Goal: Information Seeking & Learning: Compare options

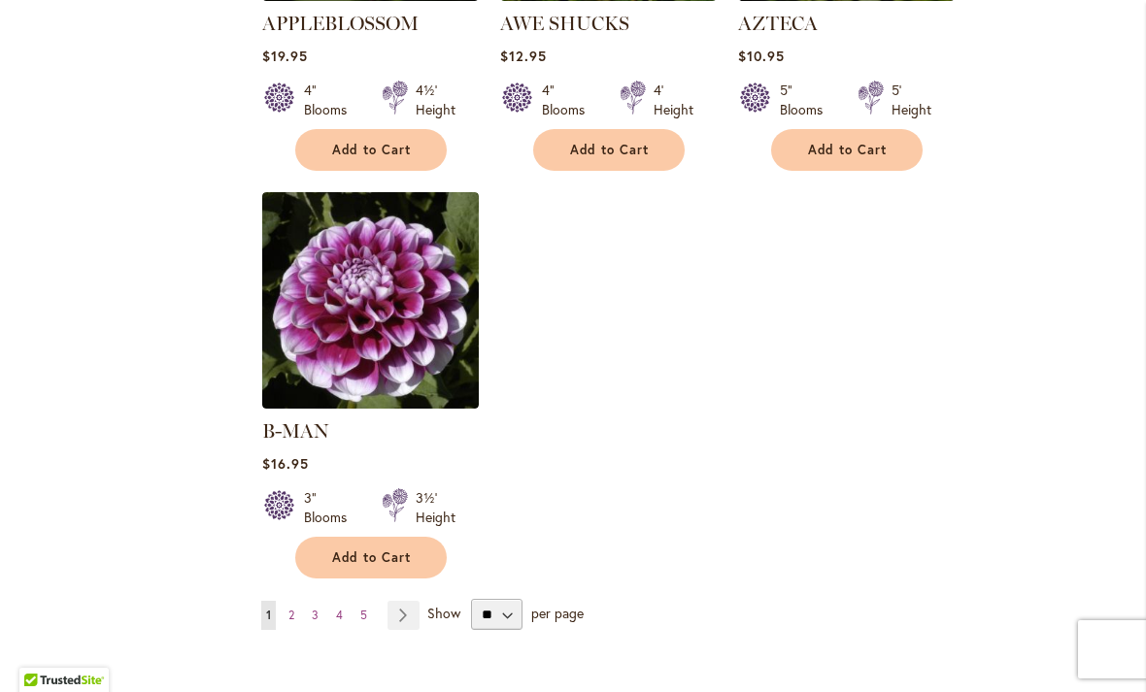
scroll to position [2370, 0]
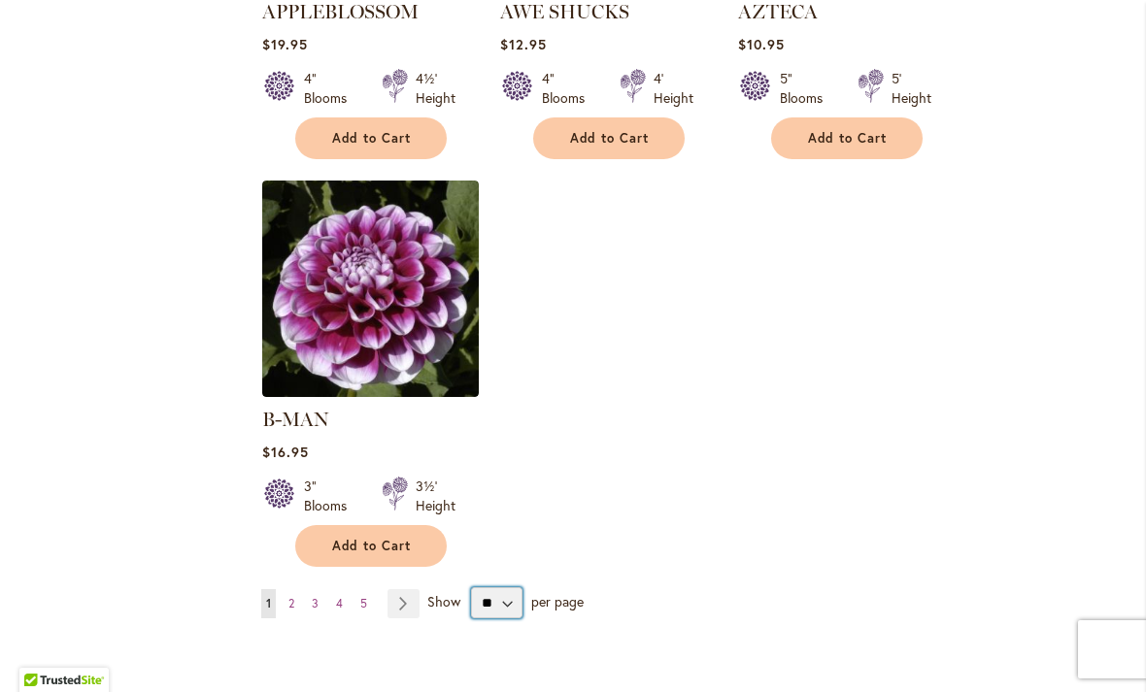
click at [507, 587] on select "** ** ** **" at bounding box center [496, 602] width 51 height 31
select select "**"
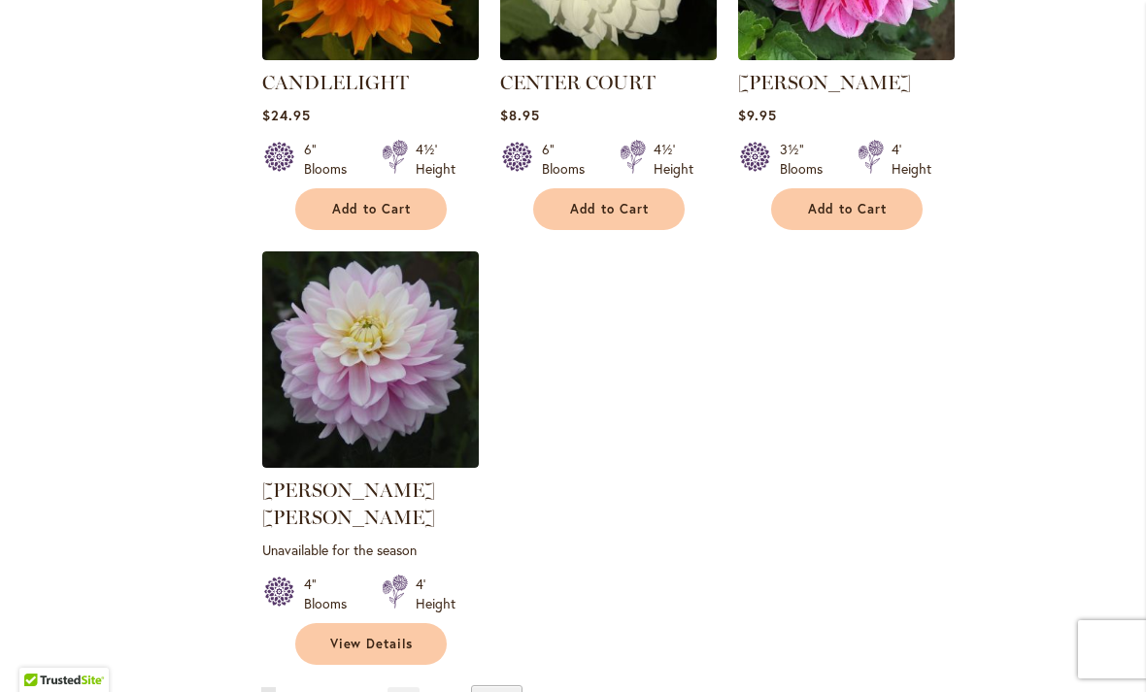
scroll to position [8876, 0]
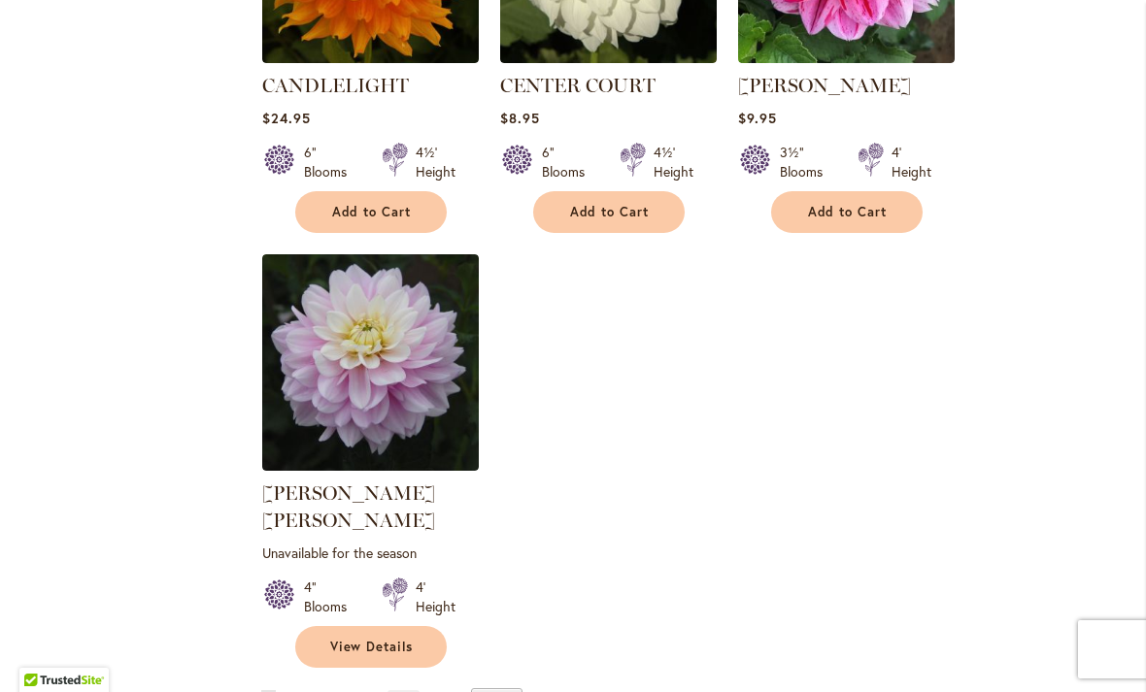
click at [405, 690] on link "Page Next" at bounding box center [403, 704] width 32 height 29
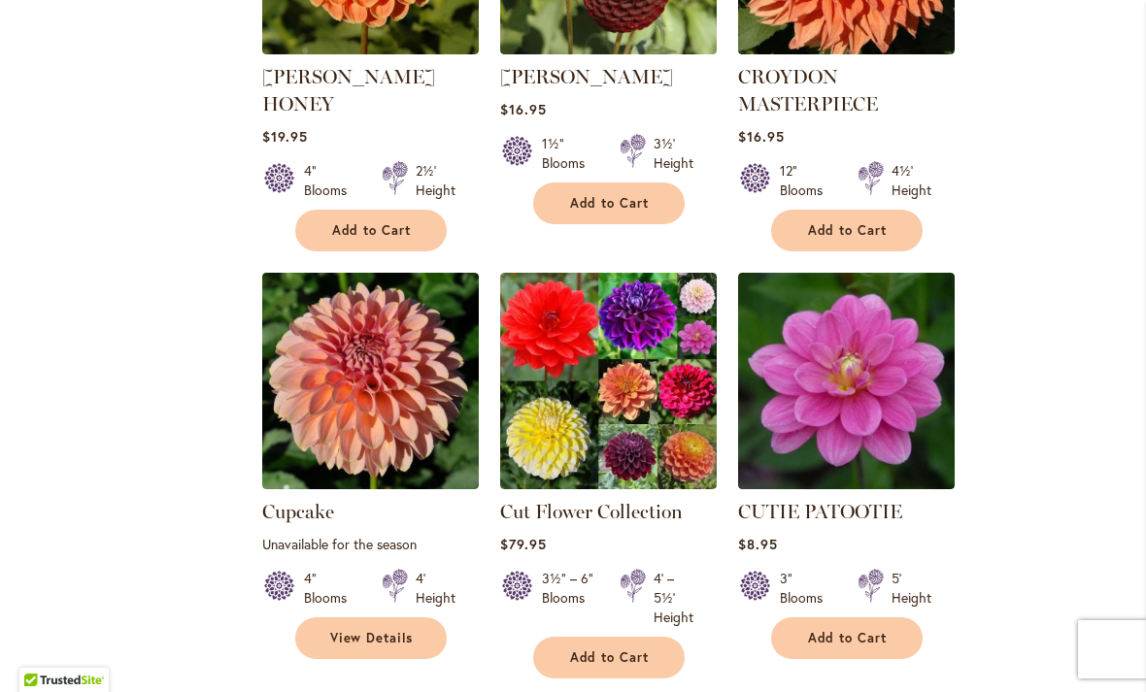
scroll to position [3585, 0]
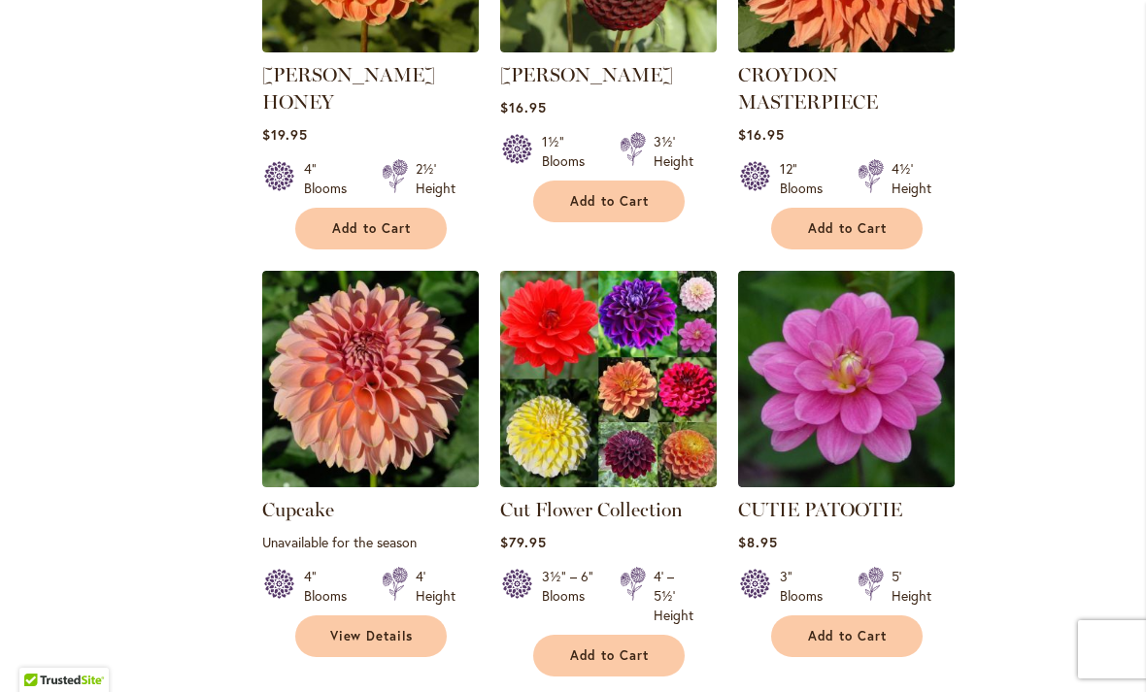
click at [891, 355] on img at bounding box center [846, 379] width 217 height 217
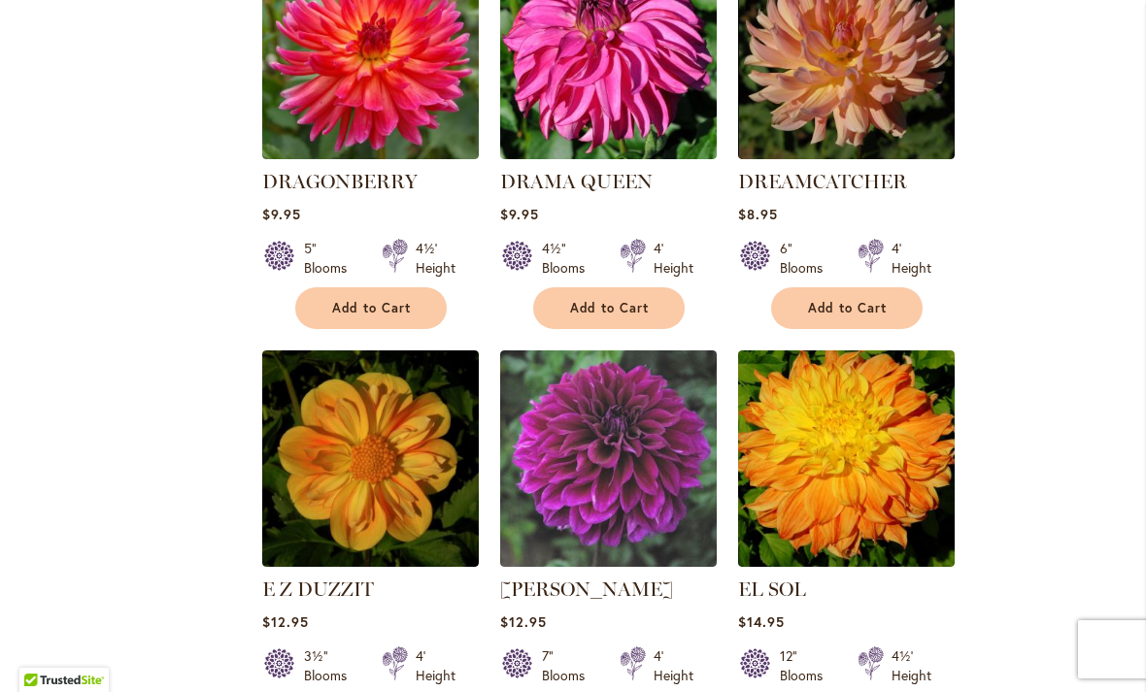
scroll to position [6430, 0]
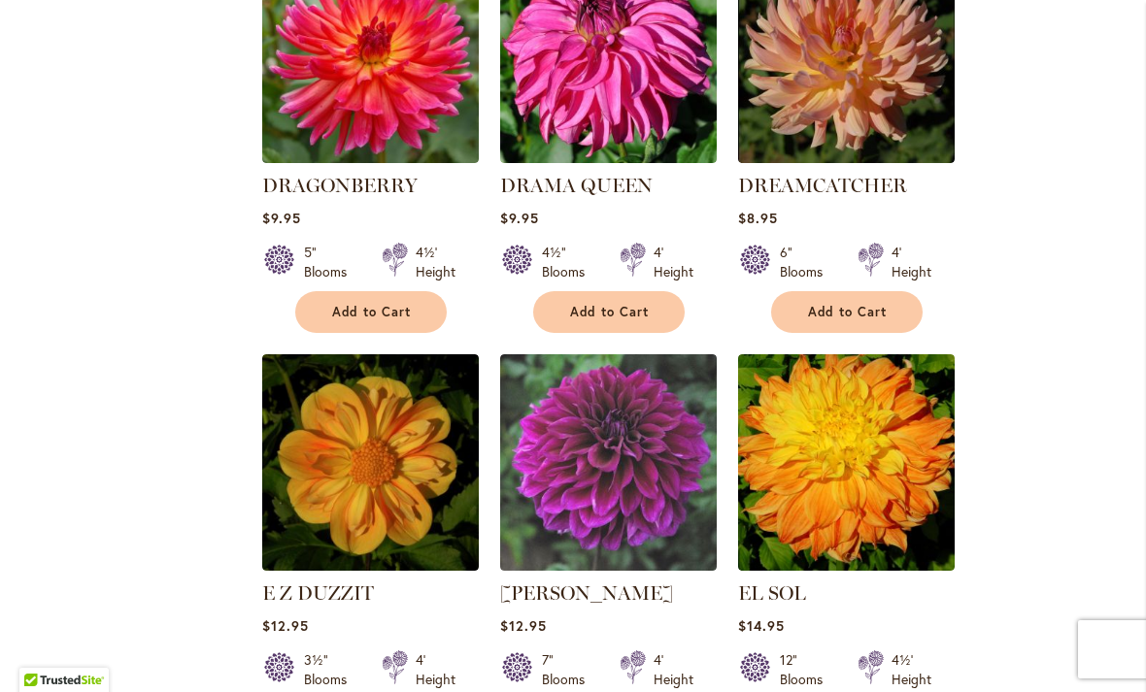
click at [675, 354] on img at bounding box center [608, 462] width 217 height 217
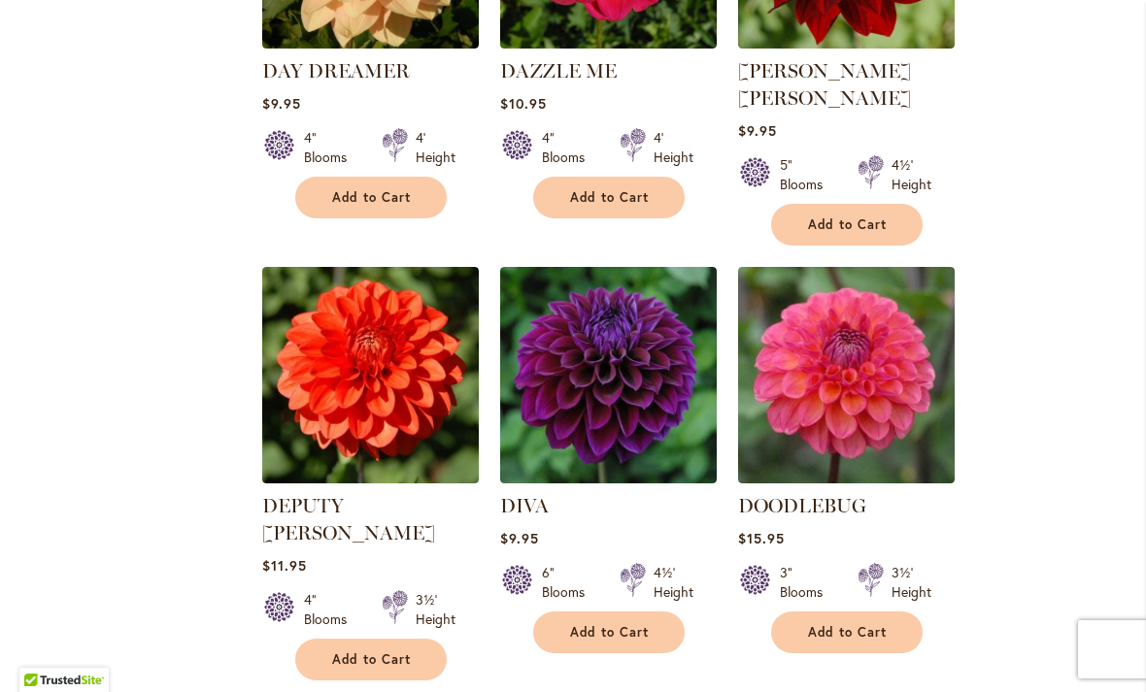
scroll to position [5305, 0]
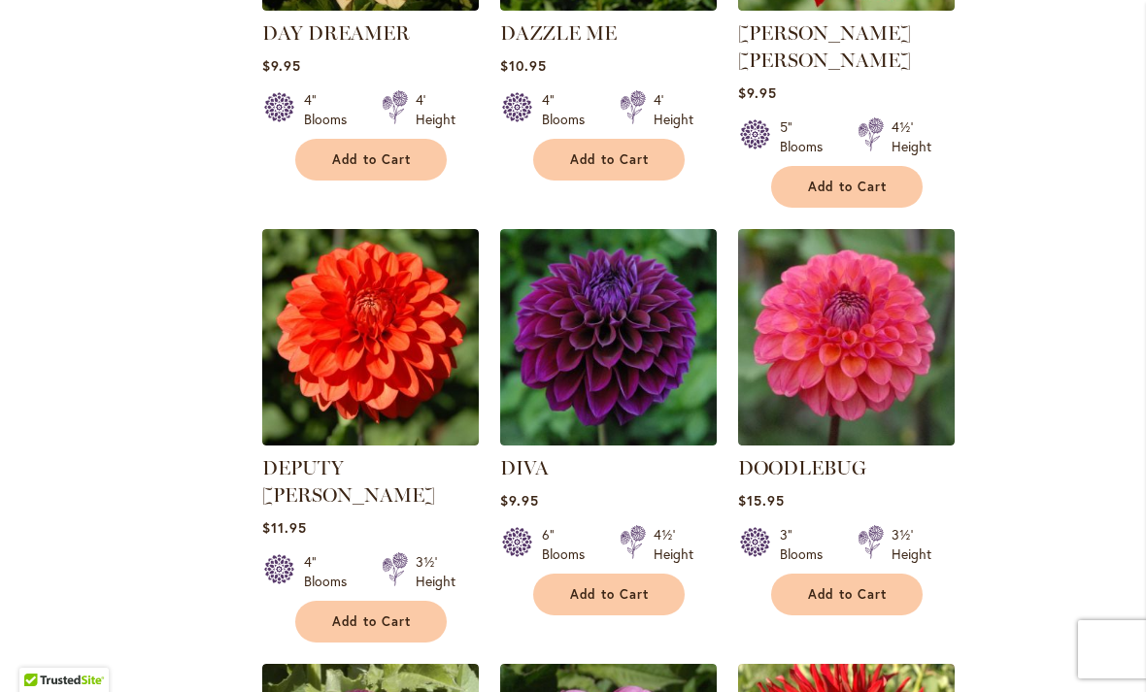
click at [671, 247] on img at bounding box center [608, 337] width 217 height 217
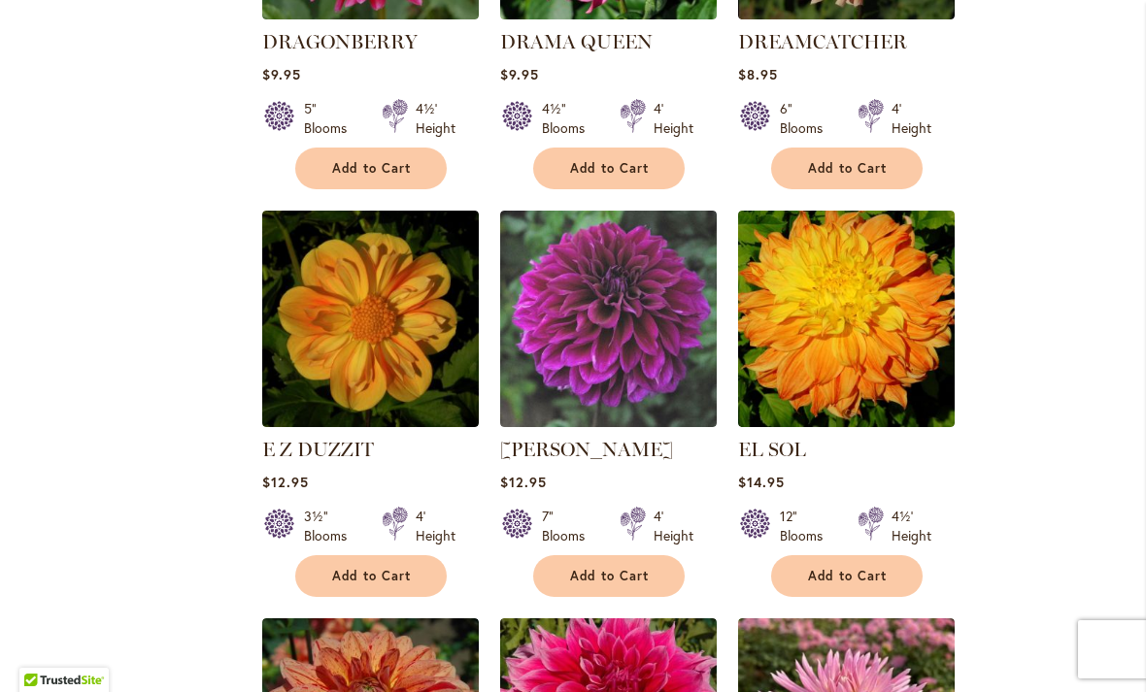
scroll to position [6578, 0]
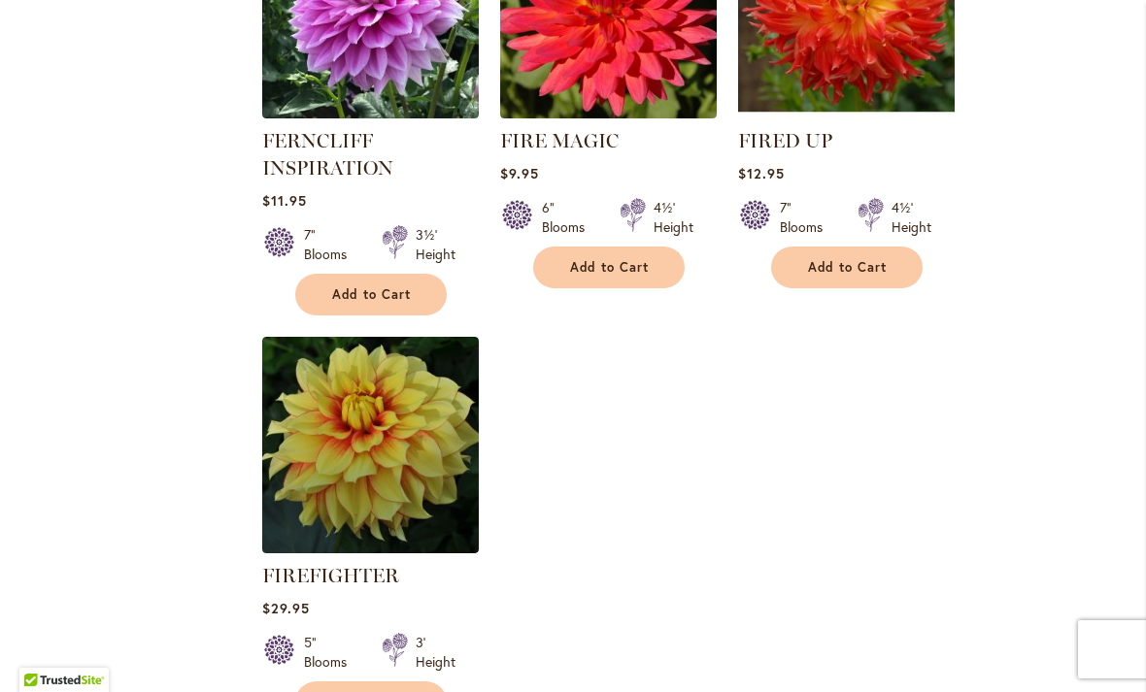
scroll to position [8985, 0]
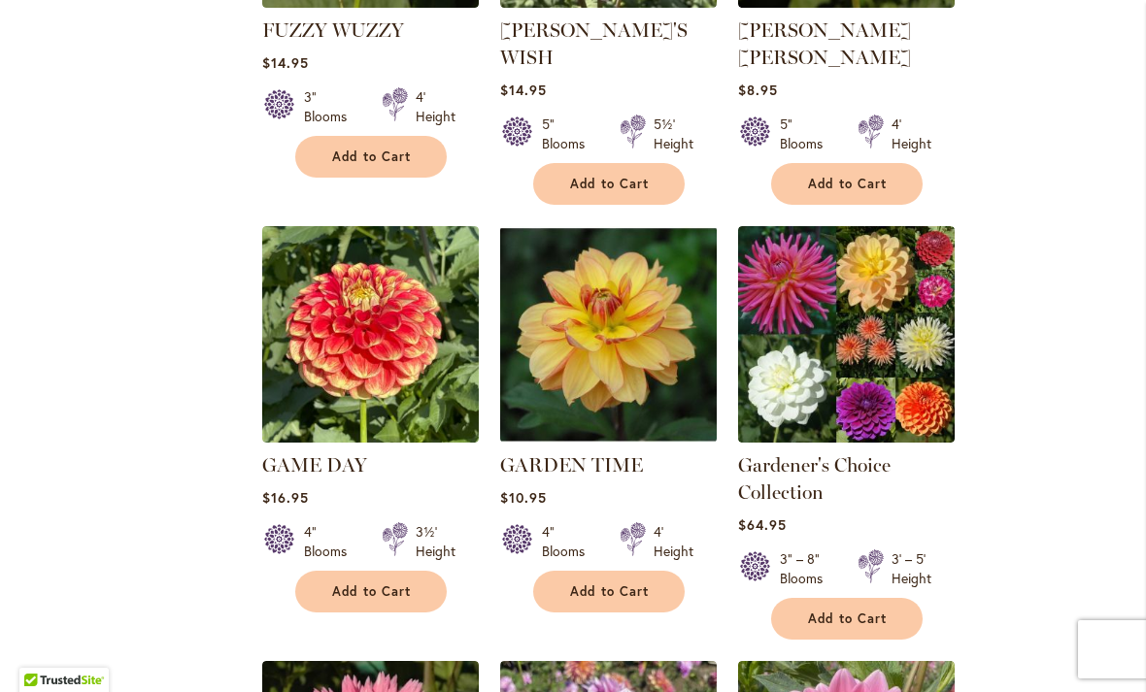
scroll to position [1970, 0]
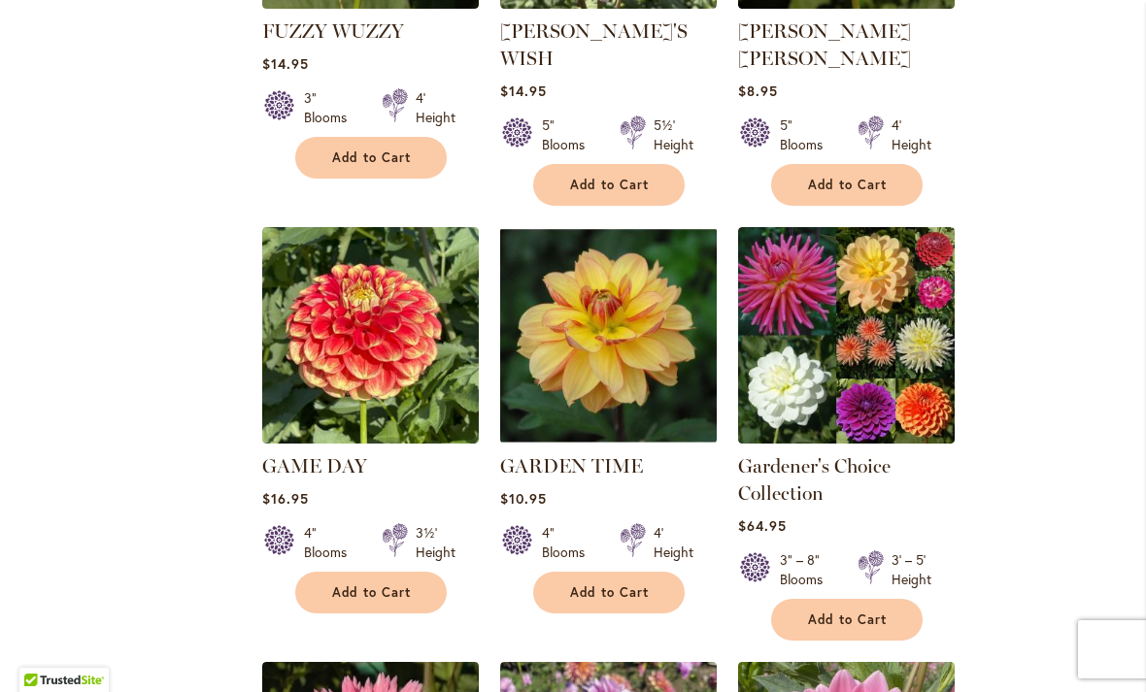
click at [899, 273] on img at bounding box center [846, 335] width 217 height 217
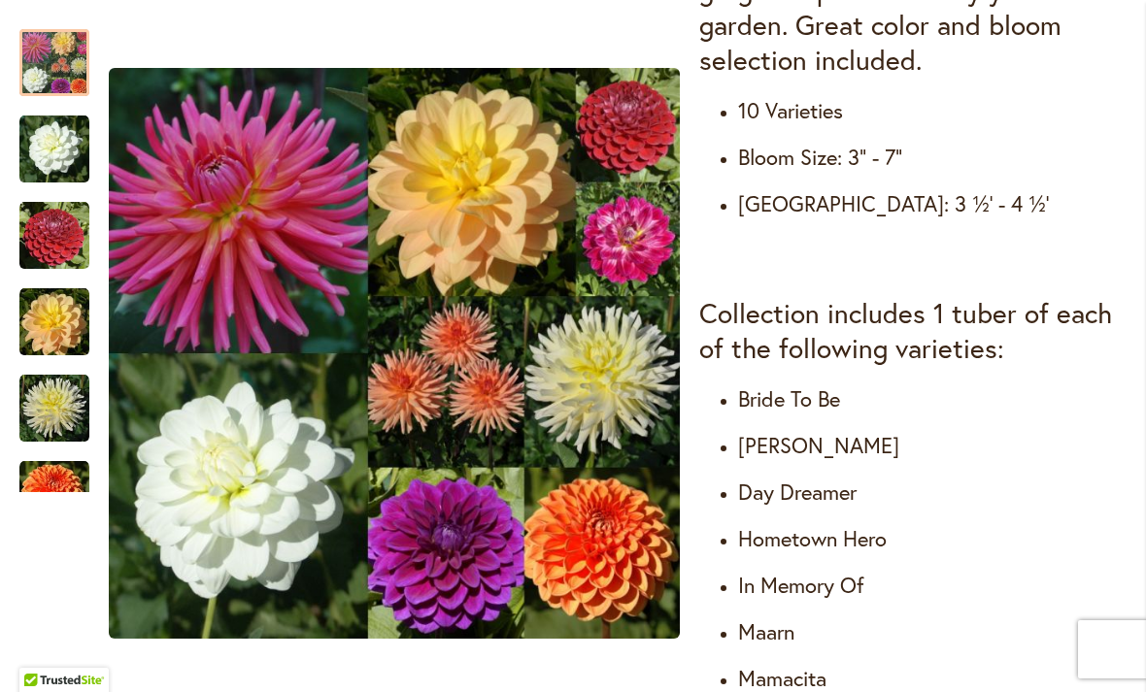
scroll to position [926, 0]
click at [869, 545] on h4 "Hometown Hero" at bounding box center [932, 537] width 388 height 27
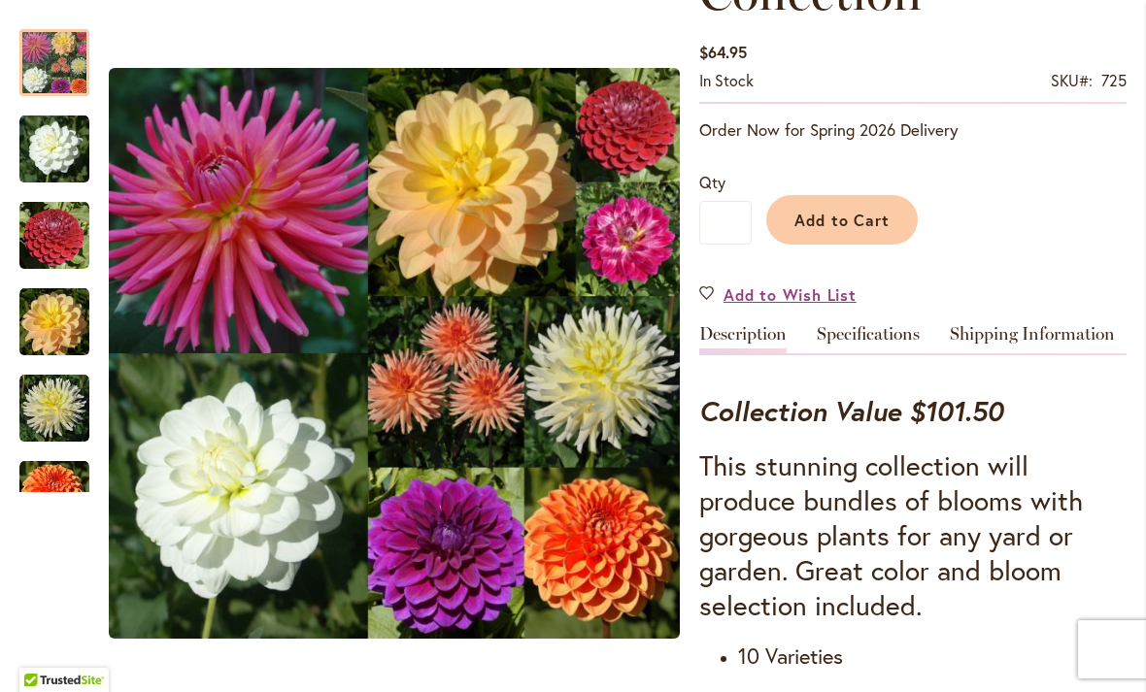
scroll to position [360, 0]
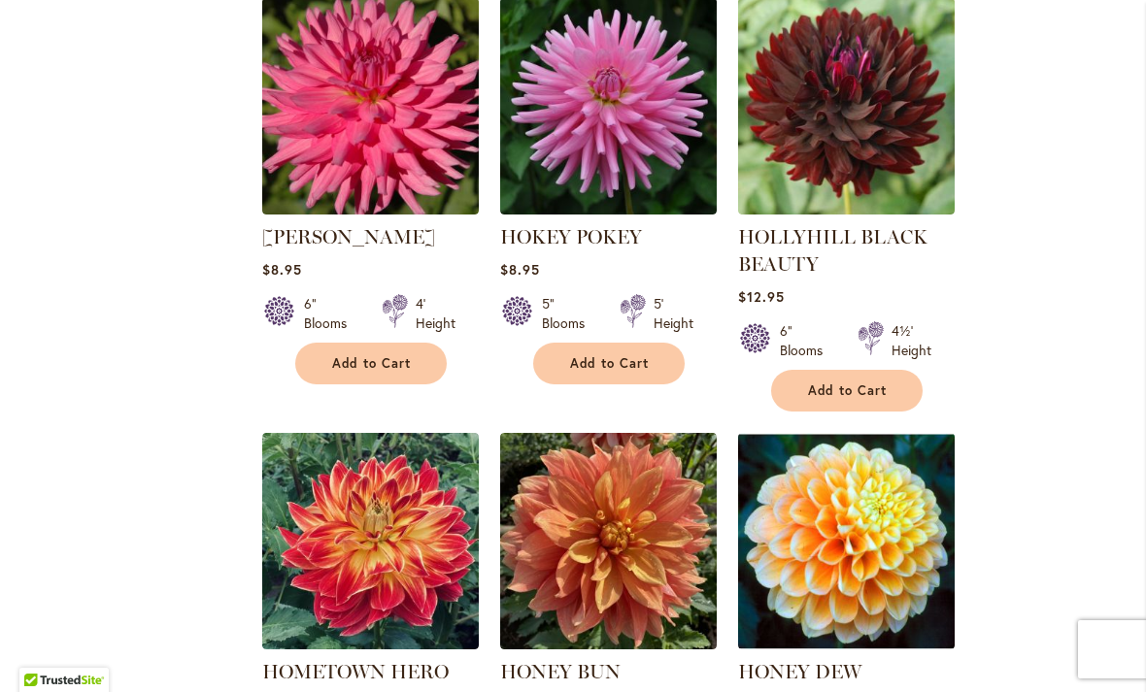
scroll to position [6874, 0]
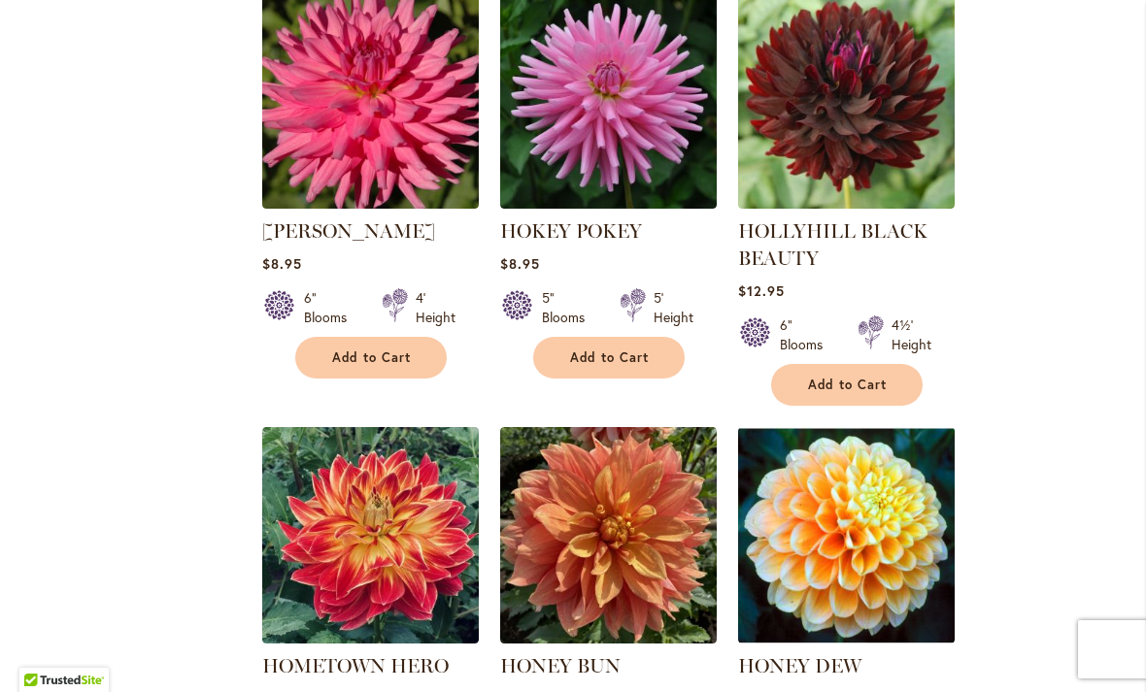
click at [410, 427] on img at bounding box center [370, 535] width 217 height 217
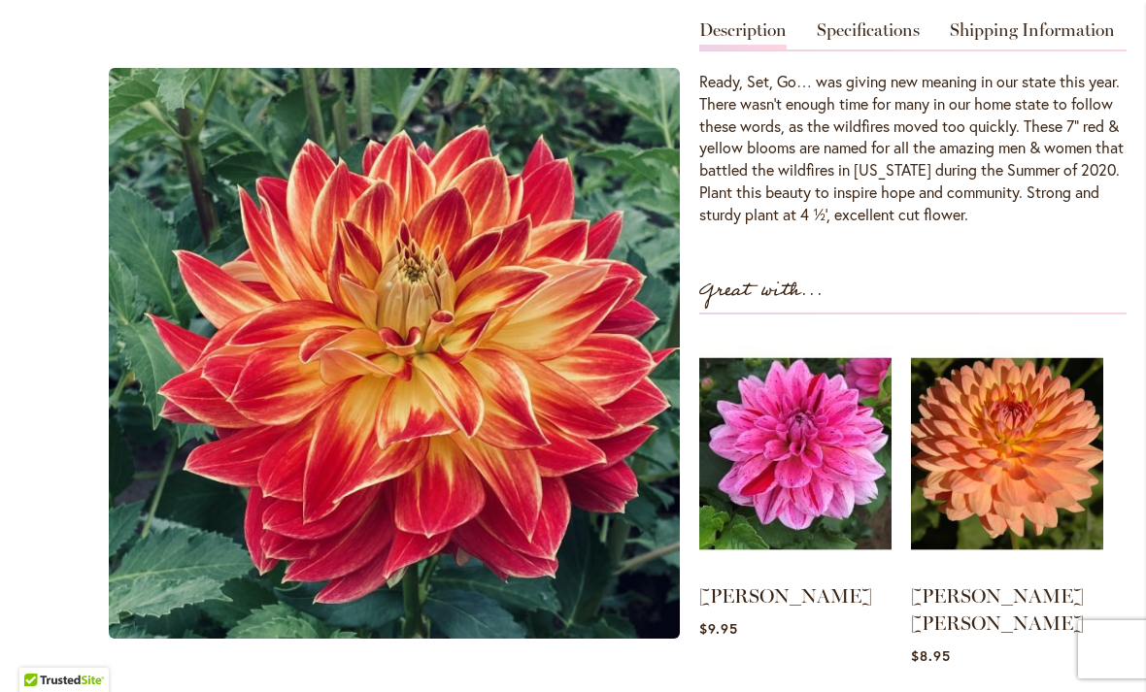
scroll to position [680, 0]
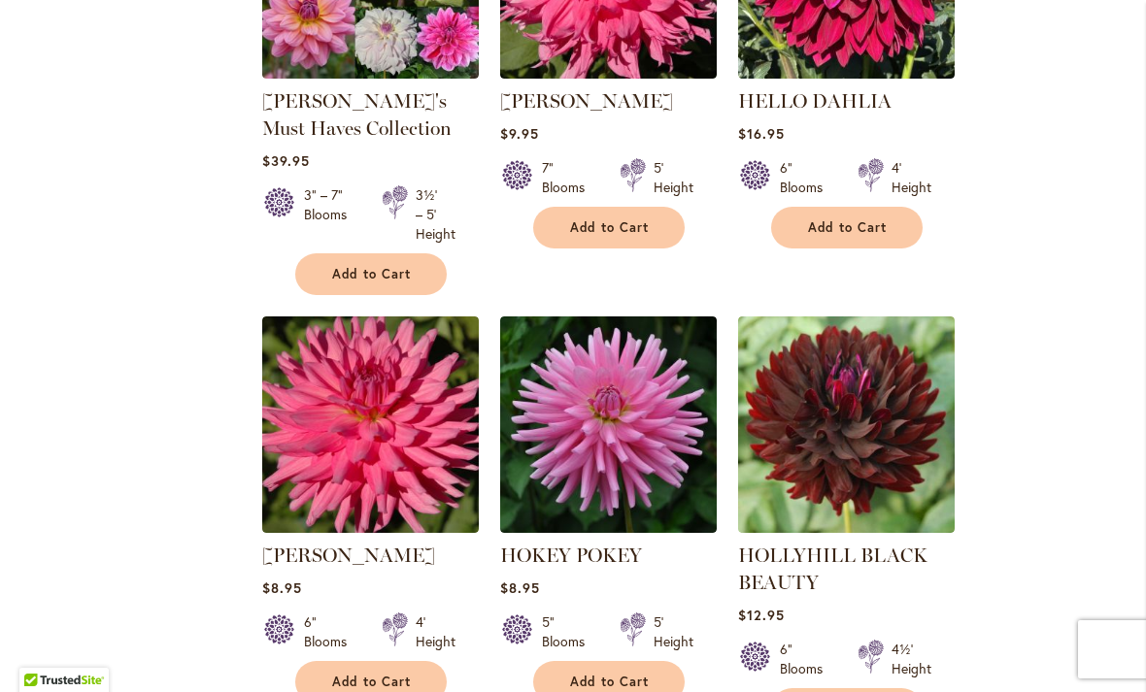
scroll to position [6550, 0]
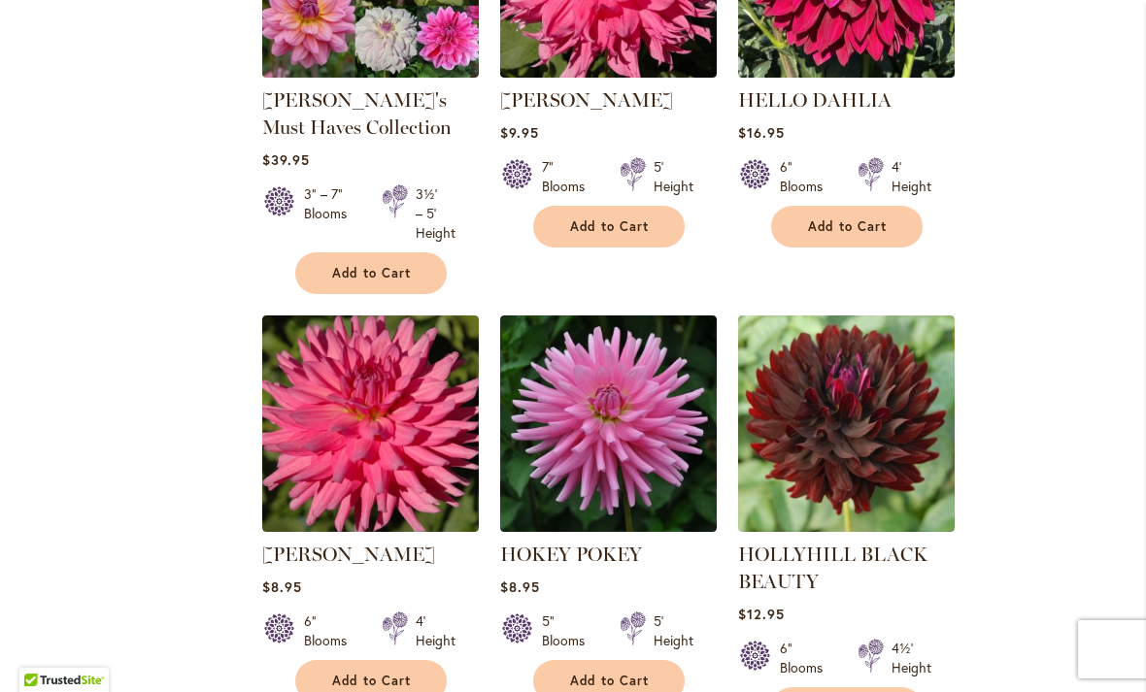
click at [394, 316] on img at bounding box center [370, 424] width 217 height 217
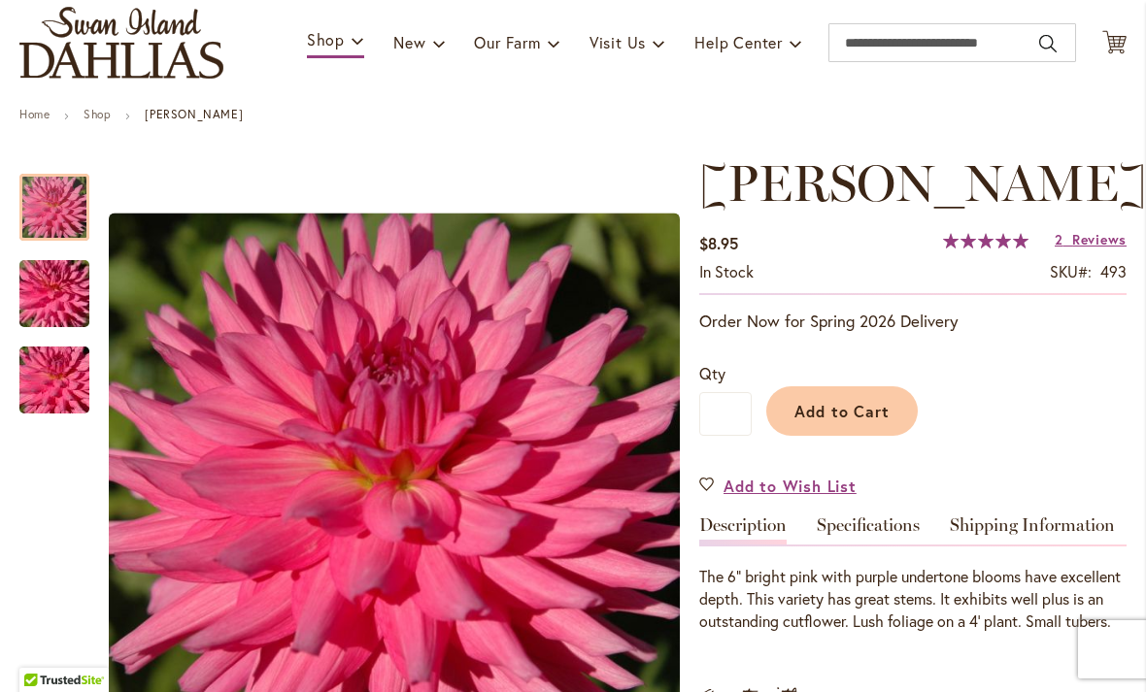
scroll to position [127, 0]
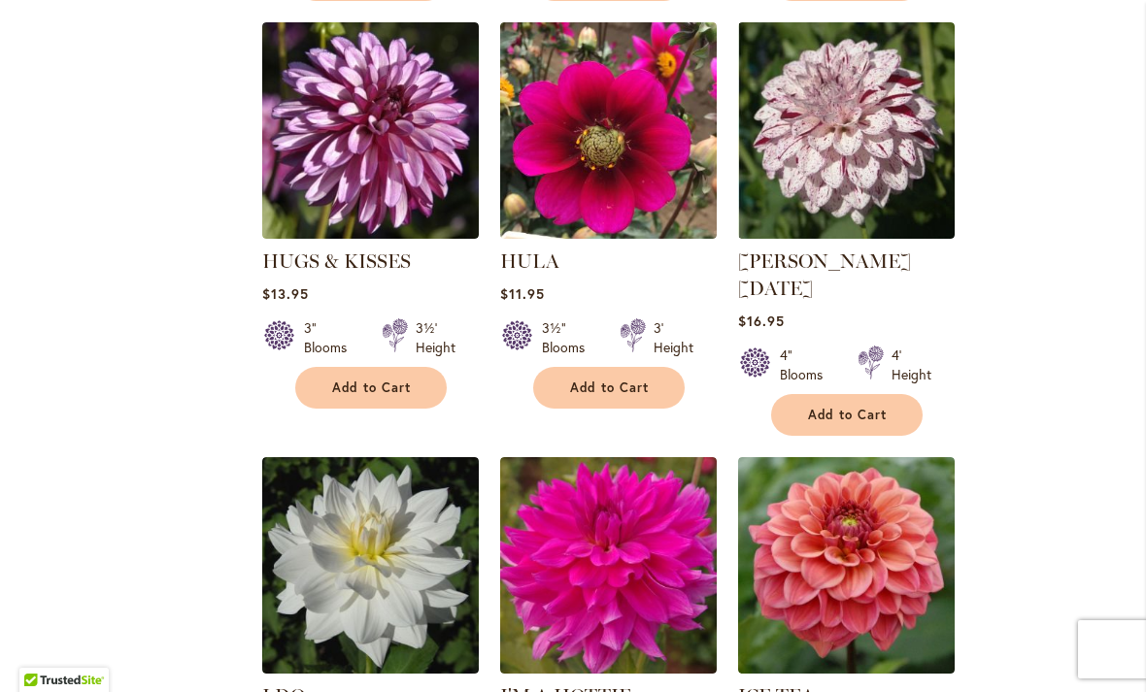
scroll to position [8504, 0]
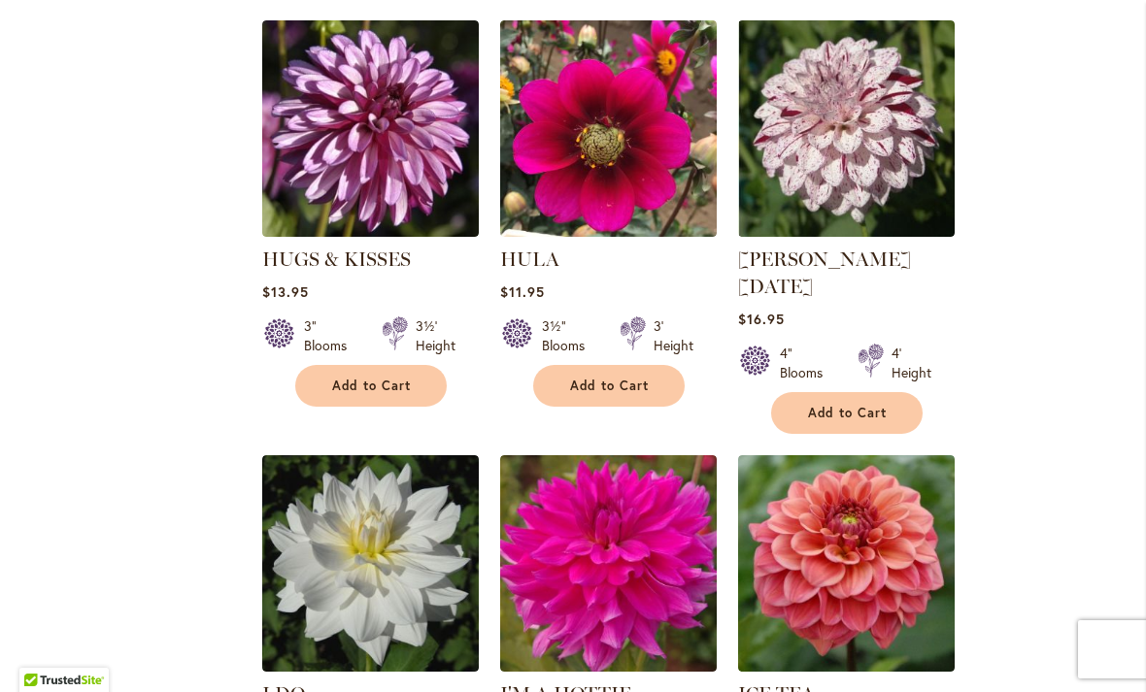
click at [653, 455] on img at bounding box center [608, 563] width 217 height 217
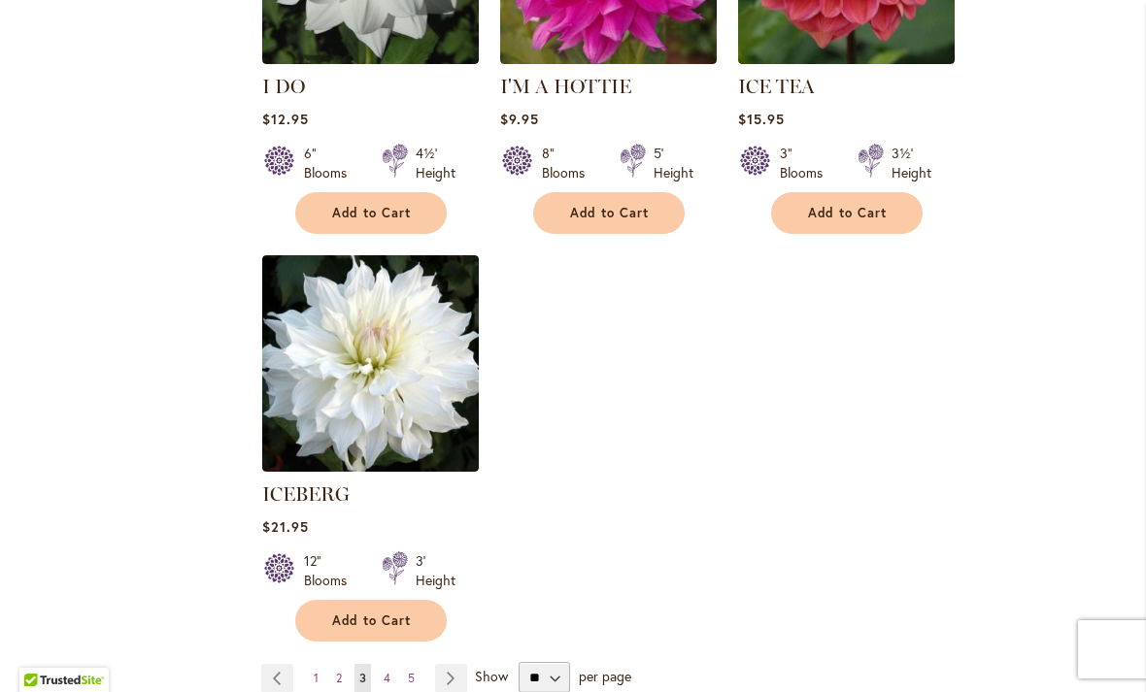
scroll to position [9111, 0]
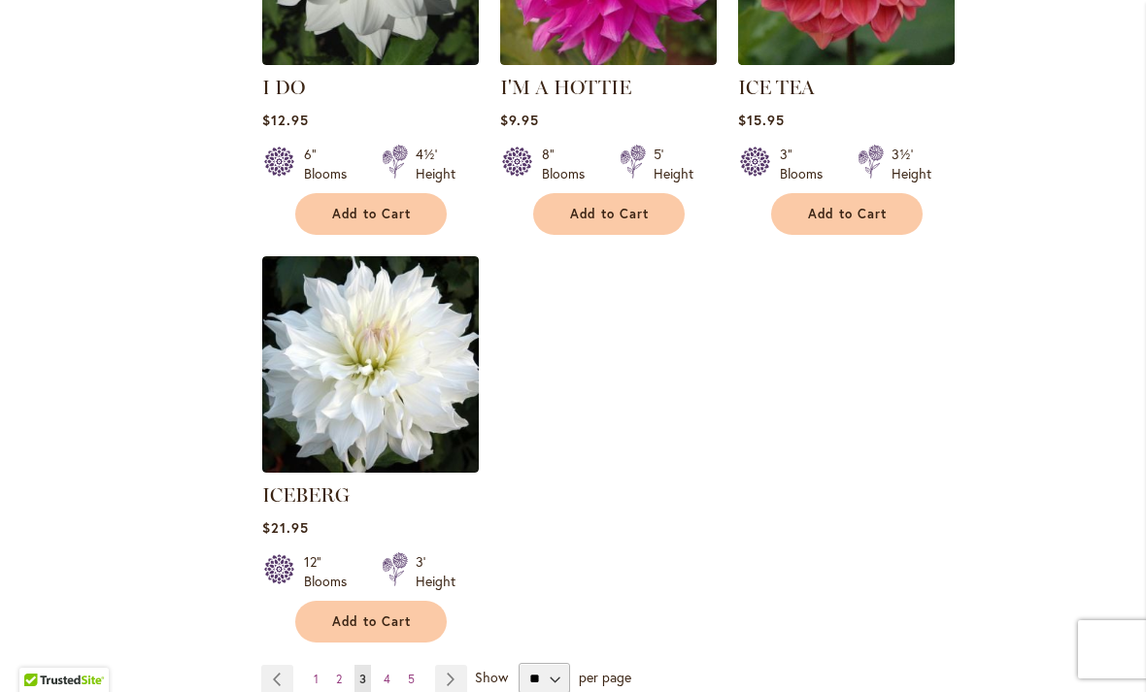
click at [447, 665] on link "Page Next" at bounding box center [451, 679] width 32 height 29
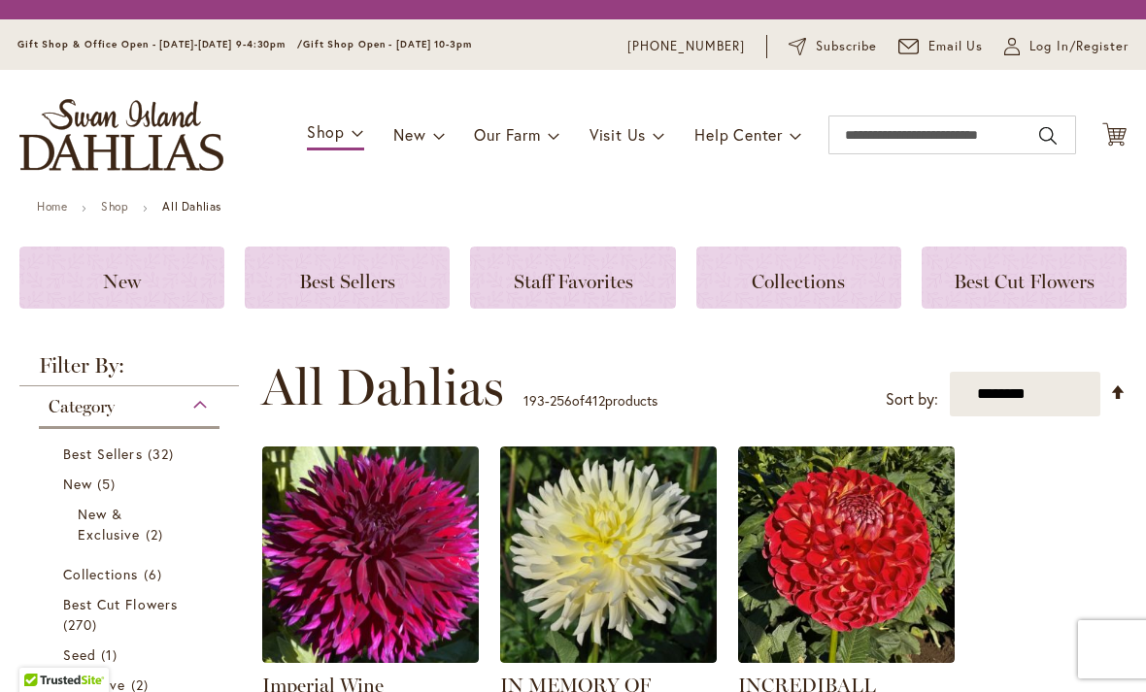
scroll to position [469, 0]
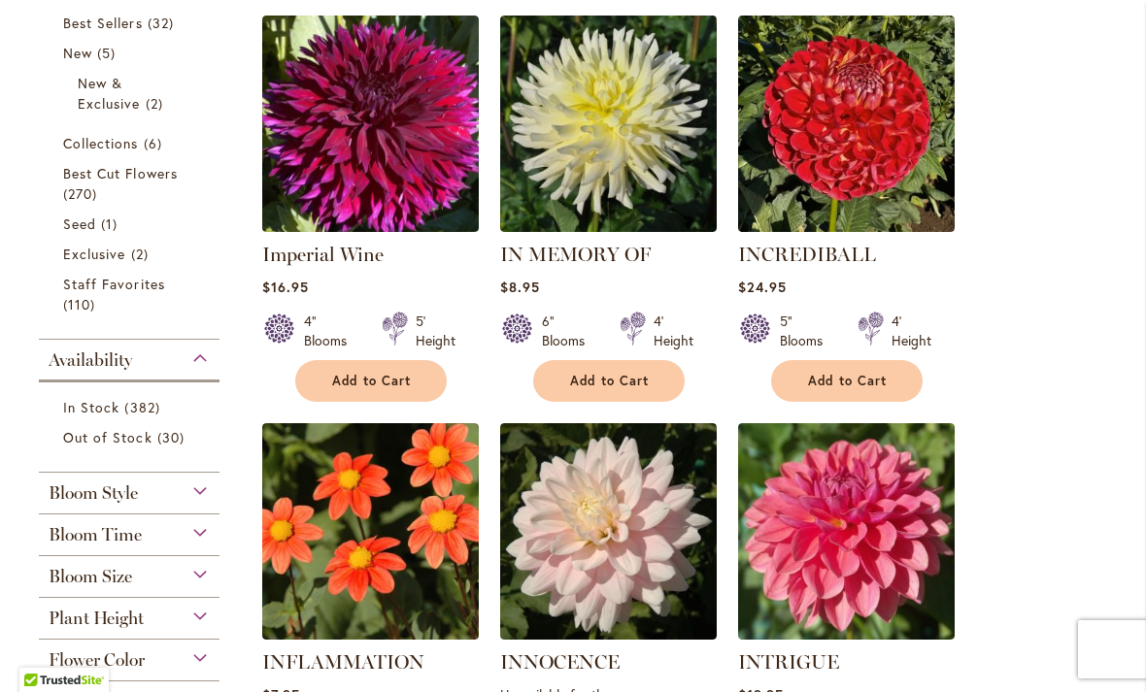
click at [650, 130] on img at bounding box center [608, 124] width 217 height 217
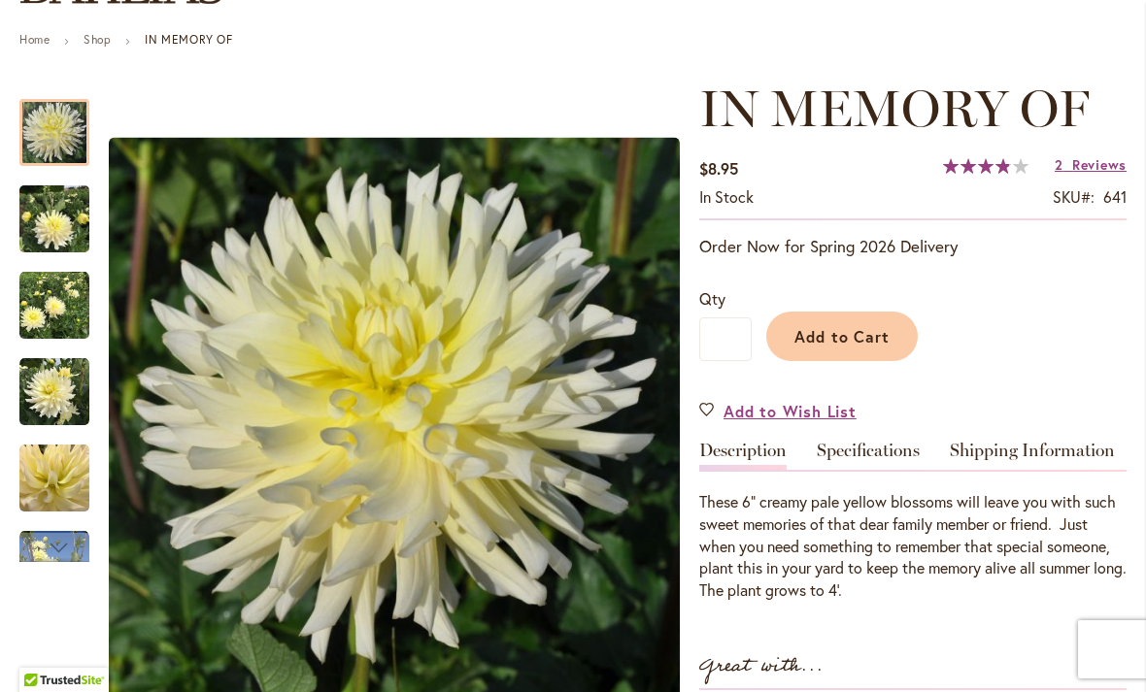
scroll to position [219, 0]
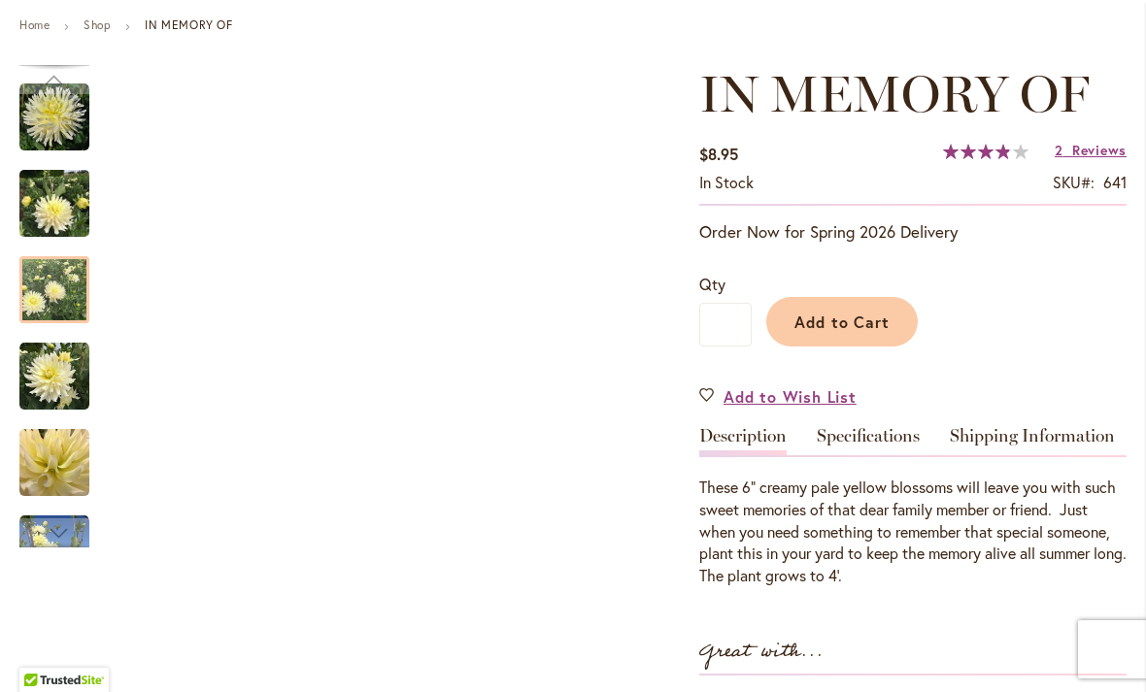
click at [54, 287] on img "IN MEMORY OF" at bounding box center [54, 290] width 70 height 70
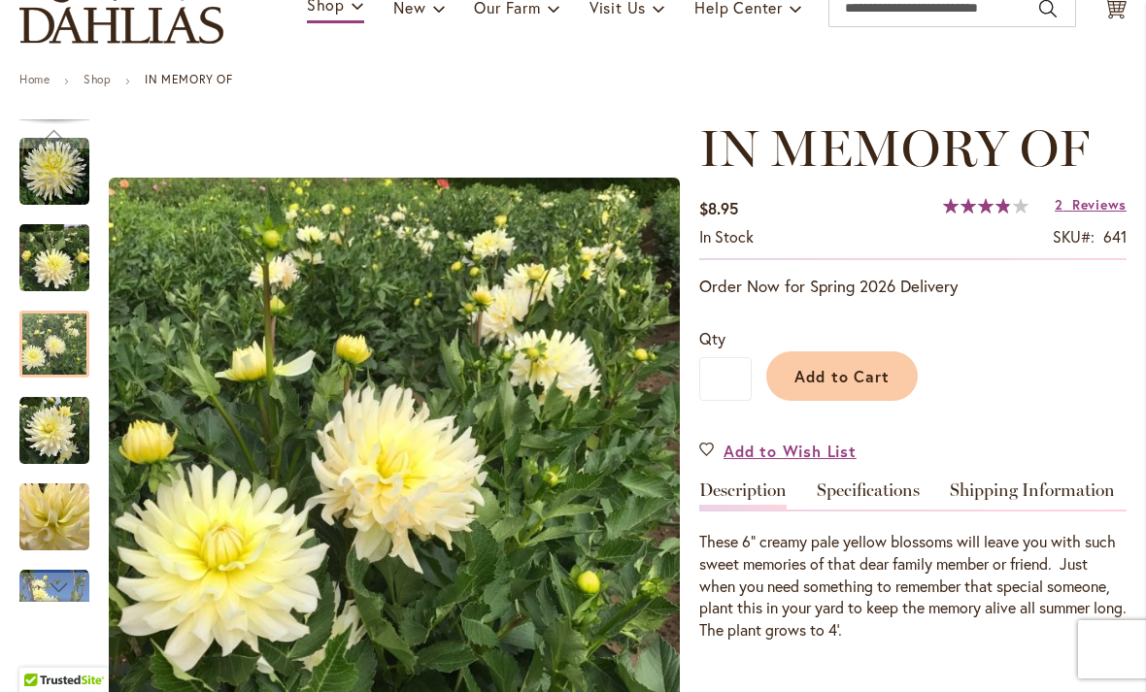
scroll to position [164, 0]
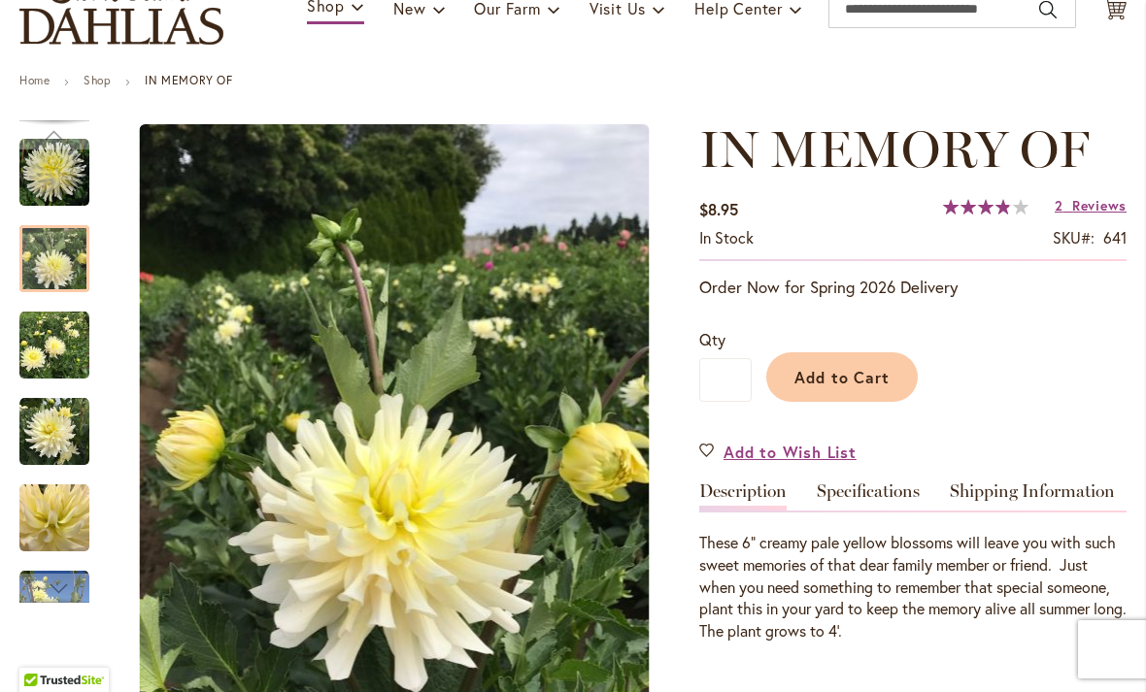
click at [45, 259] on div at bounding box center [54, 258] width 70 height 67
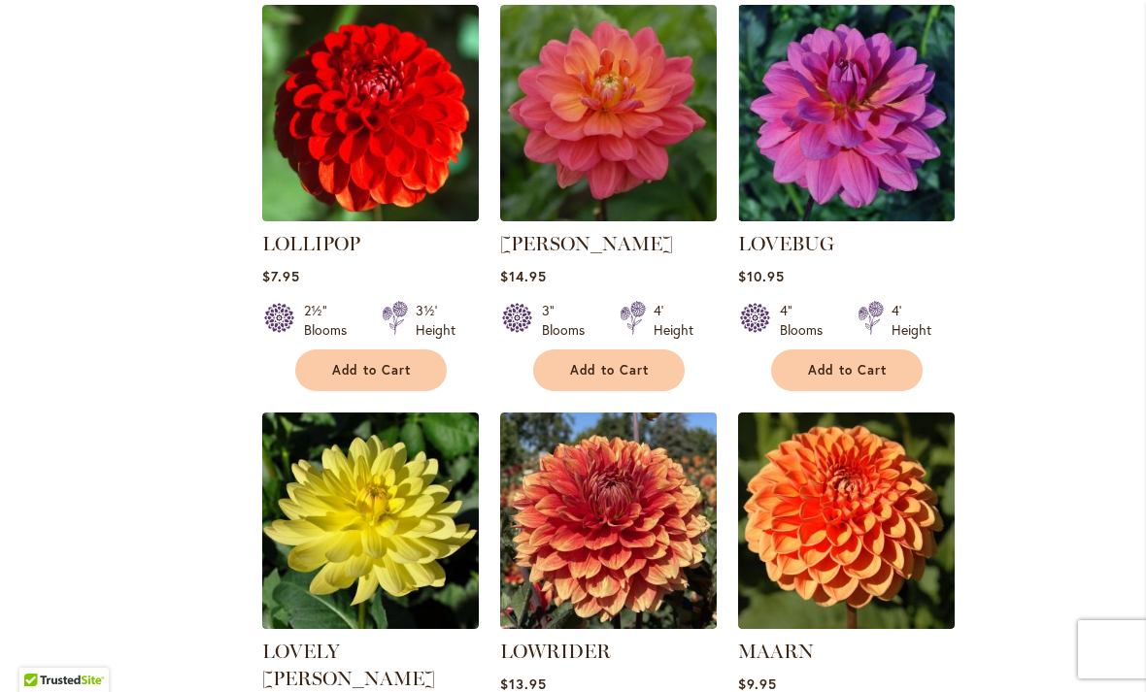
scroll to position [6768, 0]
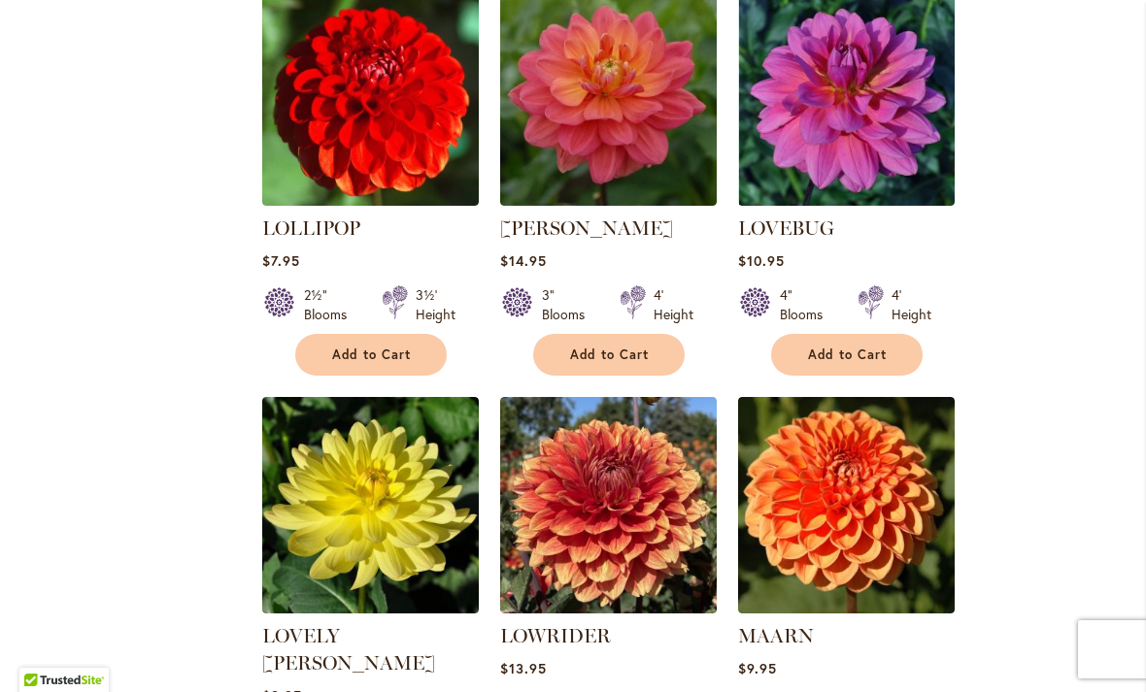
click at [901, 439] on img at bounding box center [846, 505] width 217 height 217
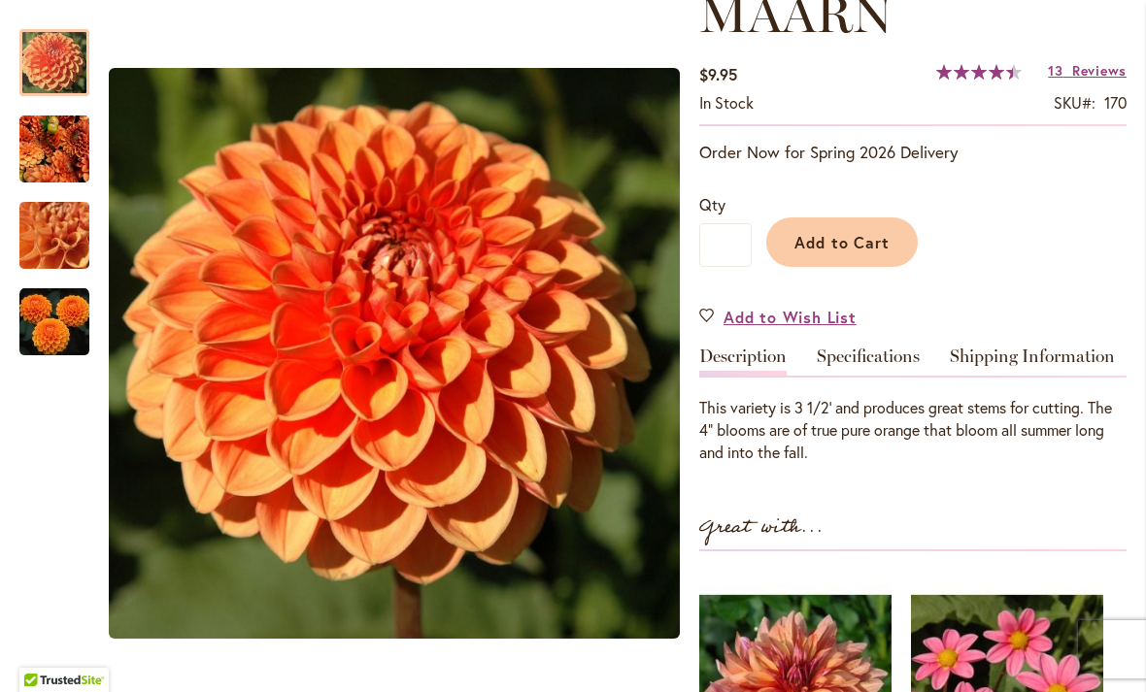
scroll to position [300, 0]
click at [49, 310] on img "MAARN" at bounding box center [54, 322] width 70 height 70
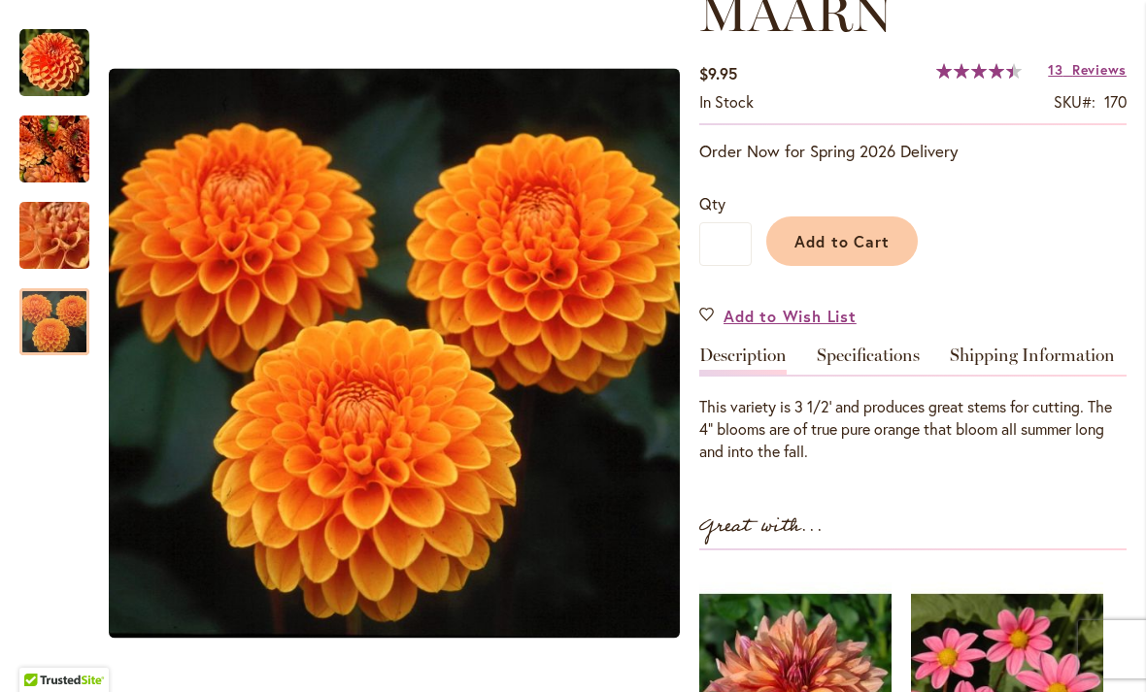
click at [50, 224] on img "MAARN" at bounding box center [54, 236] width 140 height 105
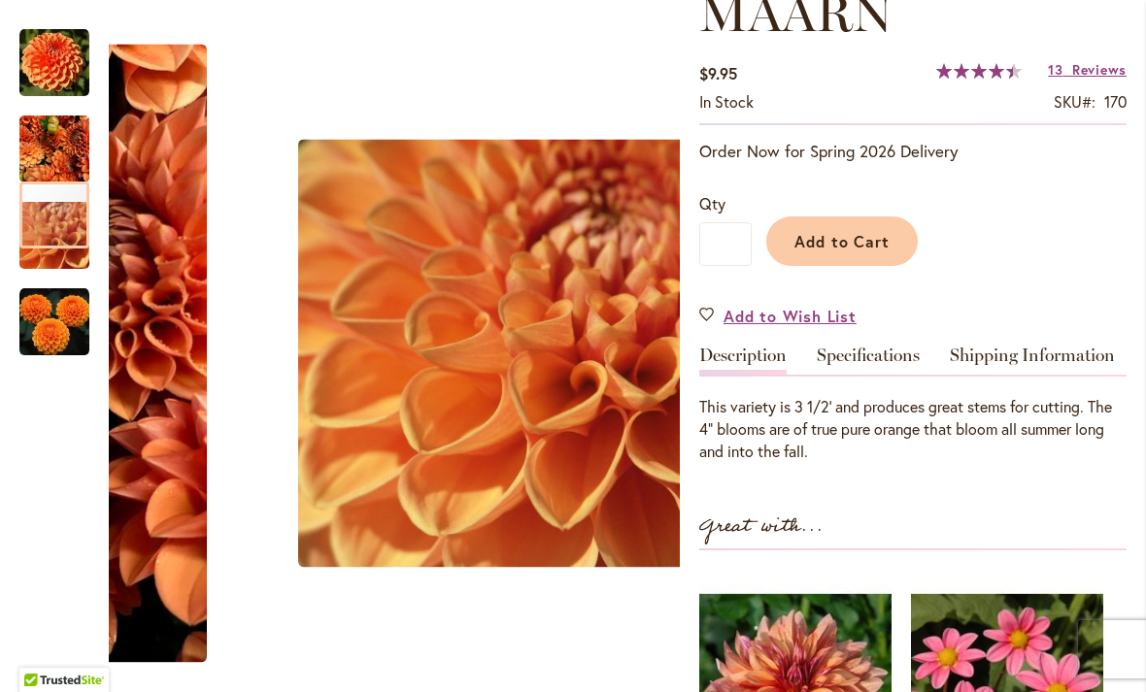
click at [44, 154] on img "MAARN" at bounding box center [54, 149] width 70 height 76
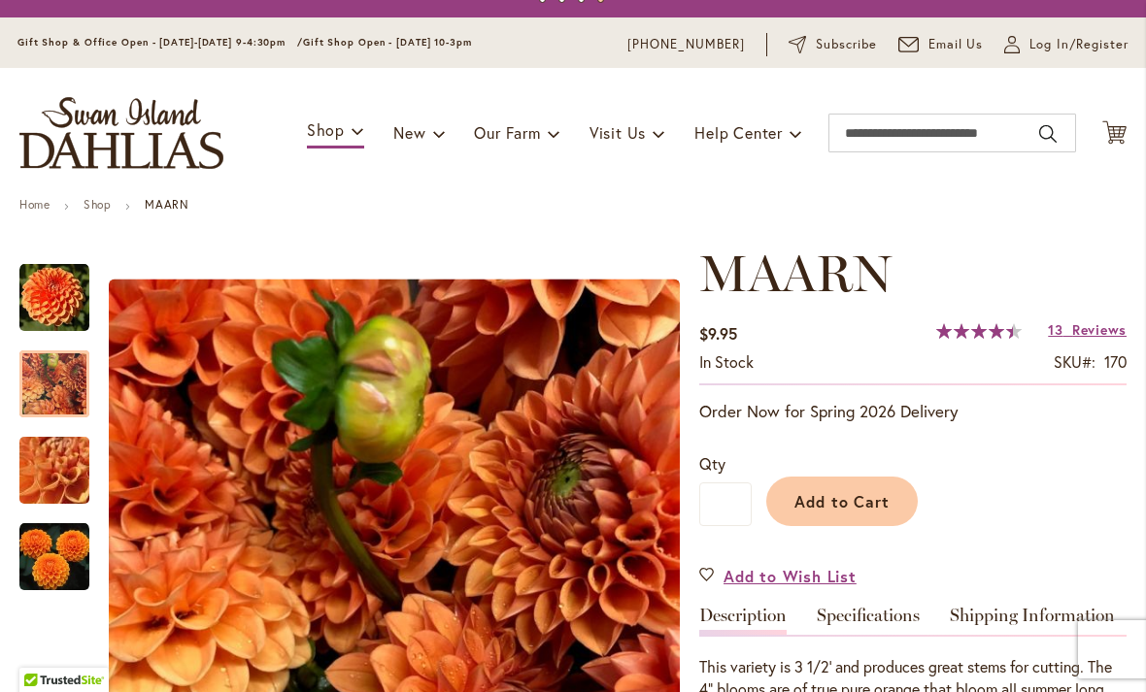
scroll to position [37, 0]
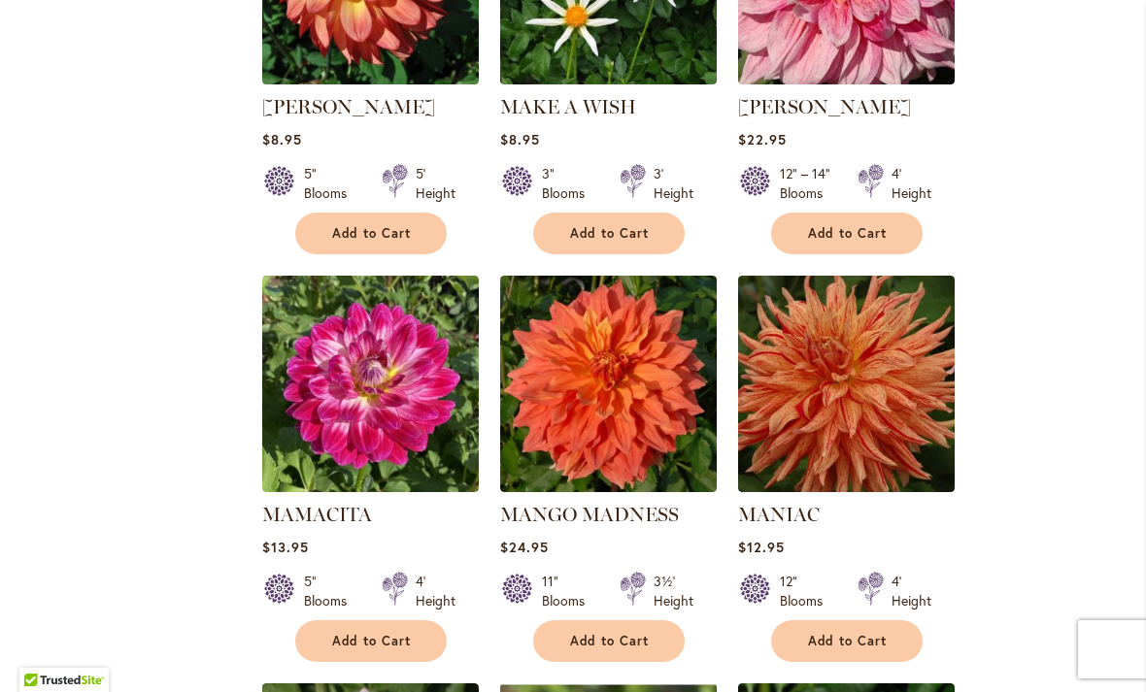
scroll to position [8143, 0]
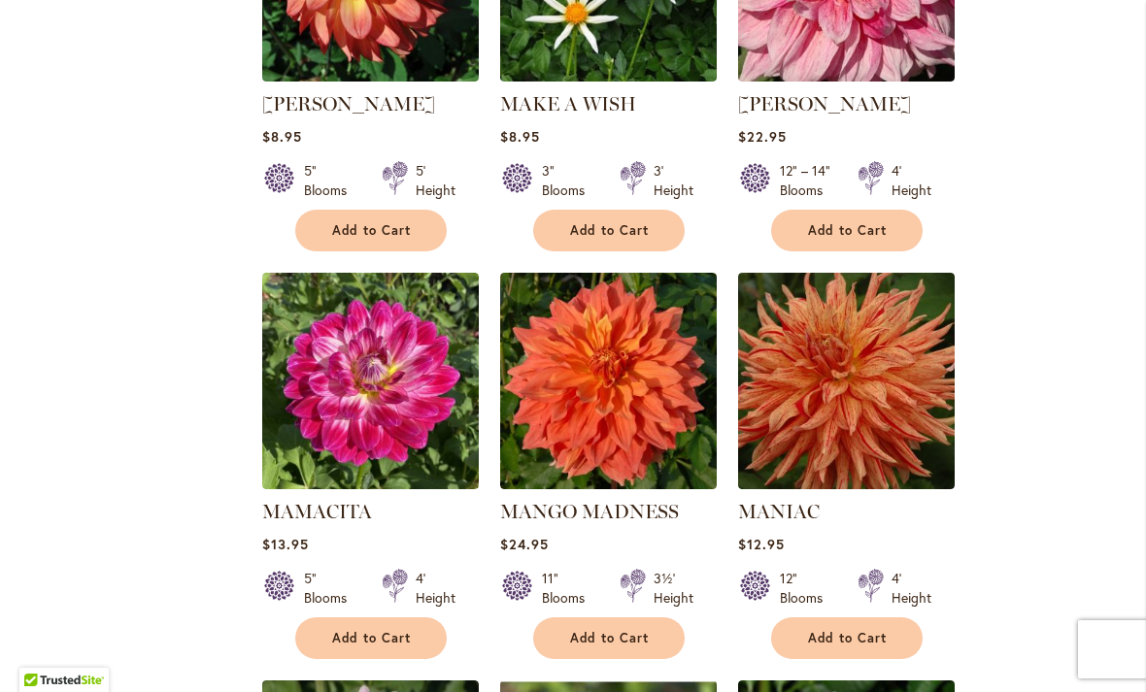
click at [385, 273] on img at bounding box center [370, 381] width 217 height 217
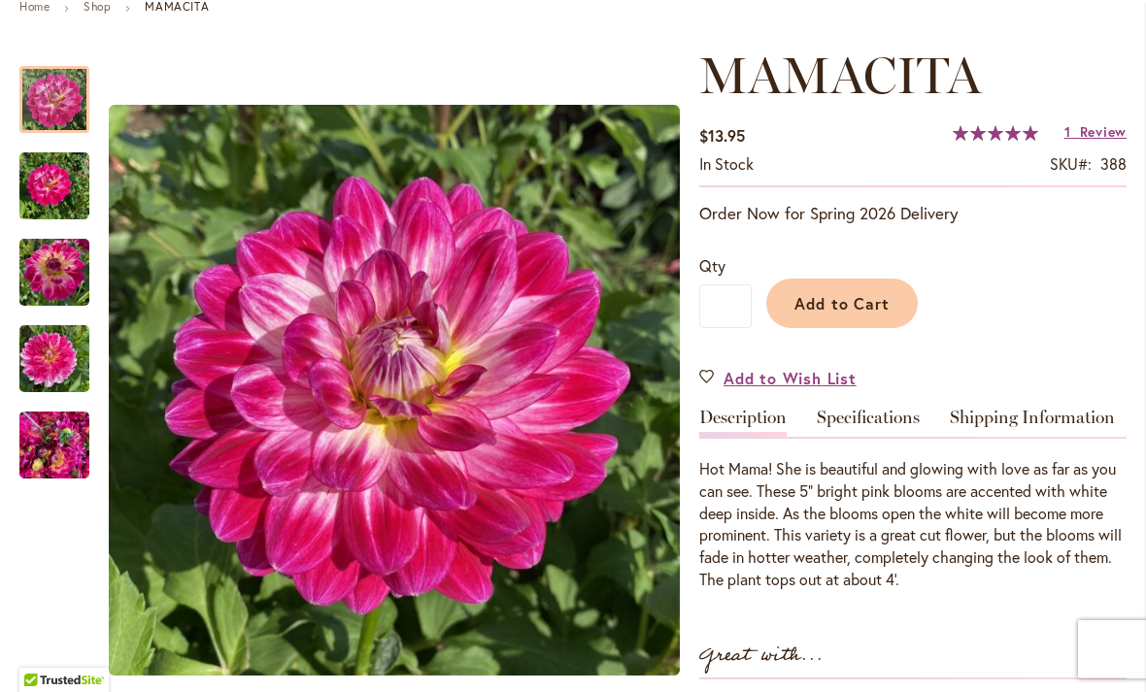
scroll to position [240, 0]
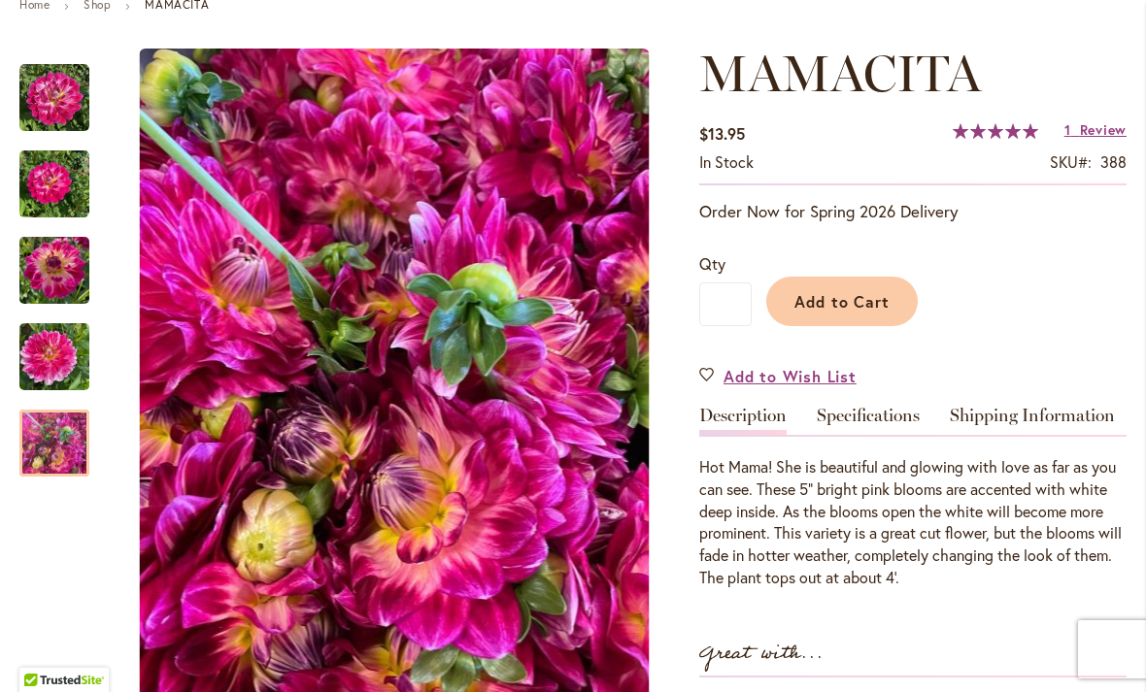
click at [62, 452] on img "Mamacita" at bounding box center [54, 443] width 70 height 93
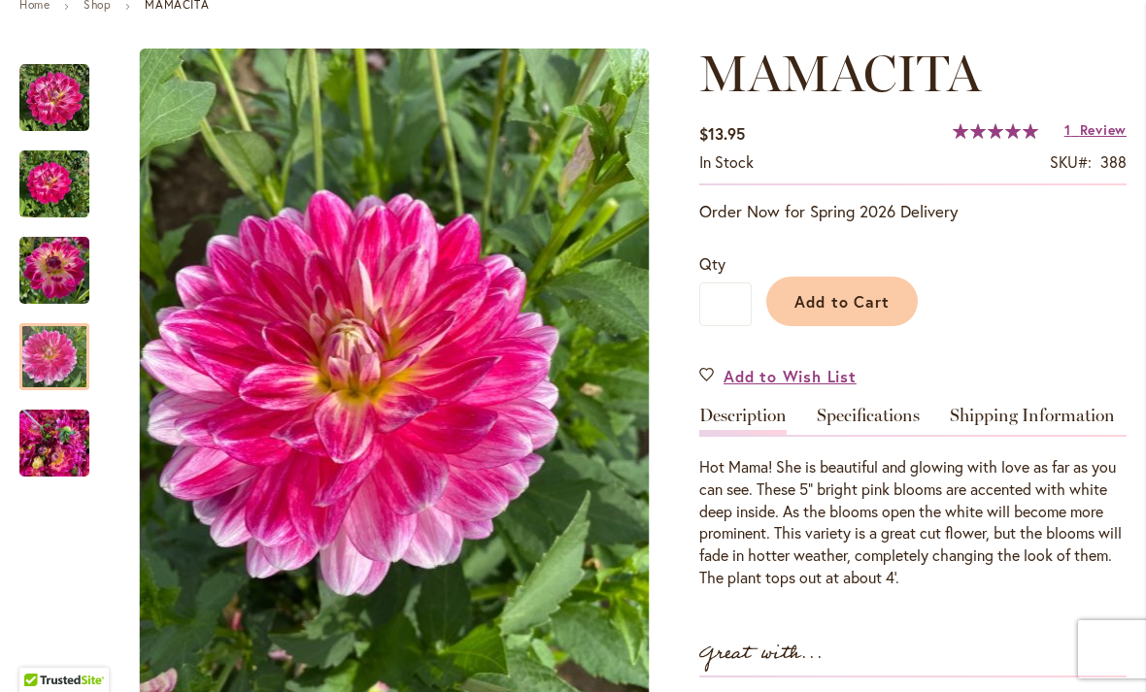
click at [47, 349] on img "Mamacita" at bounding box center [54, 357] width 70 height 93
click at [38, 270] on img "Mamacita" at bounding box center [54, 270] width 70 height 93
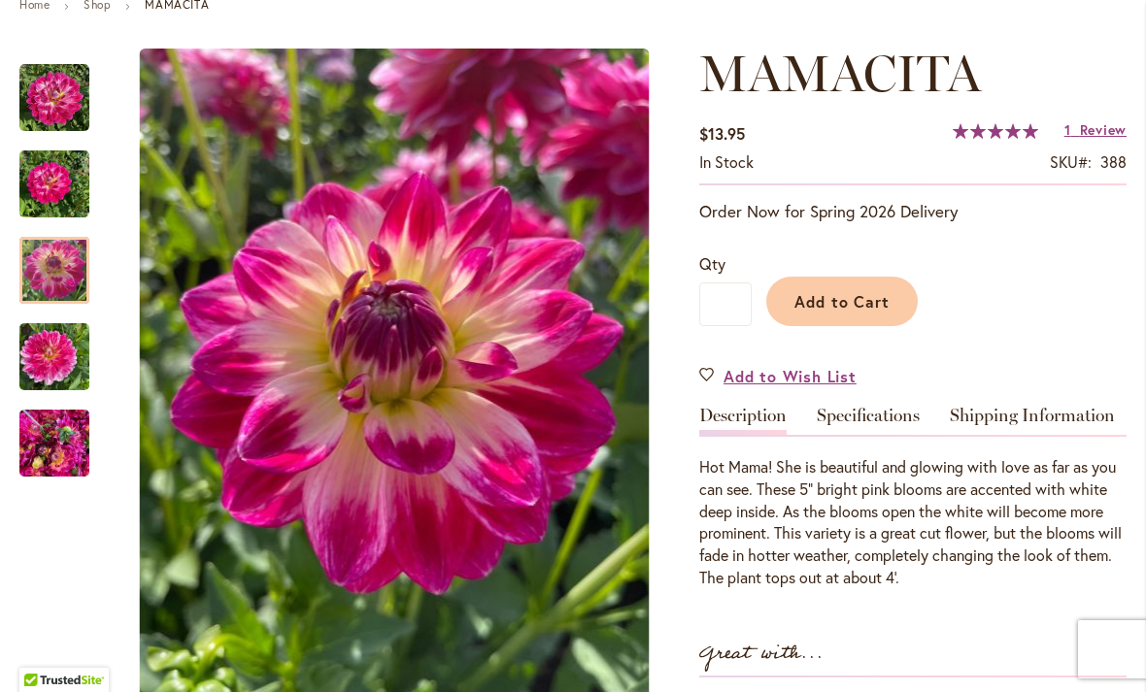
click at [48, 259] on div at bounding box center [54, 270] width 70 height 67
click at [42, 262] on div at bounding box center [54, 270] width 70 height 67
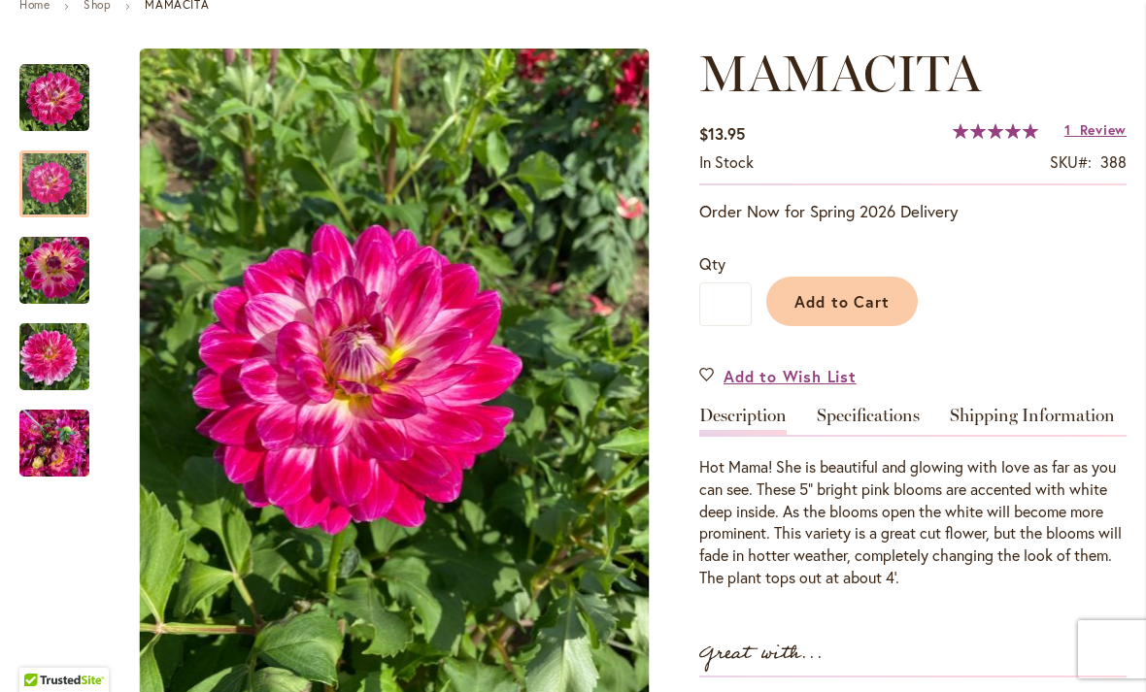
click at [38, 195] on img "Mamacita" at bounding box center [54, 184] width 70 height 93
click at [39, 99] on img "Mamacita" at bounding box center [54, 98] width 70 height 70
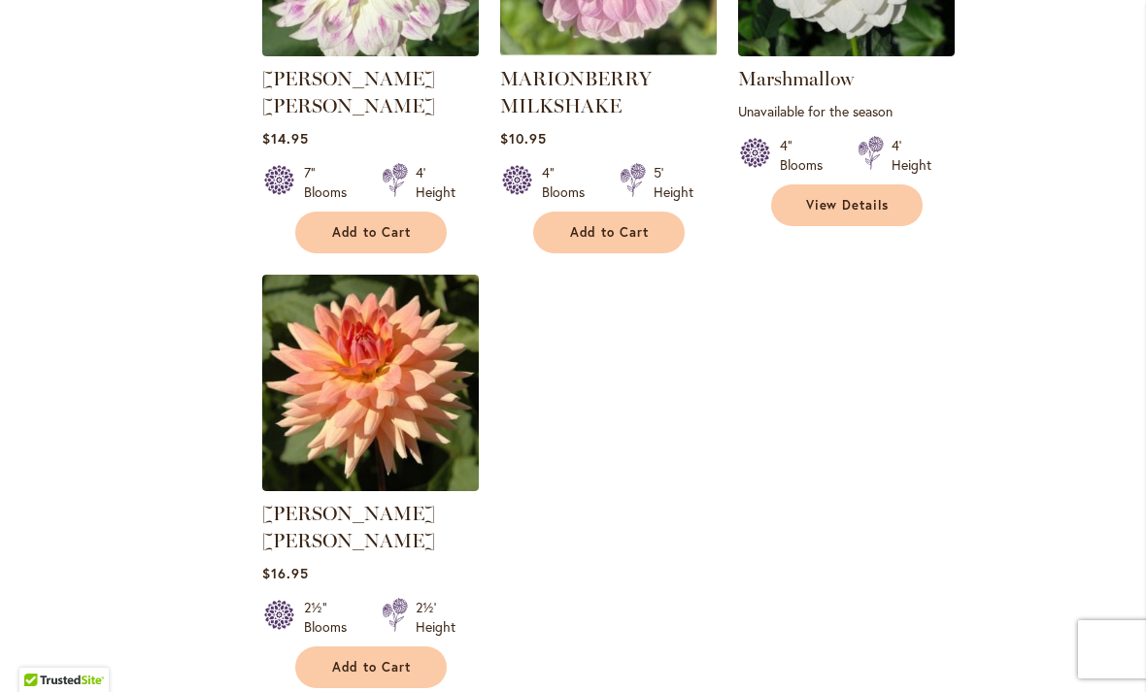
scroll to position [8988, 0]
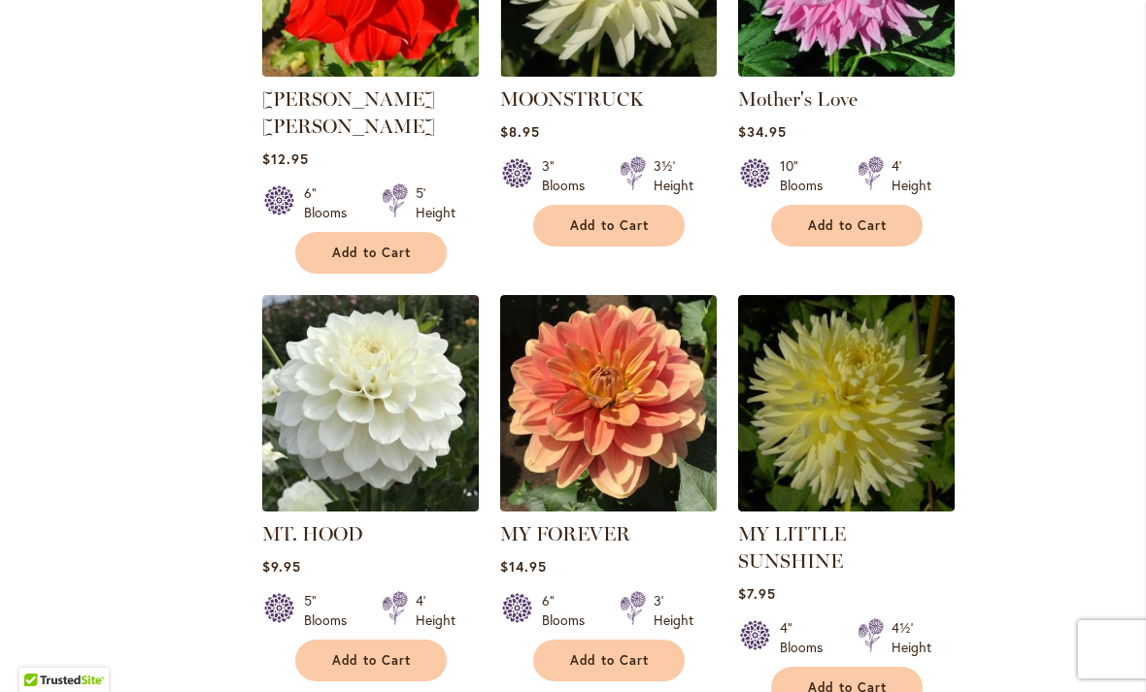
scroll to position [2692, 0]
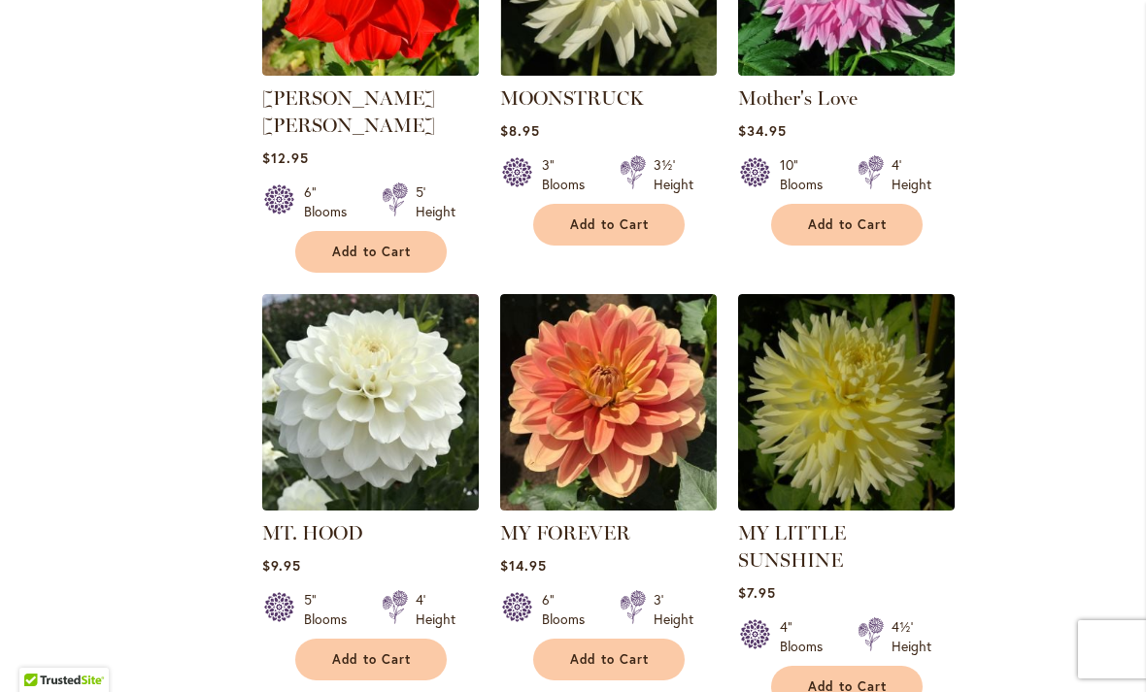
click at [620, 356] on img at bounding box center [608, 402] width 217 height 217
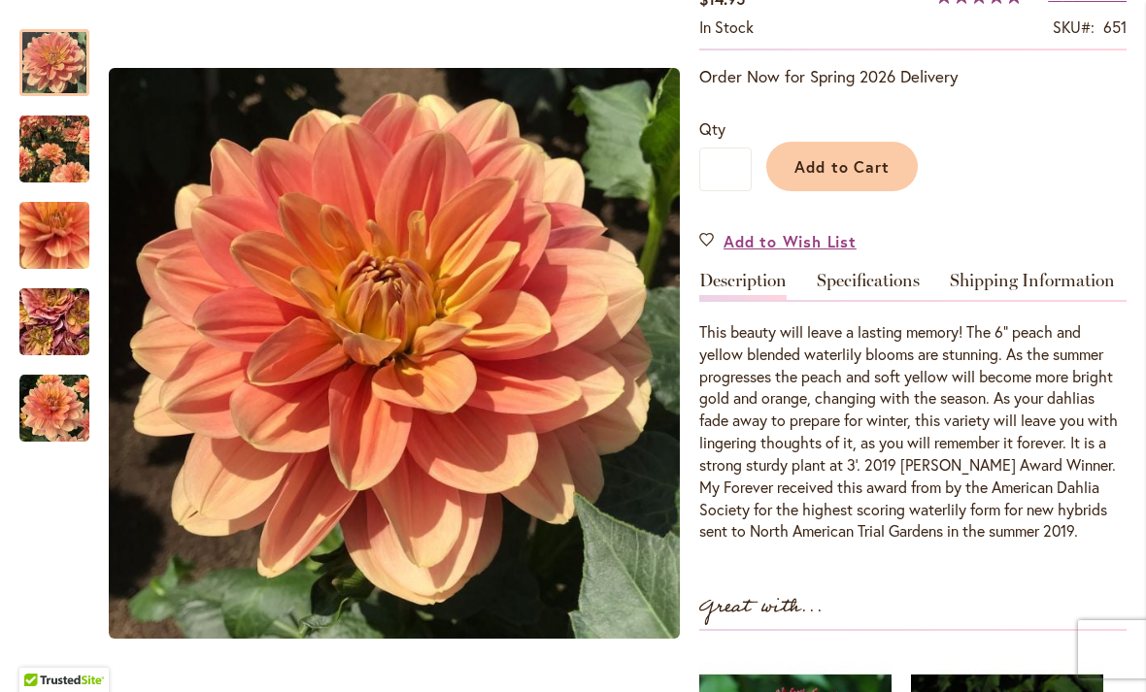
scroll to position [376, 0]
click at [60, 151] on img "MY FOREVER" at bounding box center [54, 149] width 70 height 86
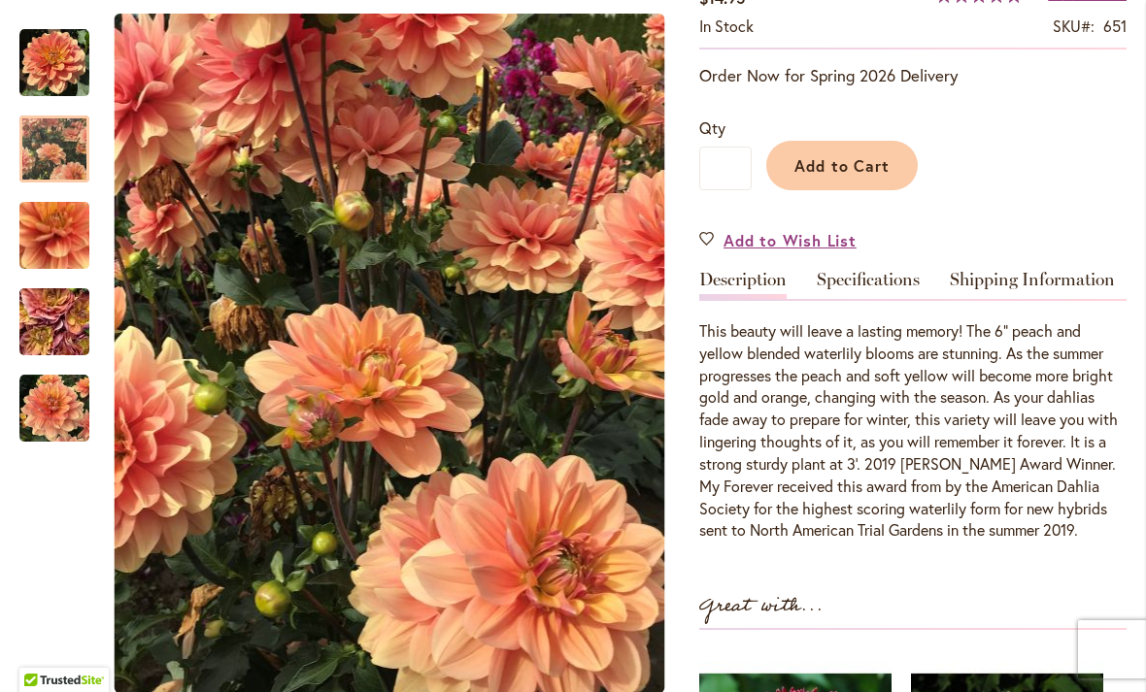
click at [59, 309] on img "MY FOREVER" at bounding box center [54, 322] width 140 height 105
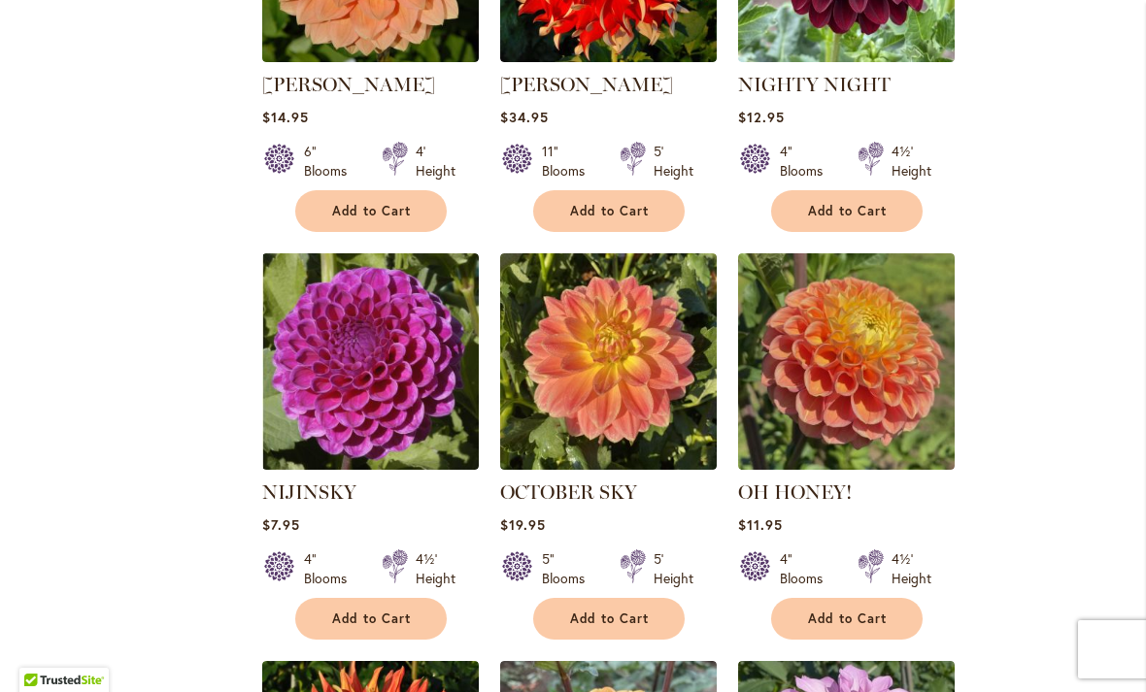
scroll to position [4414, 0]
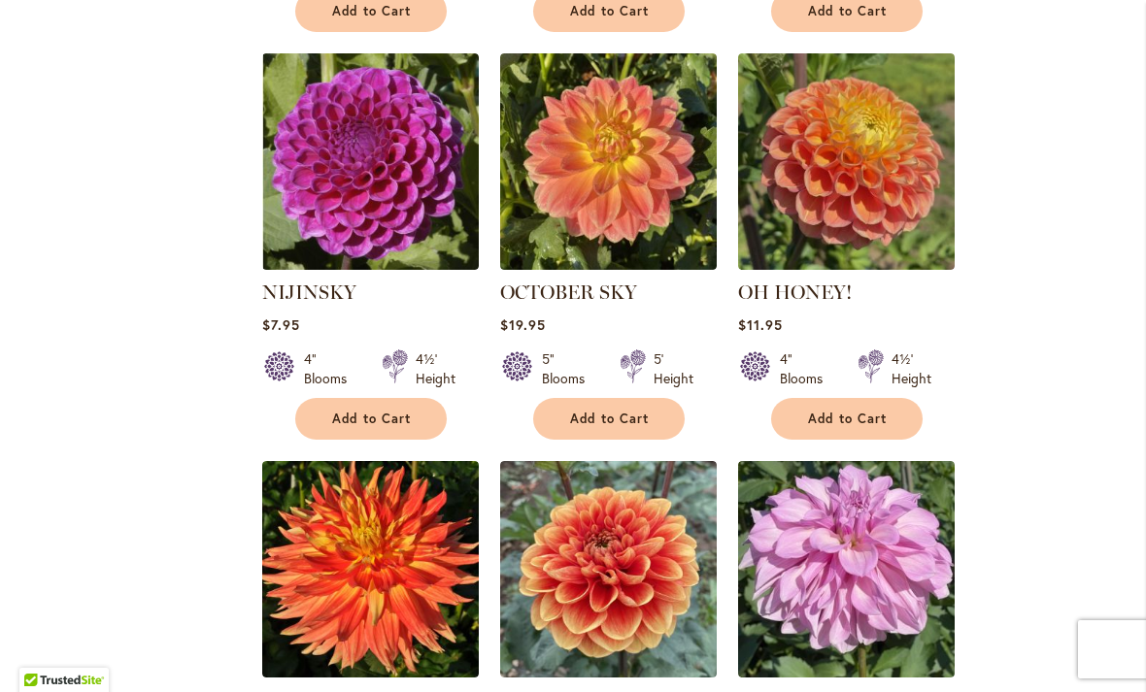
click at [1016, 525] on ol "[PERSON_NAME] Rating: 71% 3 Reviews $8.95 2" Blooms 3' Height Add to Cart" at bounding box center [693, 491] width 865 height 9197
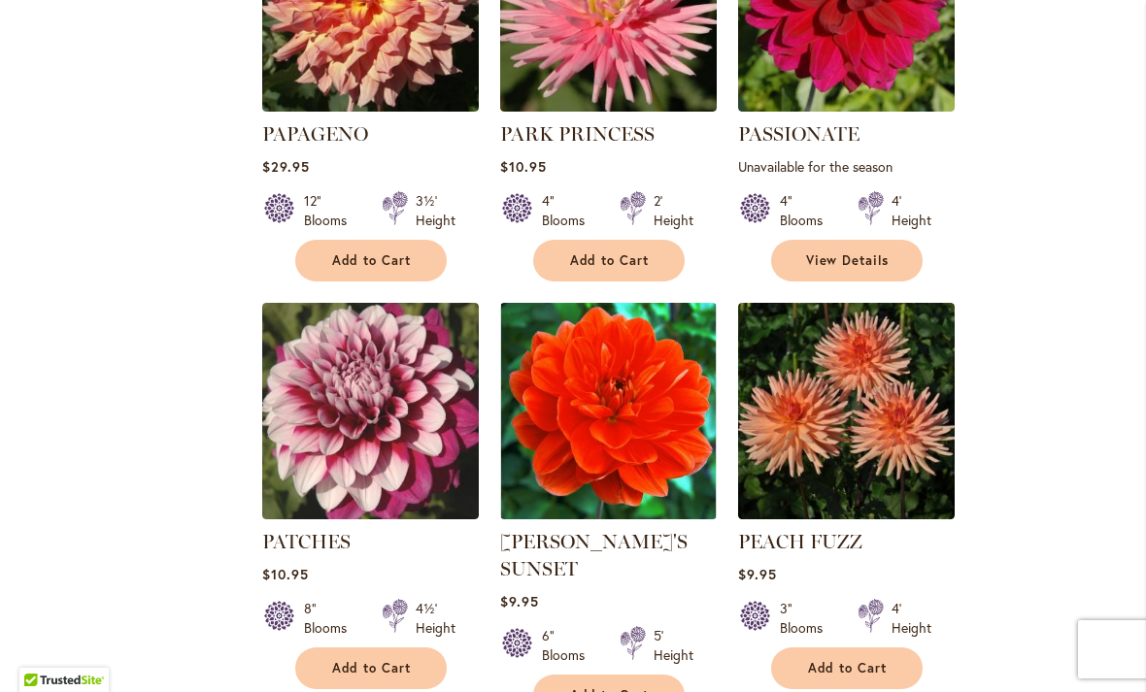
scroll to position [6409, 0]
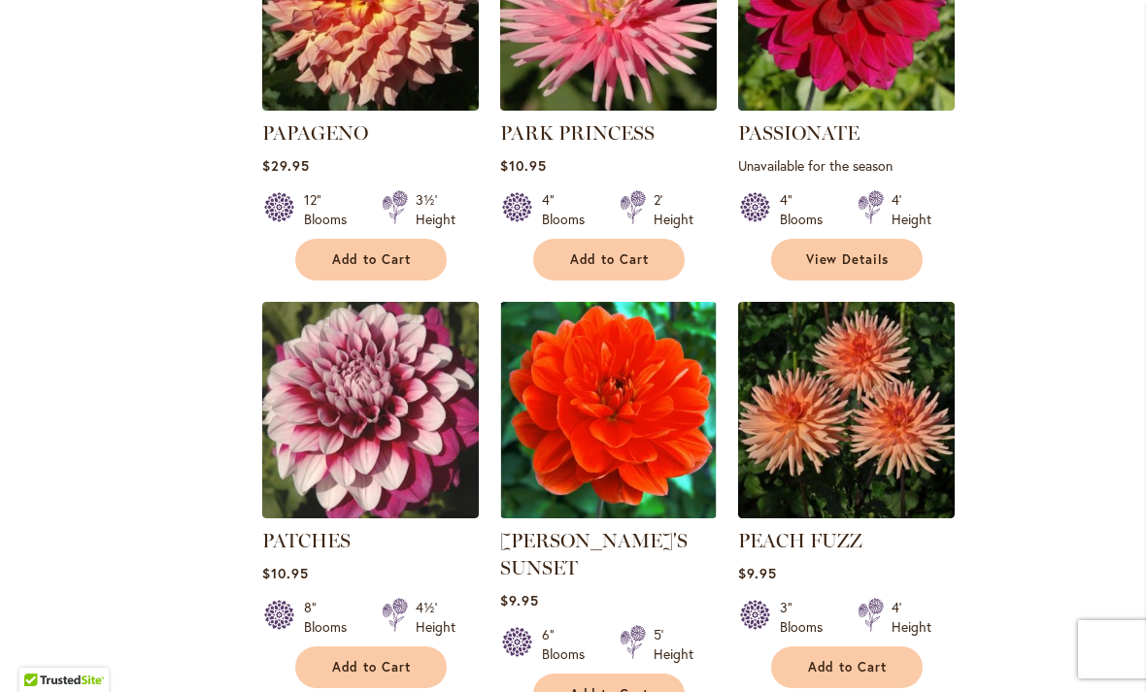
click at [902, 359] on img at bounding box center [846, 410] width 217 height 217
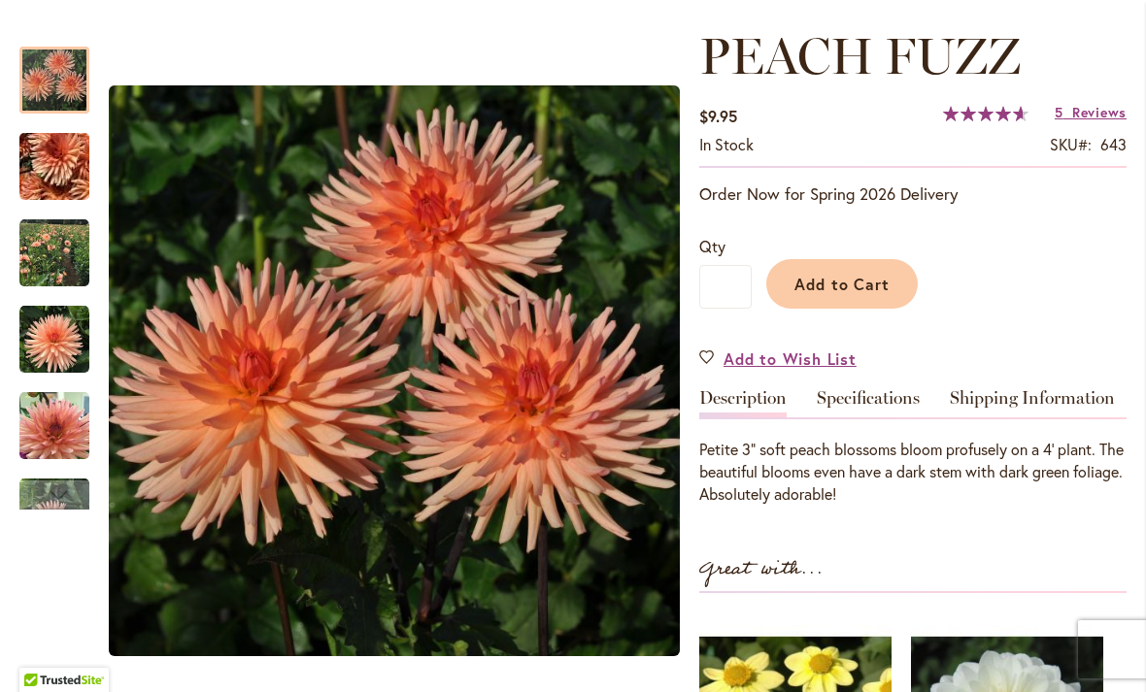
scroll to position [259, 0]
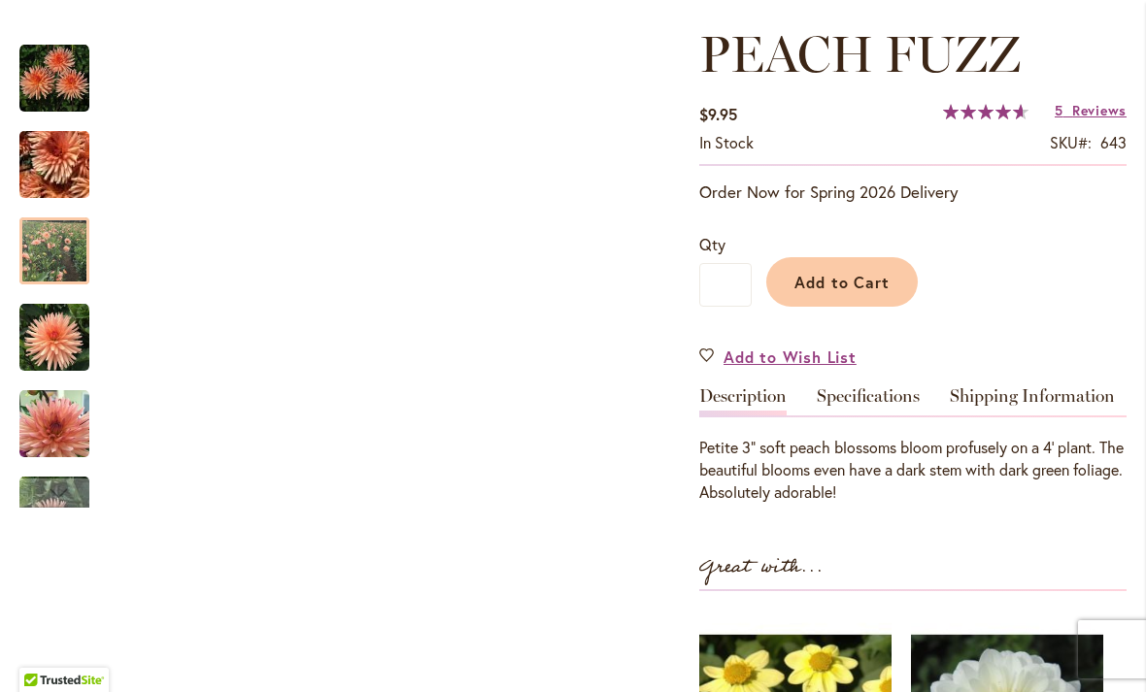
click at [55, 249] on img "PEACH FUZZ" at bounding box center [54, 252] width 70 height 70
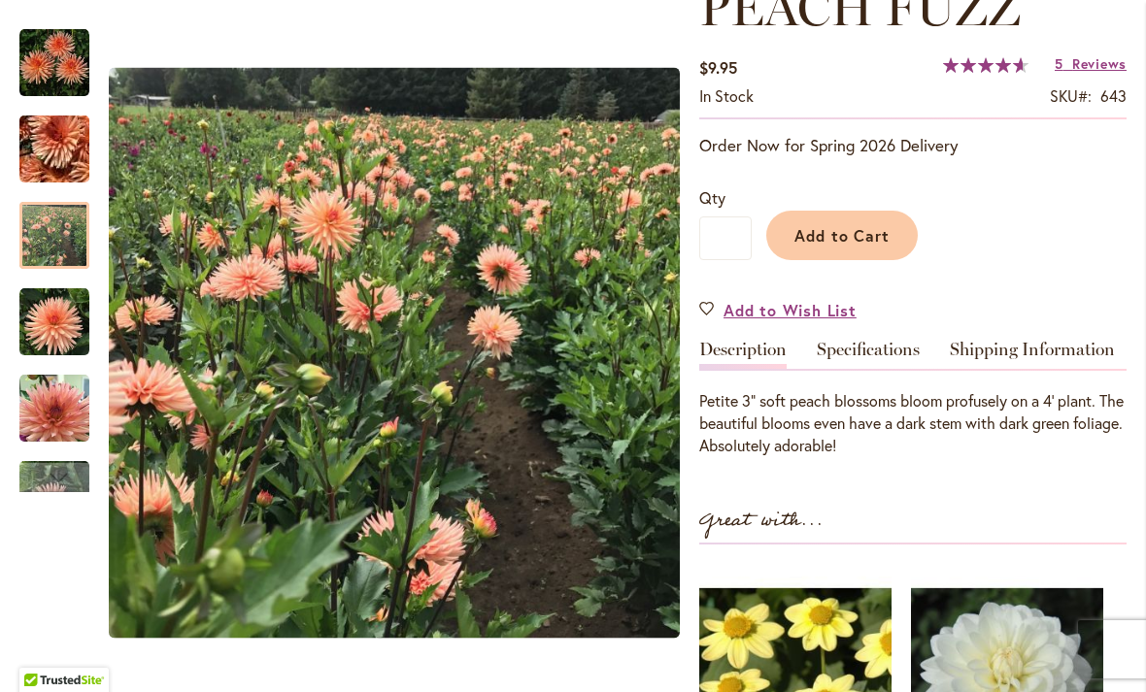
scroll to position [302, 0]
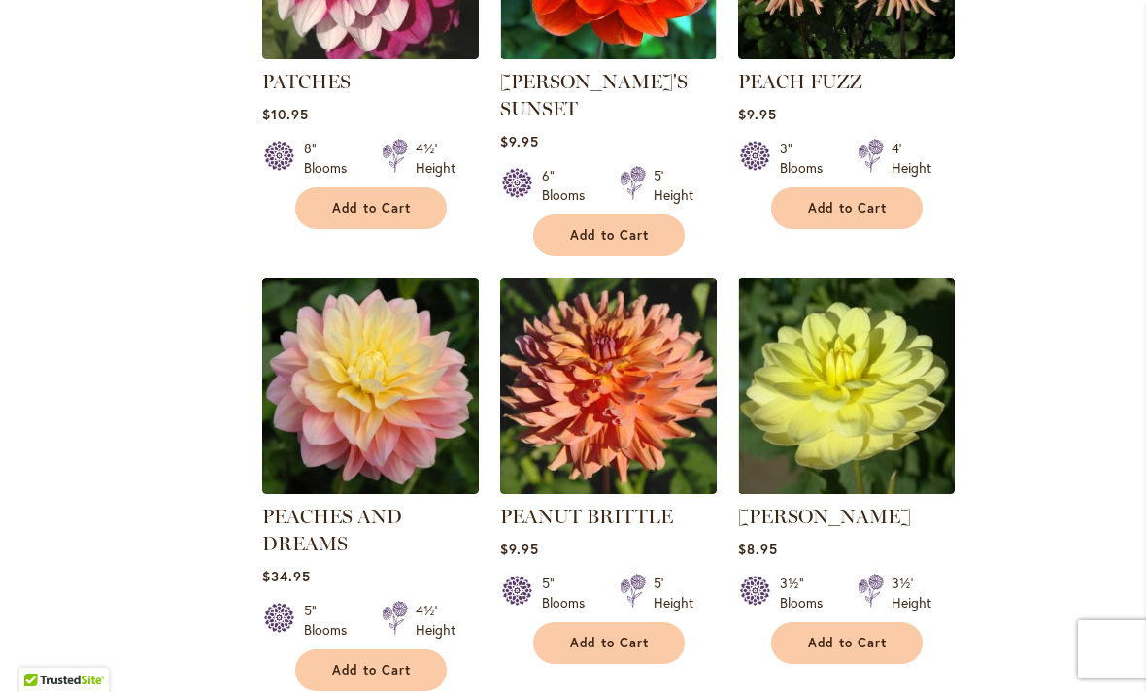
scroll to position [6874, 0]
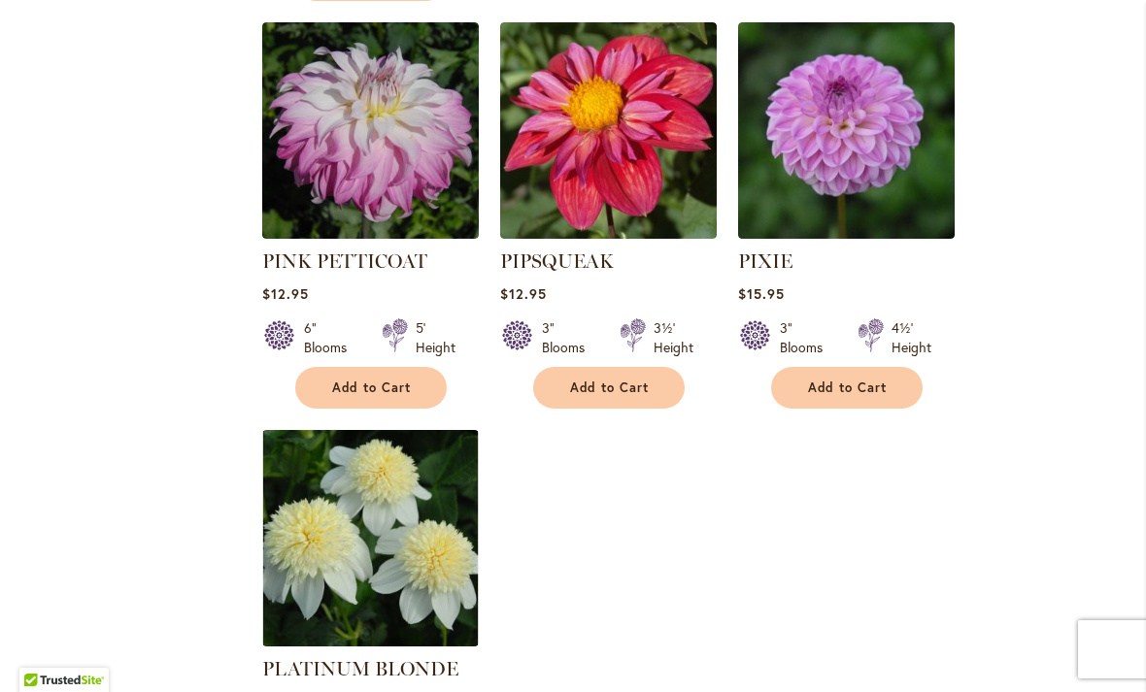
scroll to position [8864, 0]
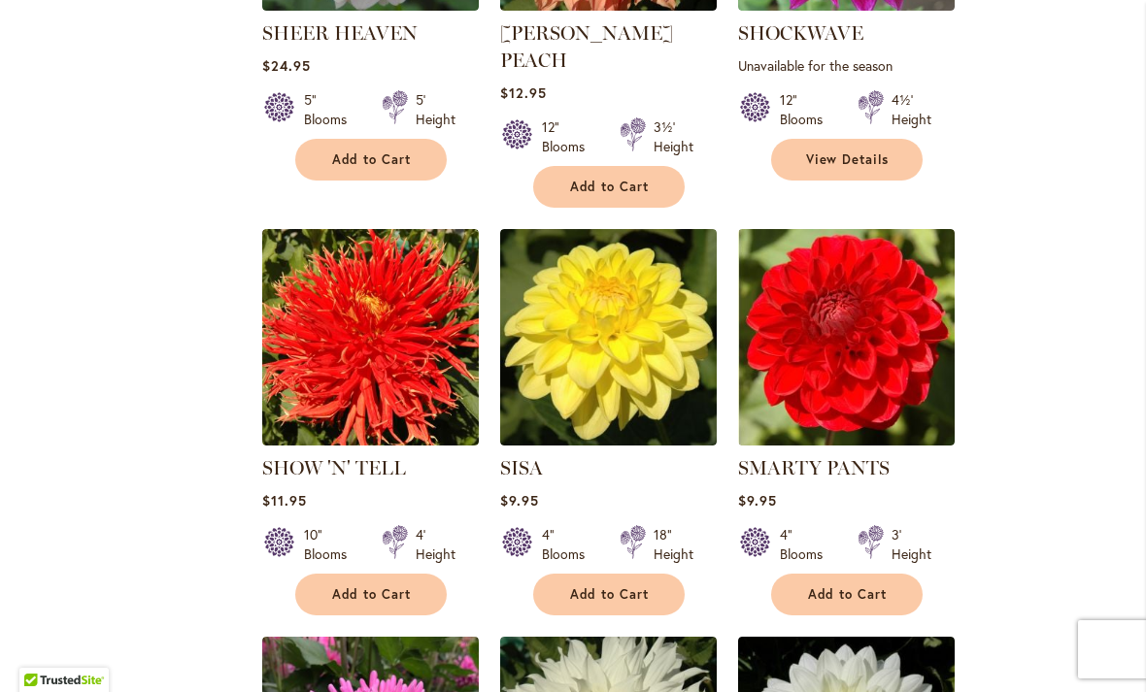
scroll to position [3571, 0]
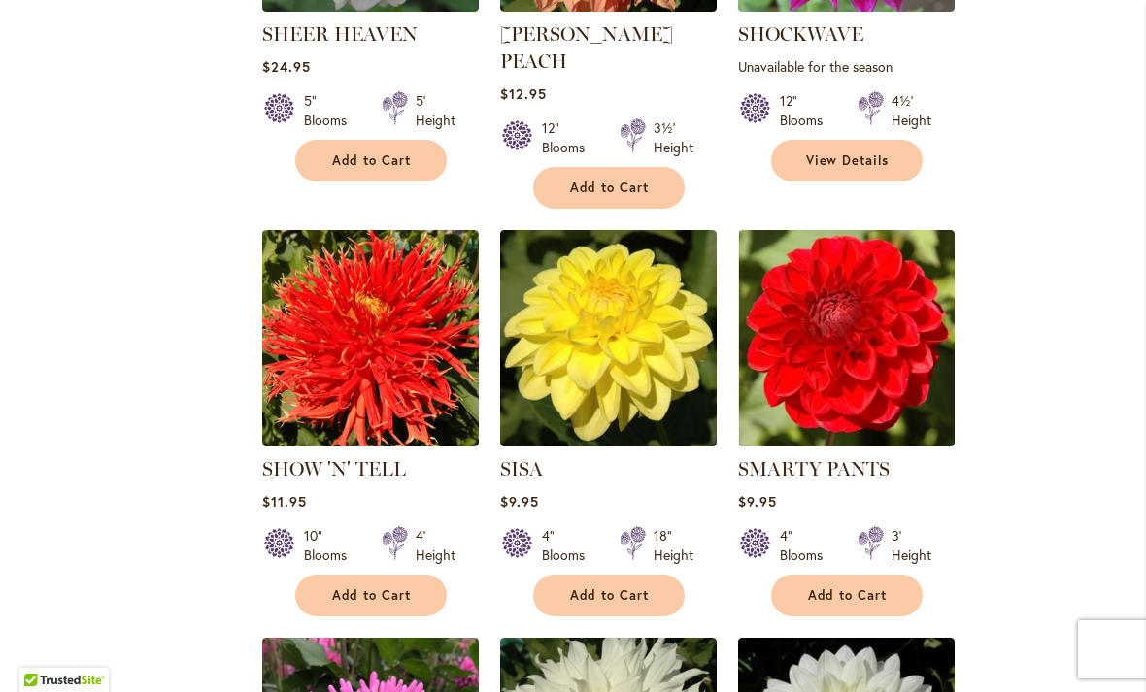
click at [599, 332] on img at bounding box center [608, 338] width 217 height 217
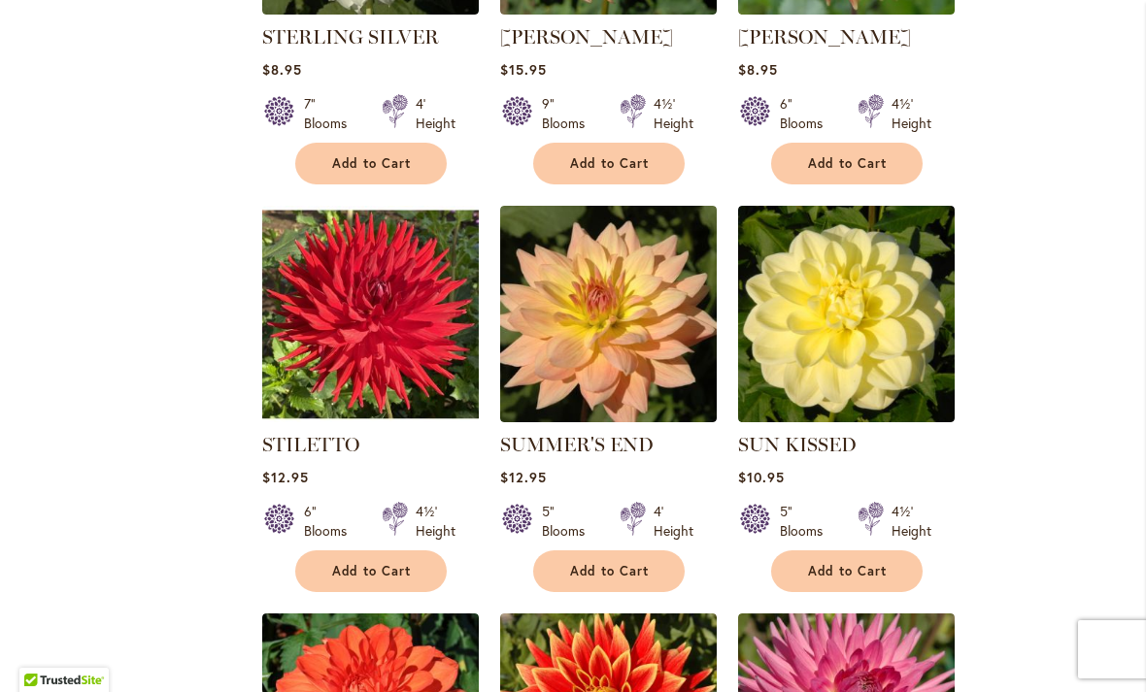
scroll to position [5636, 0]
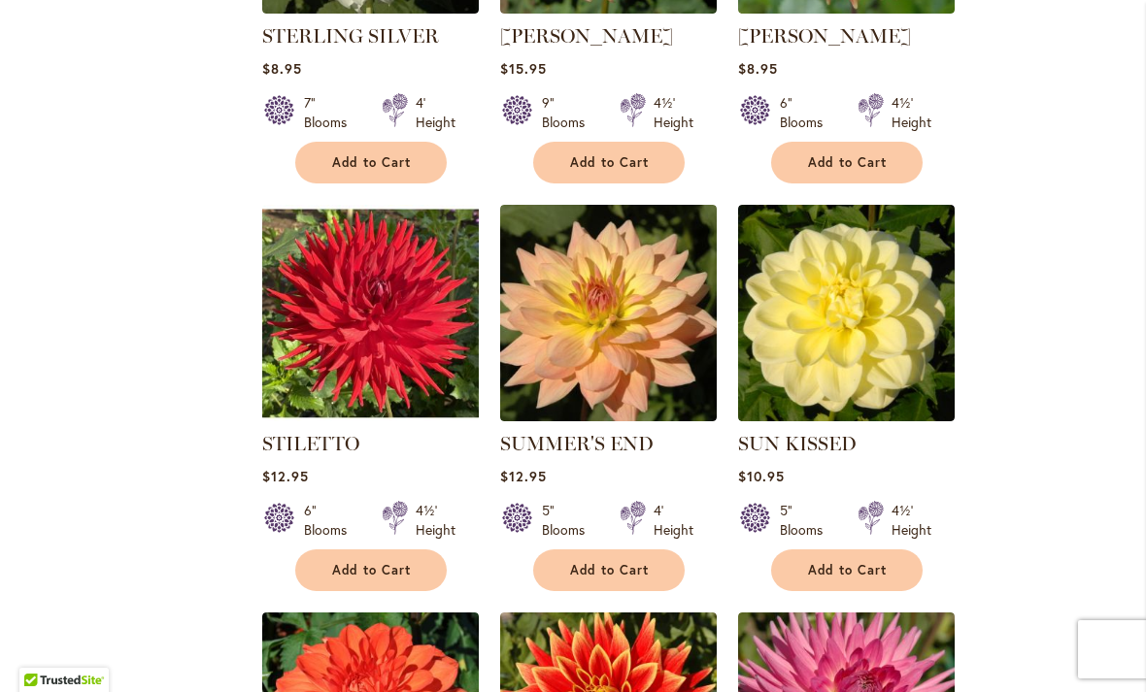
click at [852, 282] on img at bounding box center [846, 313] width 217 height 217
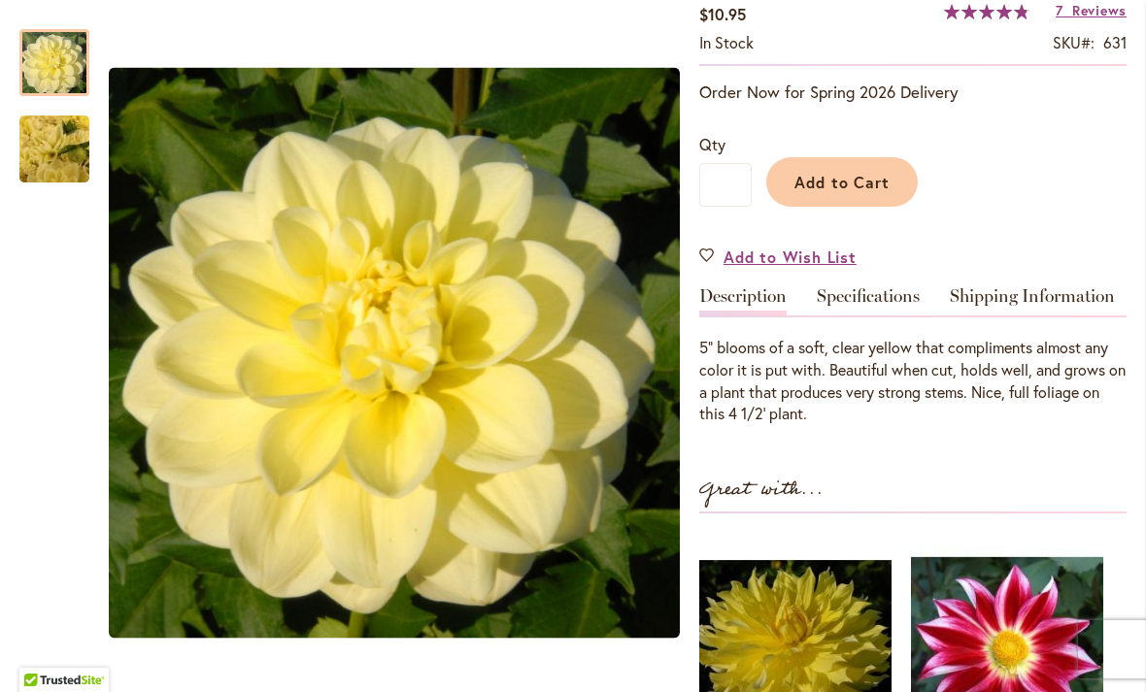
scroll to position [360, 0]
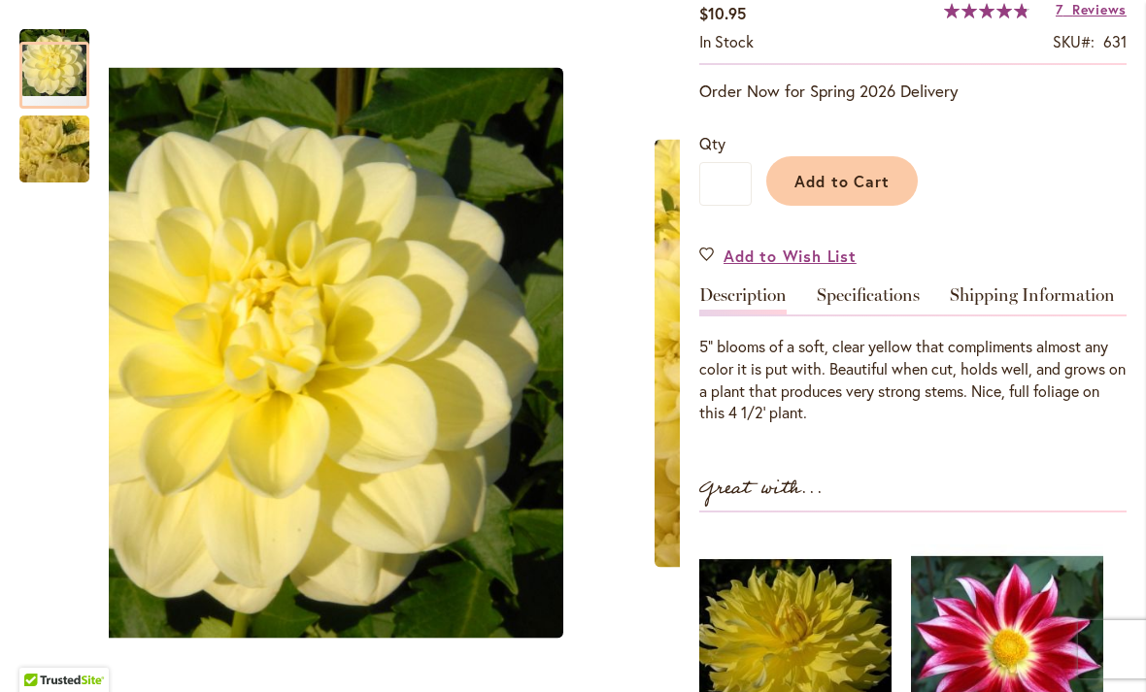
click at [60, 144] on img "SUN KISSED" at bounding box center [54, 149] width 140 height 105
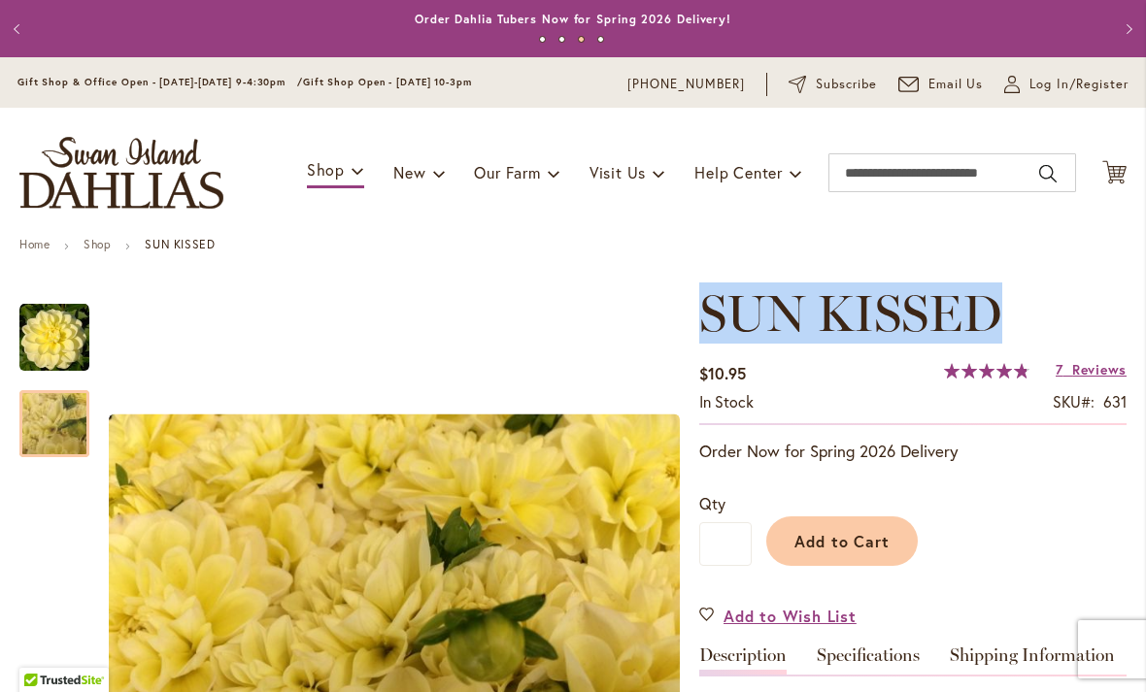
scroll to position [0, 0]
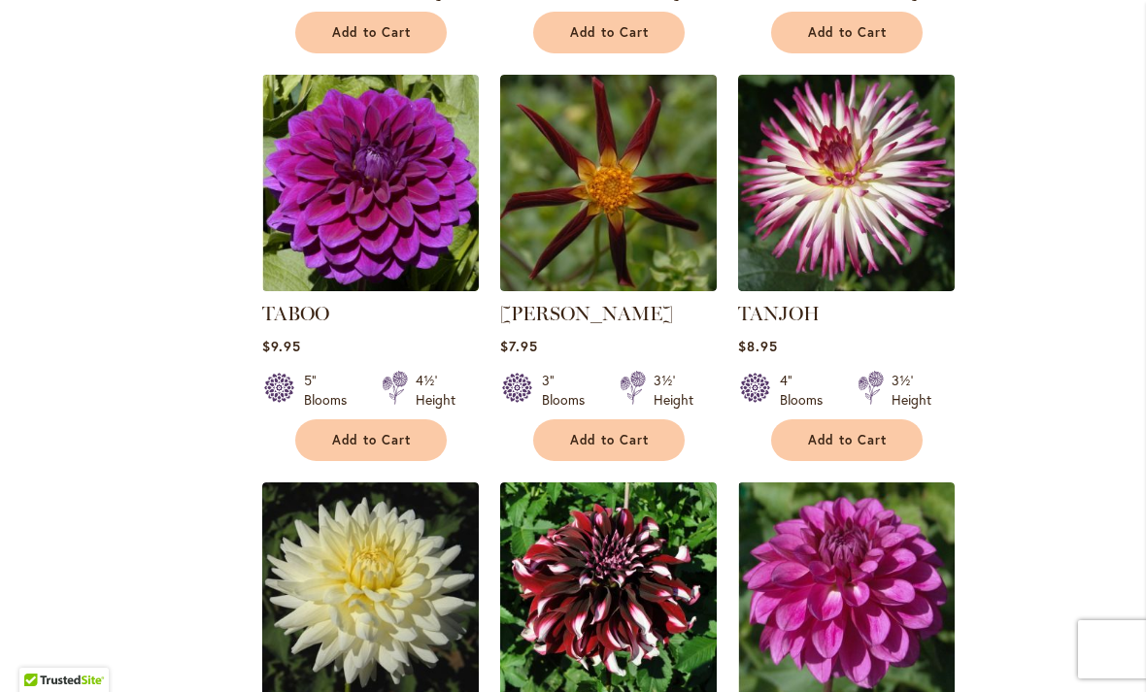
scroll to position [7017, 0]
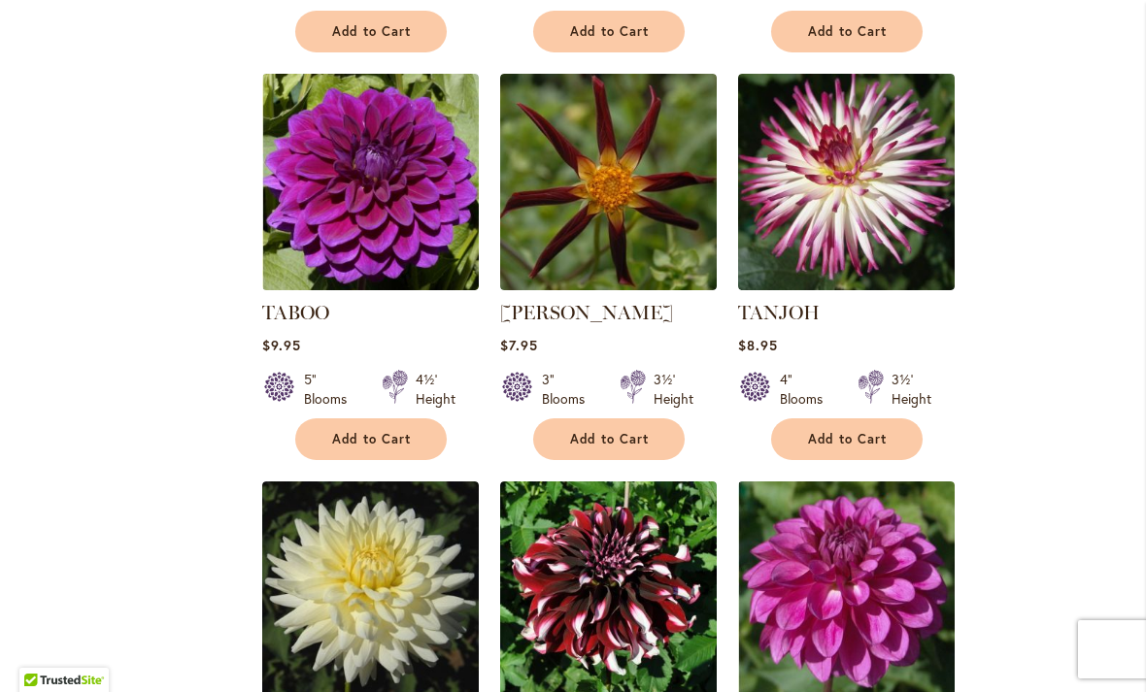
click at [390, 172] on img at bounding box center [370, 182] width 217 height 217
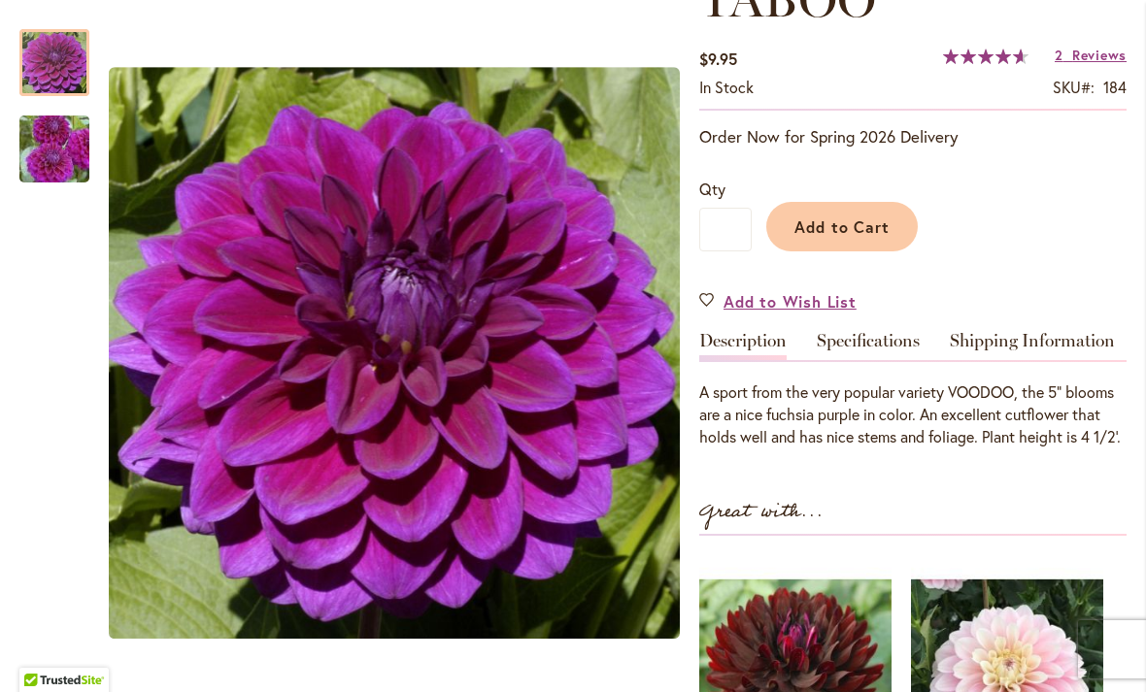
scroll to position [307, 0]
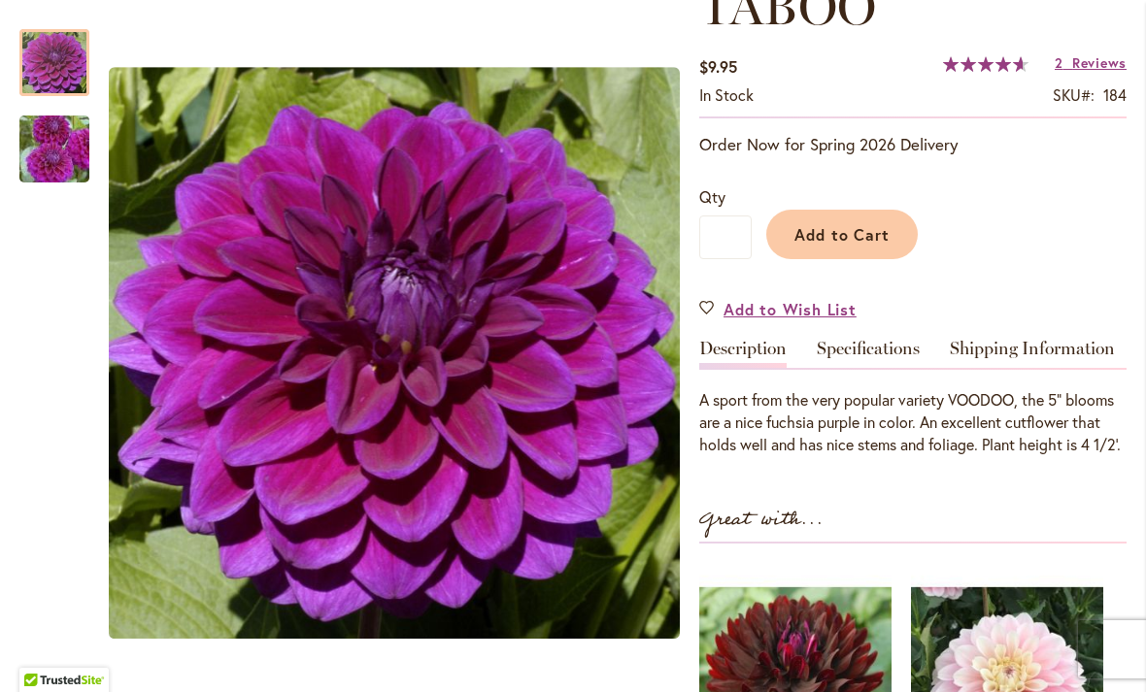
click at [53, 149] on img "TABOO" at bounding box center [54, 149] width 140 height 93
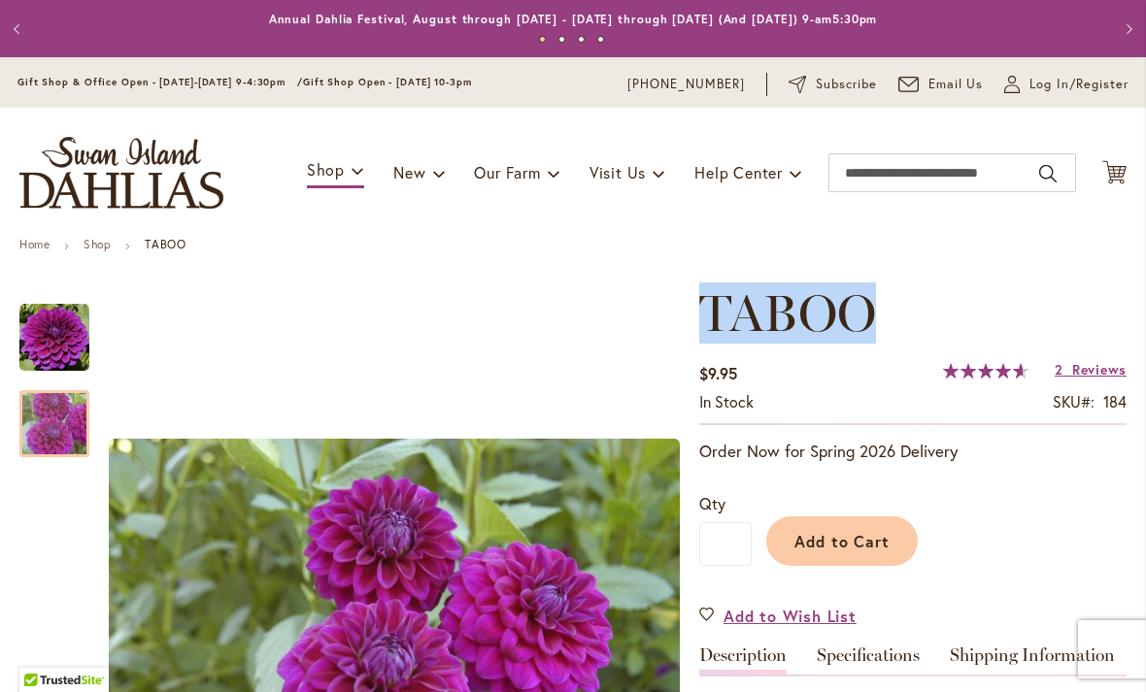
scroll to position [0, 0]
click at [931, 228] on div "Toggle Nav Shop Dahlia Tubers Collections Fresh Cut Dahlias Gardening Supplies …" at bounding box center [573, 173] width 1146 height 130
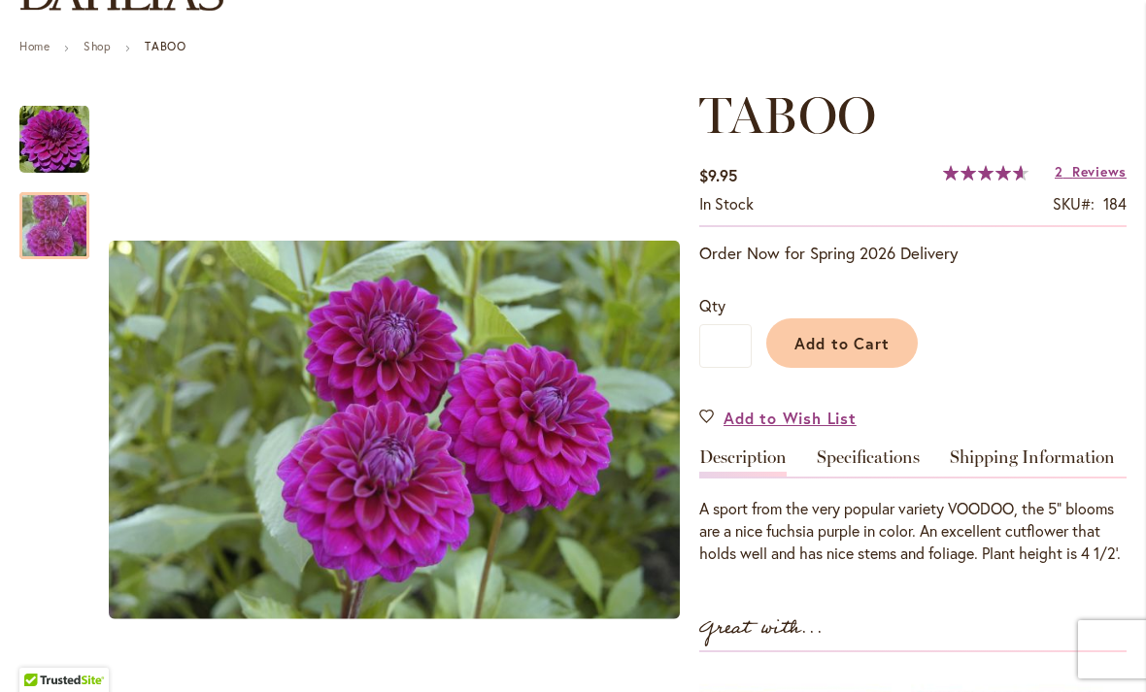
scroll to position [200, 0]
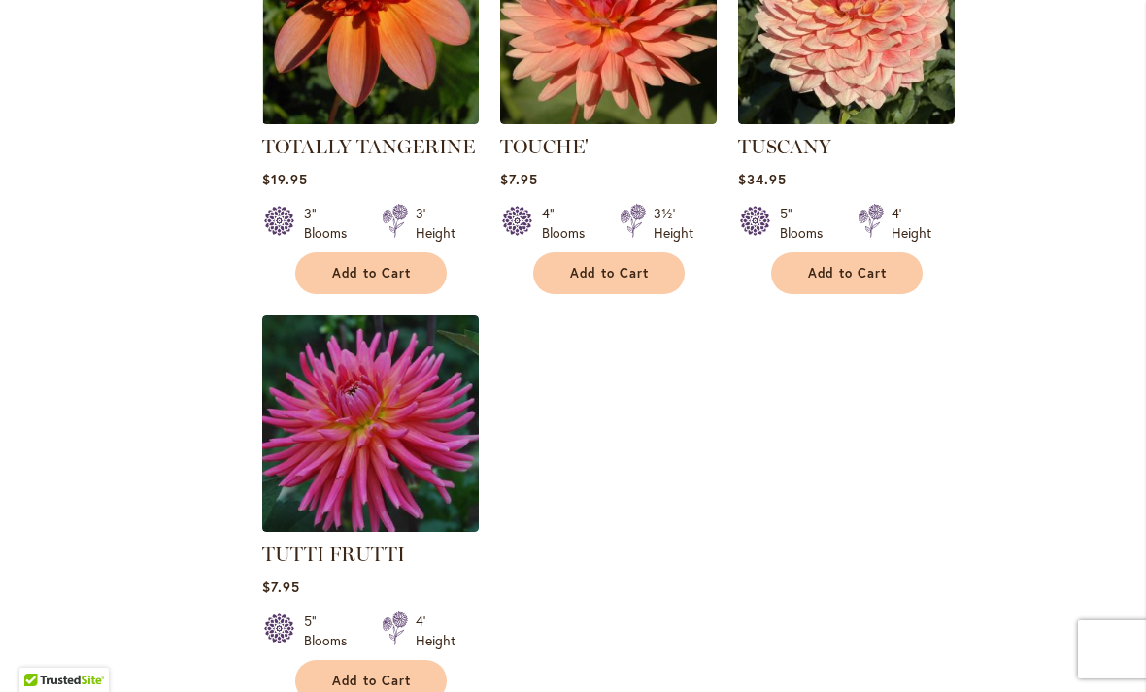
scroll to position [8860, 0]
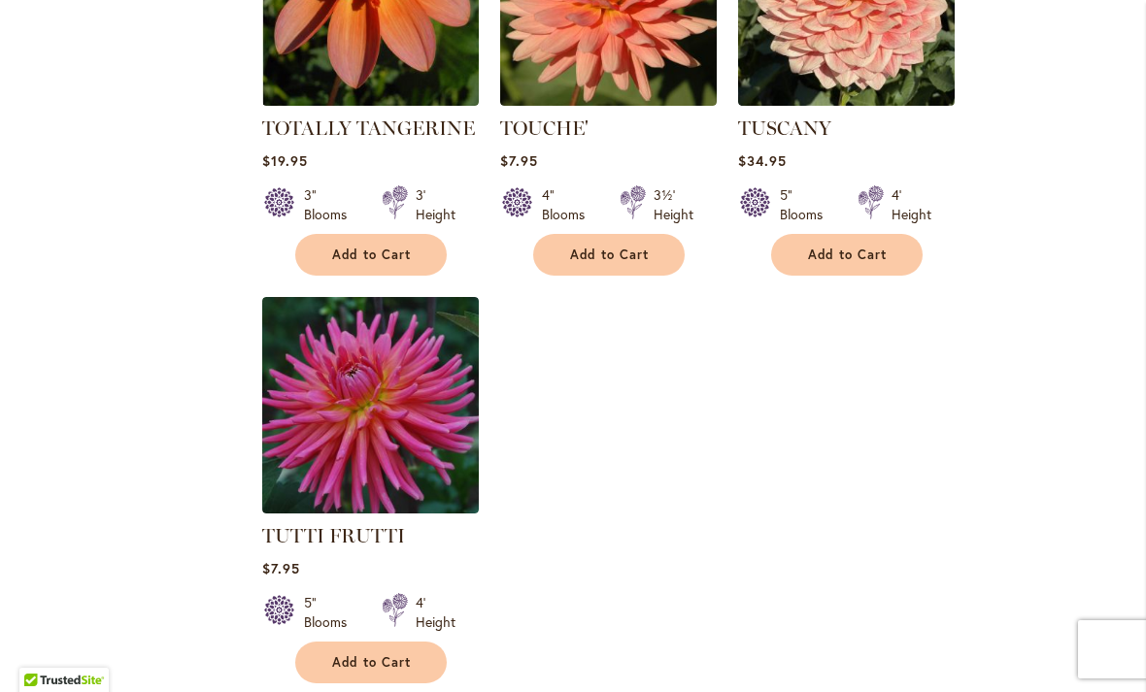
click at [412, 376] on img at bounding box center [370, 405] width 217 height 217
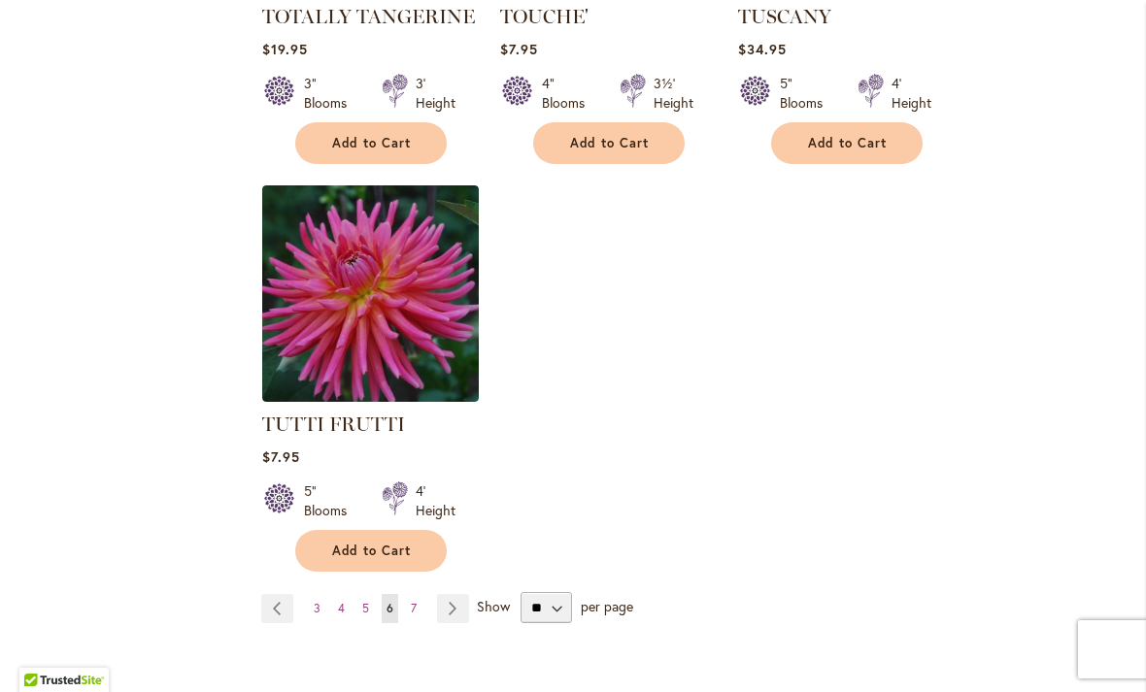
scroll to position [8989, 0]
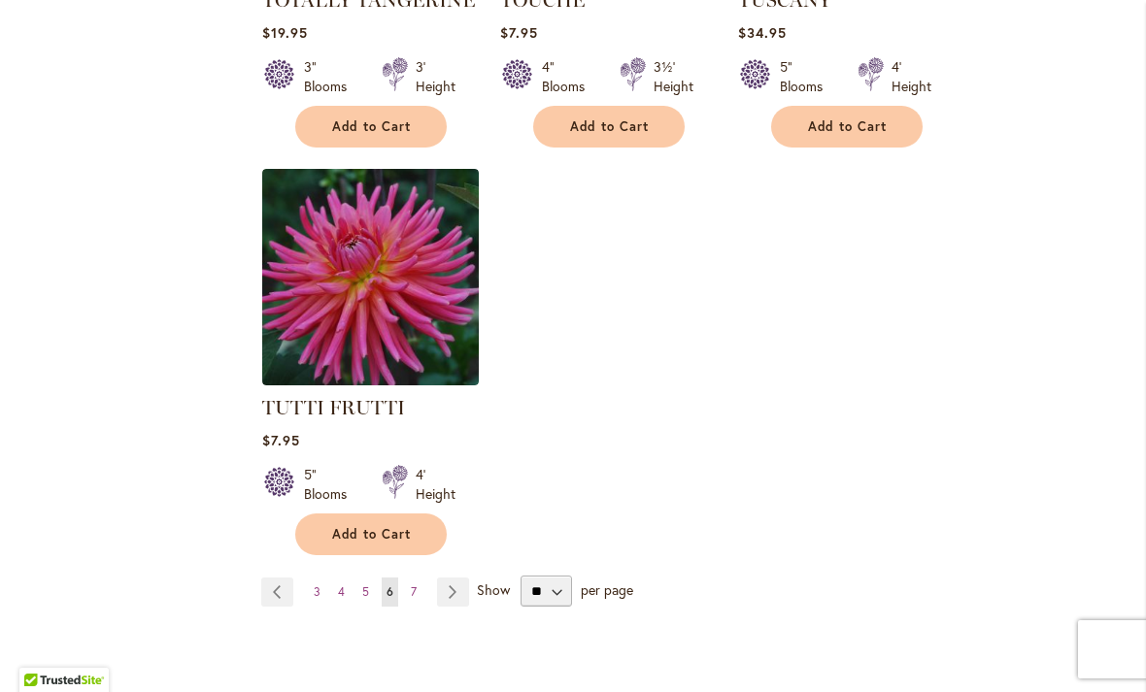
click at [449, 578] on link "Page Next" at bounding box center [453, 592] width 32 height 29
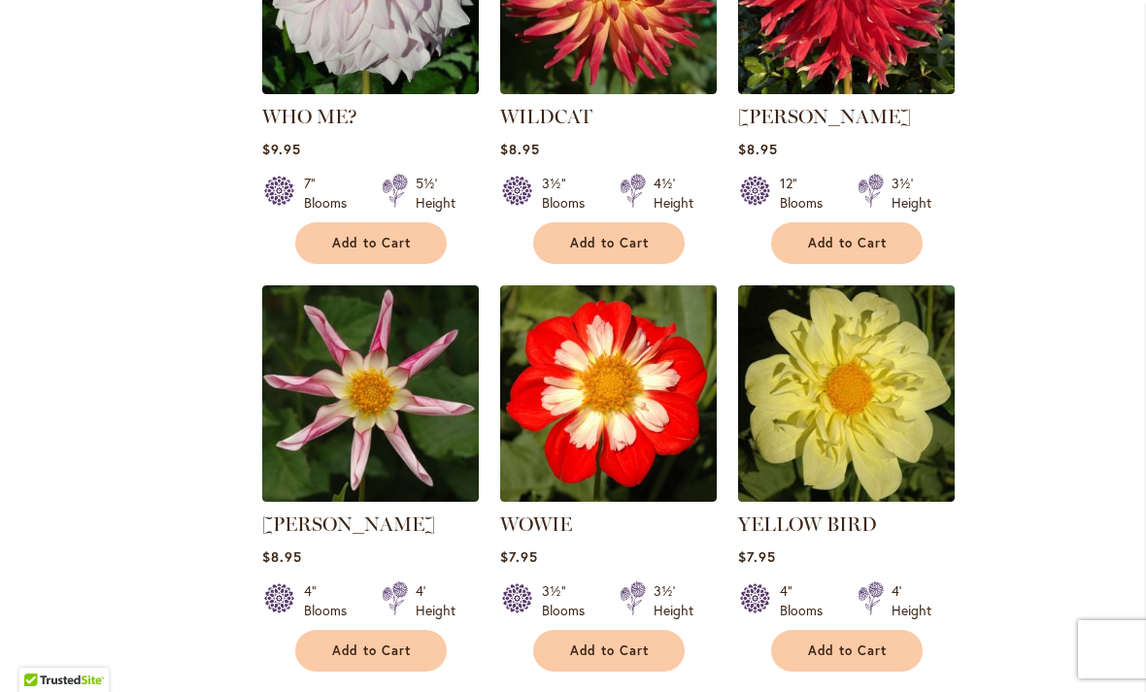
scroll to position [2674, 0]
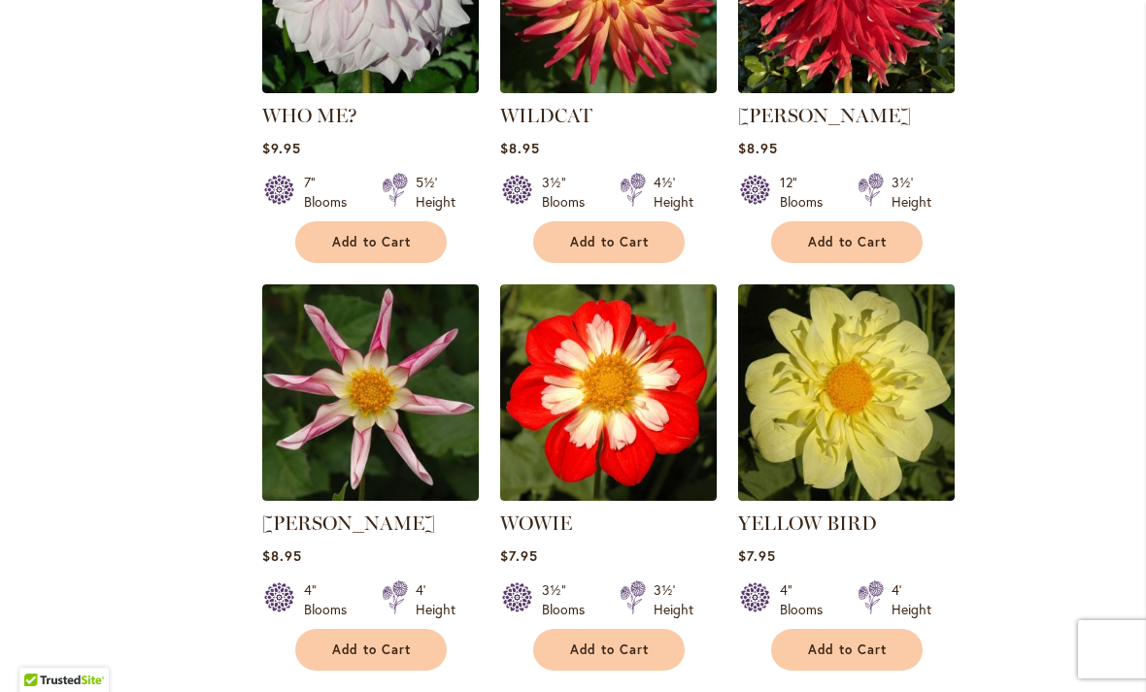
click at [879, 393] on img at bounding box center [846, 393] width 217 height 217
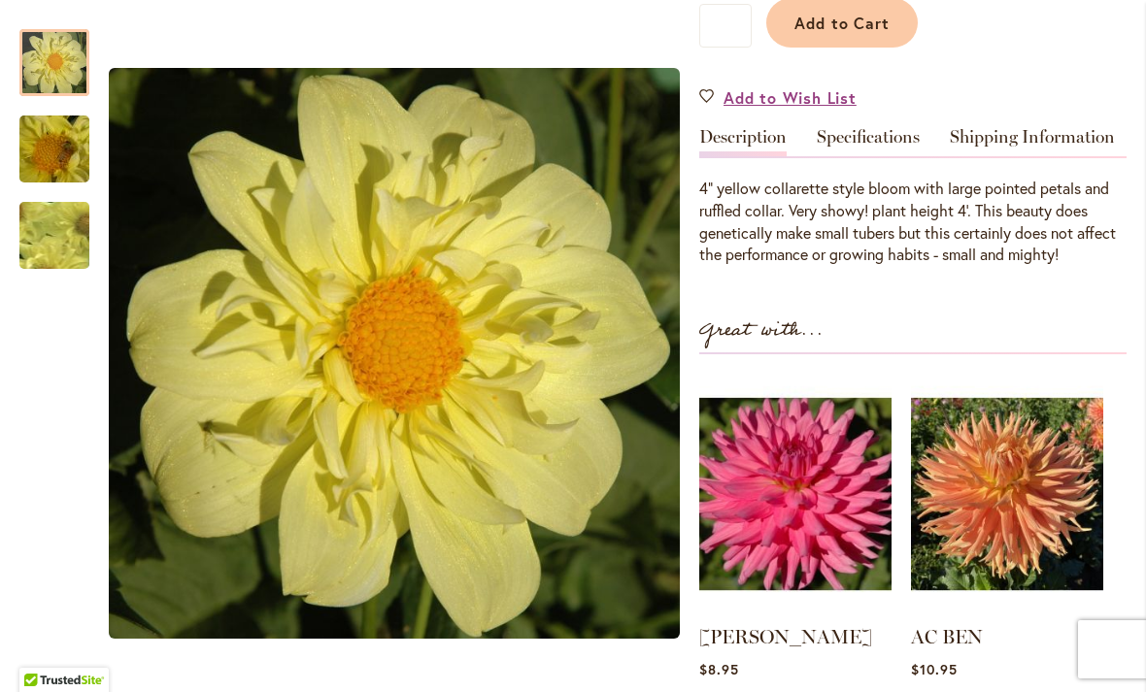
scroll to position [520, 0]
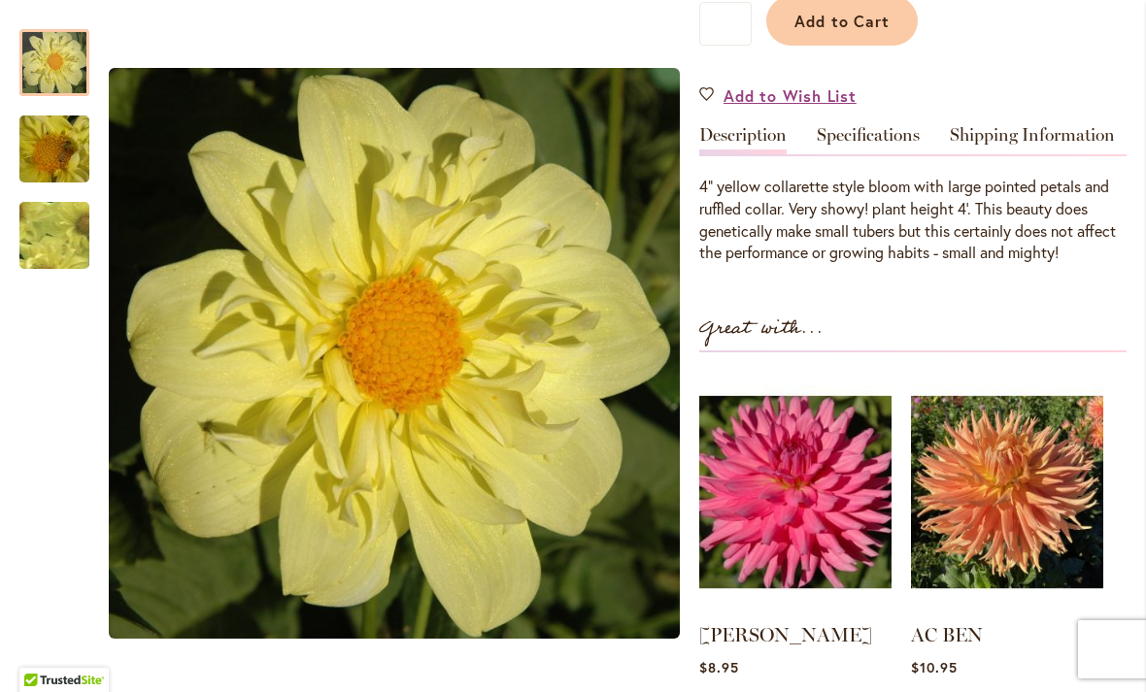
click at [961, 342] on div "Great with..." at bounding box center [912, 333] width 427 height 40
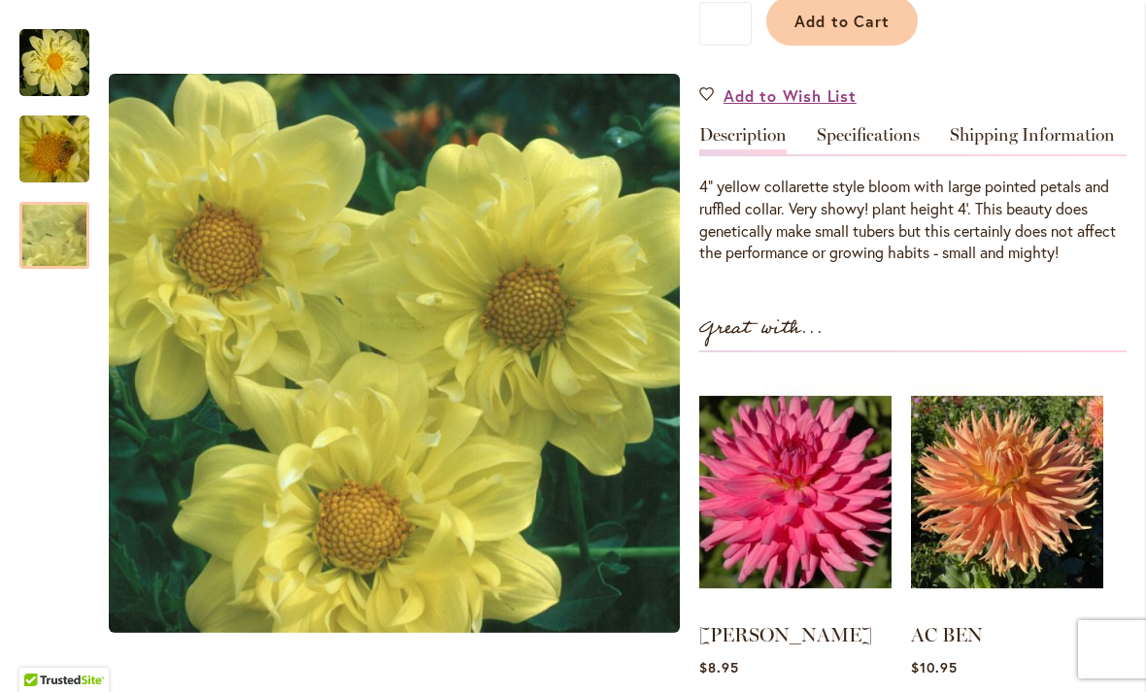
click at [55, 233] on img "YELLOW BIRD" at bounding box center [54, 236] width 137 height 134
click at [52, 137] on img "YELLOW BIRD" at bounding box center [54, 149] width 140 height 105
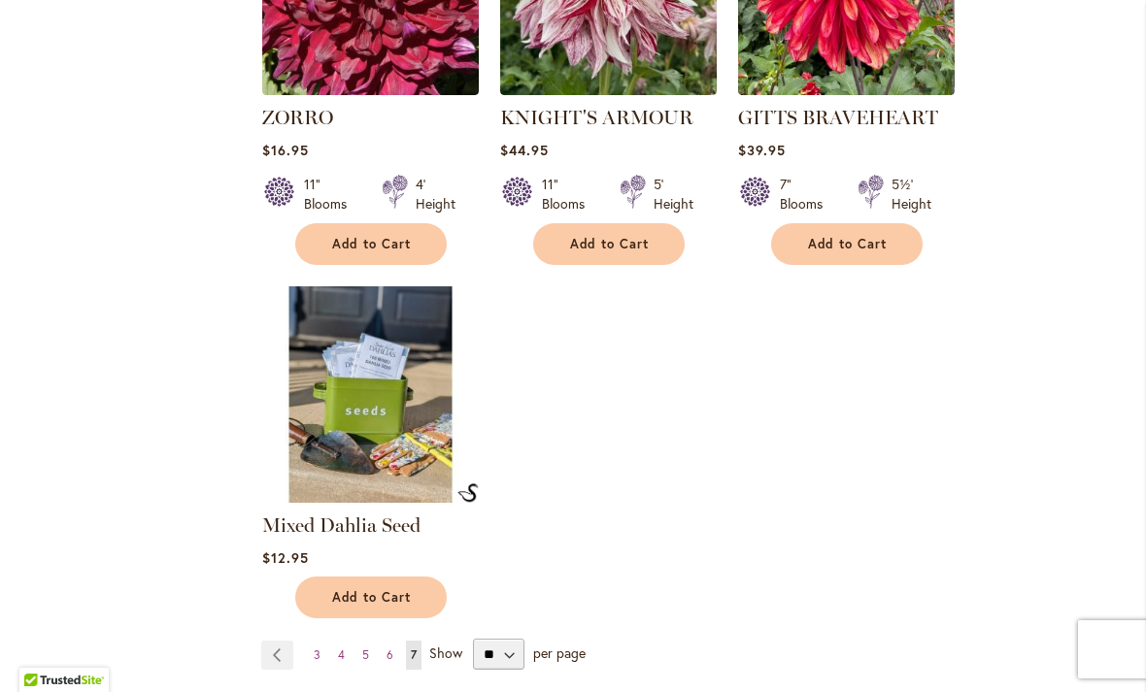
scroll to position [3934, 0]
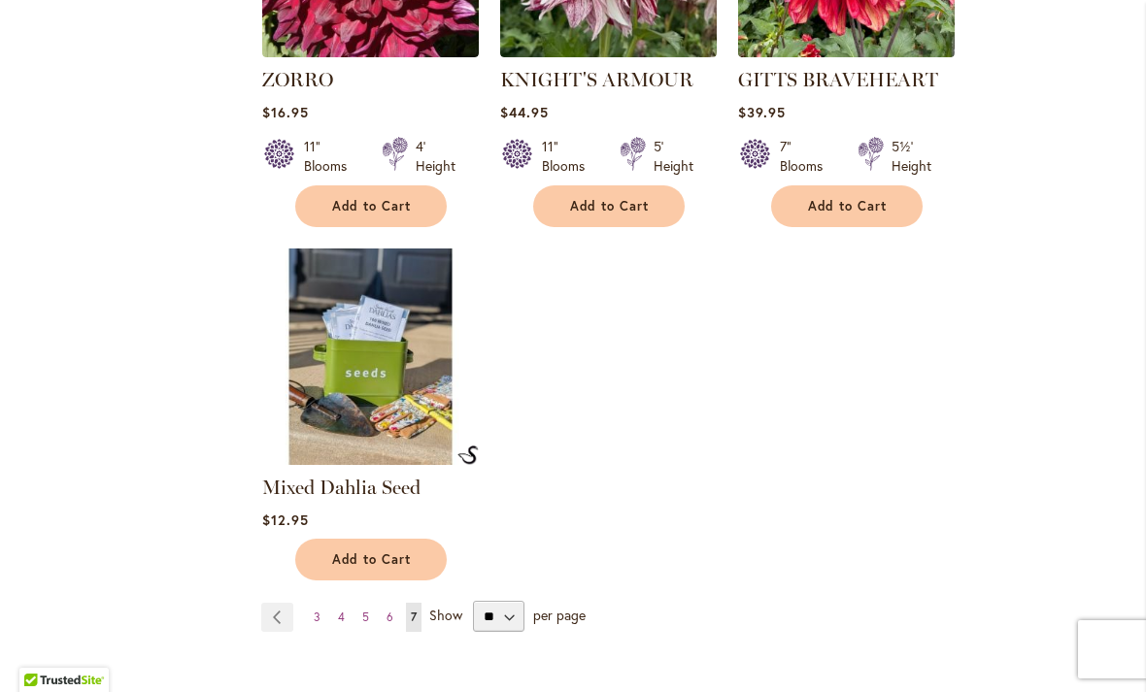
click at [315, 610] on span "3" at bounding box center [317, 617] width 7 height 15
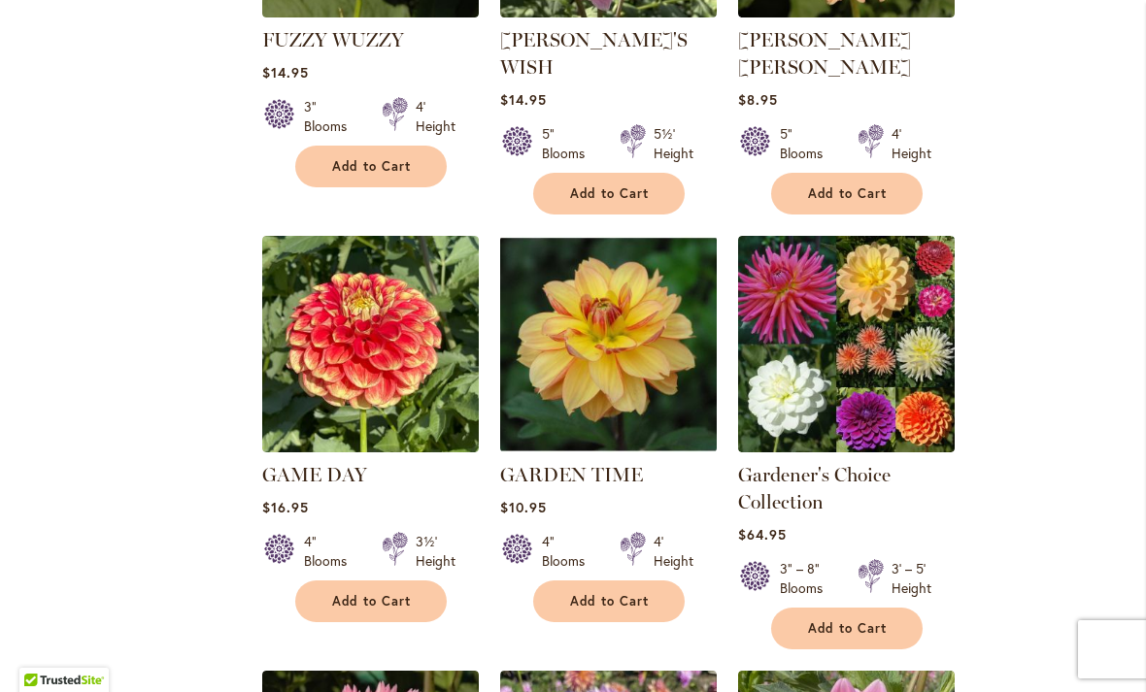
scroll to position [1952, 0]
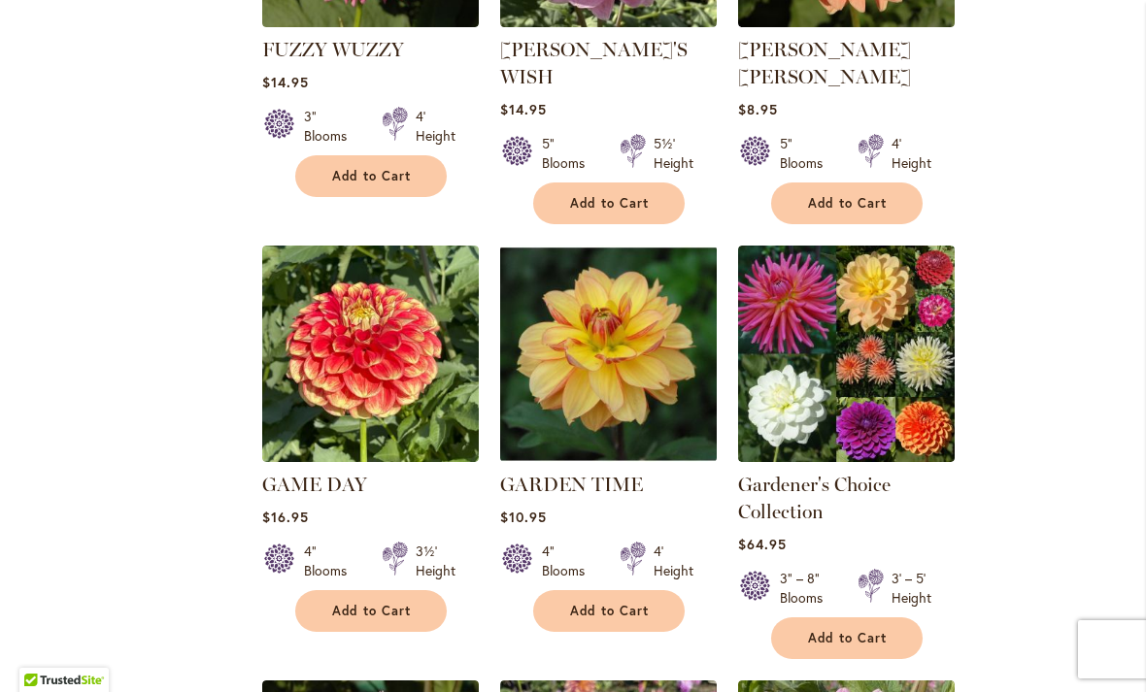
click at [885, 297] on img at bounding box center [846, 354] width 217 height 217
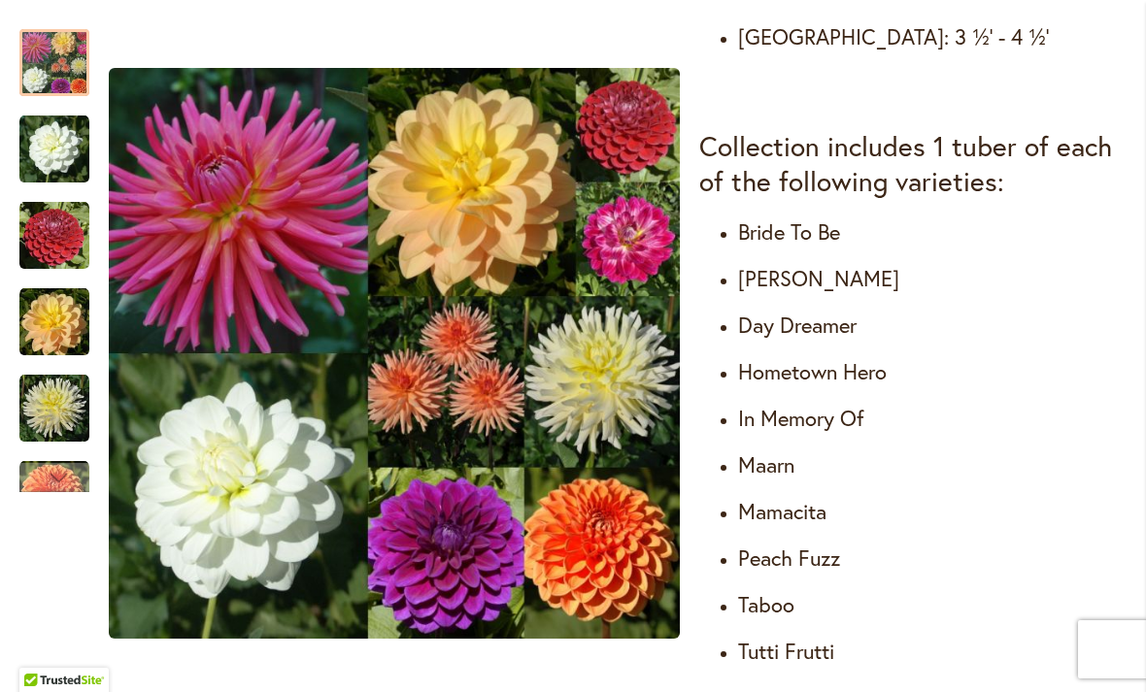
scroll to position [1093, 0]
click at [820, 338] on h4 "Day Dreamer" at bounding box center [932, 324] width 388 height 27
click at [823, 326] on h4 "Day Dreamer" at bounding box center [932, 324] width 388 height 27
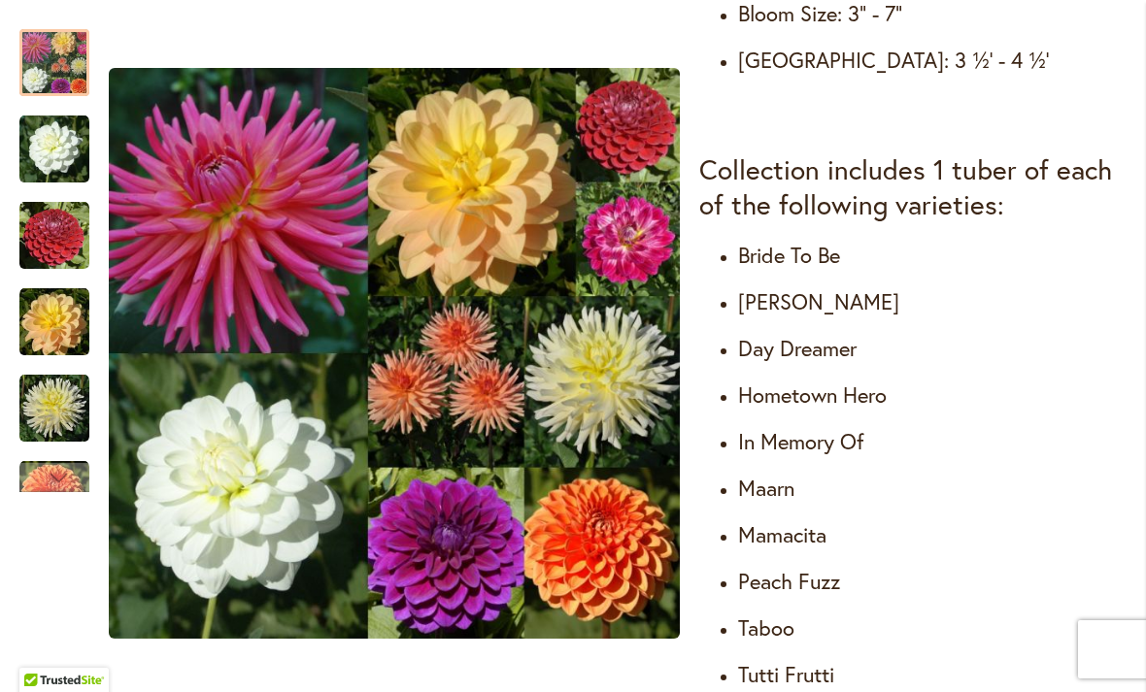
scroll to position [1068, 0]
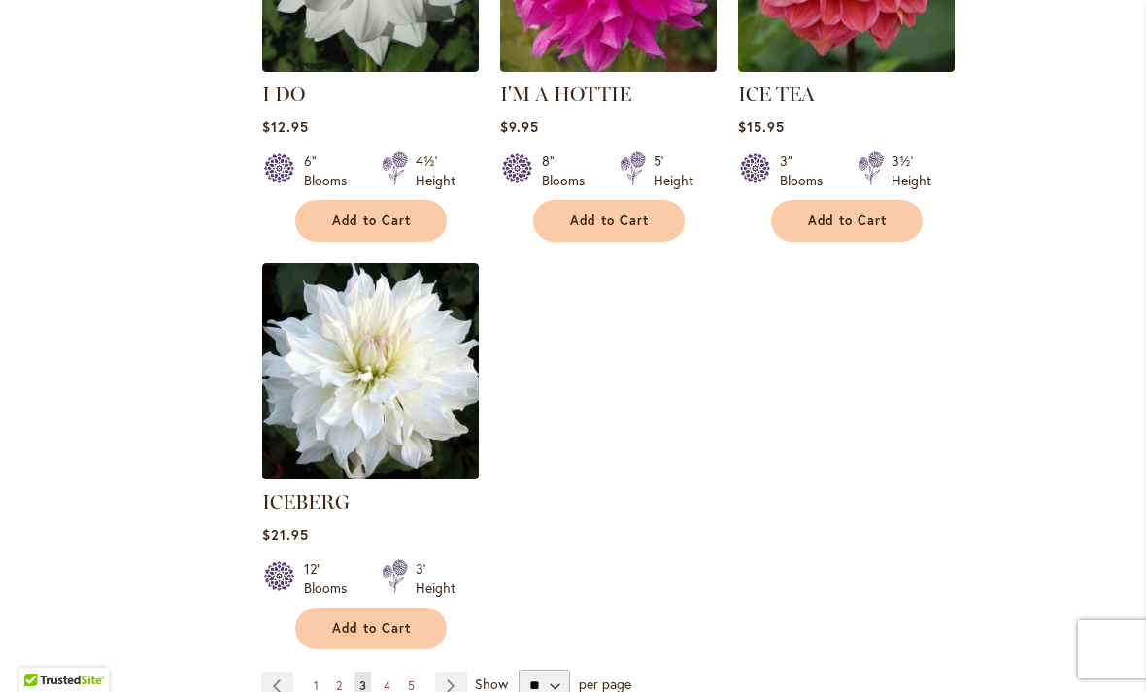
scroll to position [9201, 0]
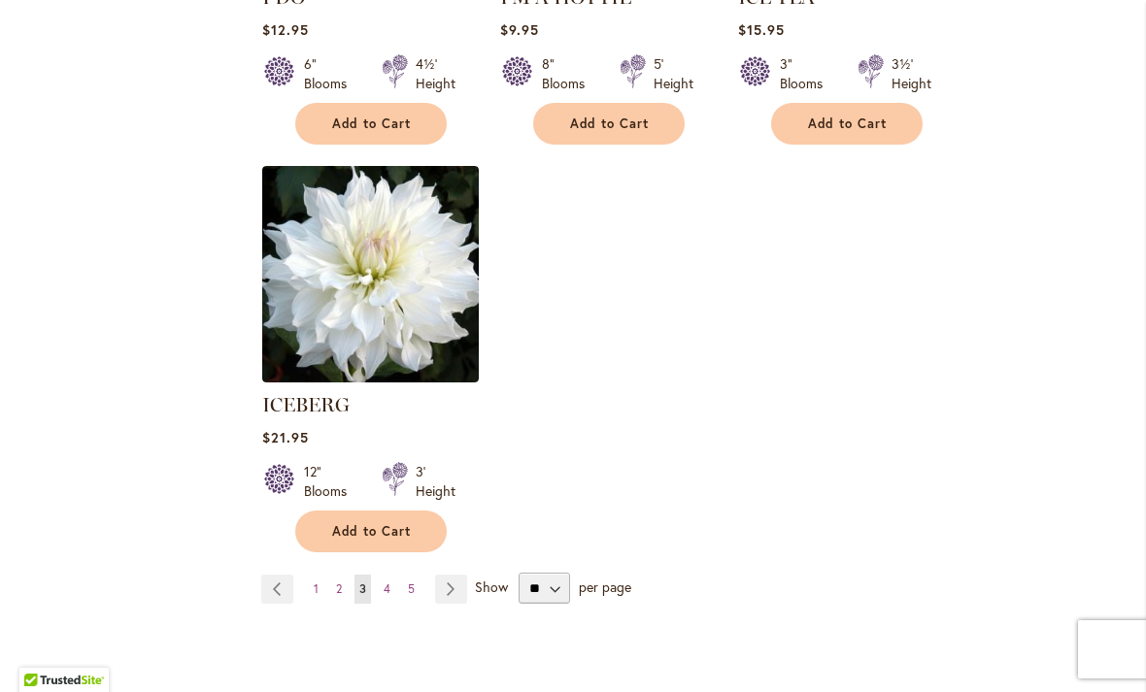
click at [339, 582] on span "2" at bounding box center [339, 589] width 6 height 15
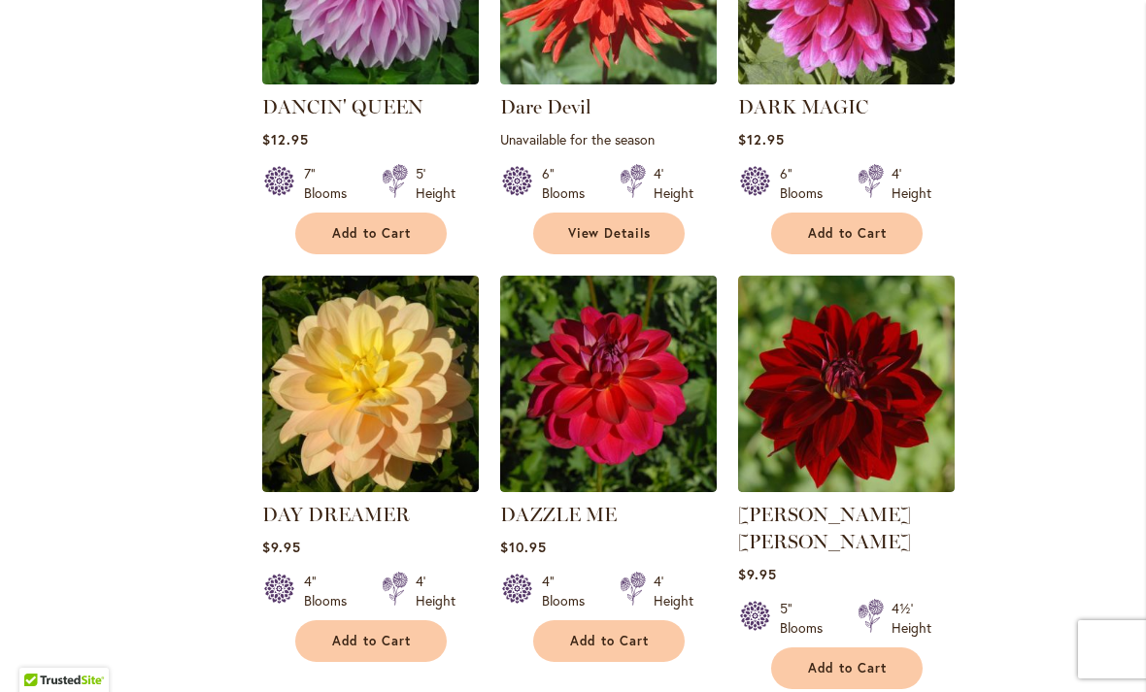
scroll to position [4827, 0]
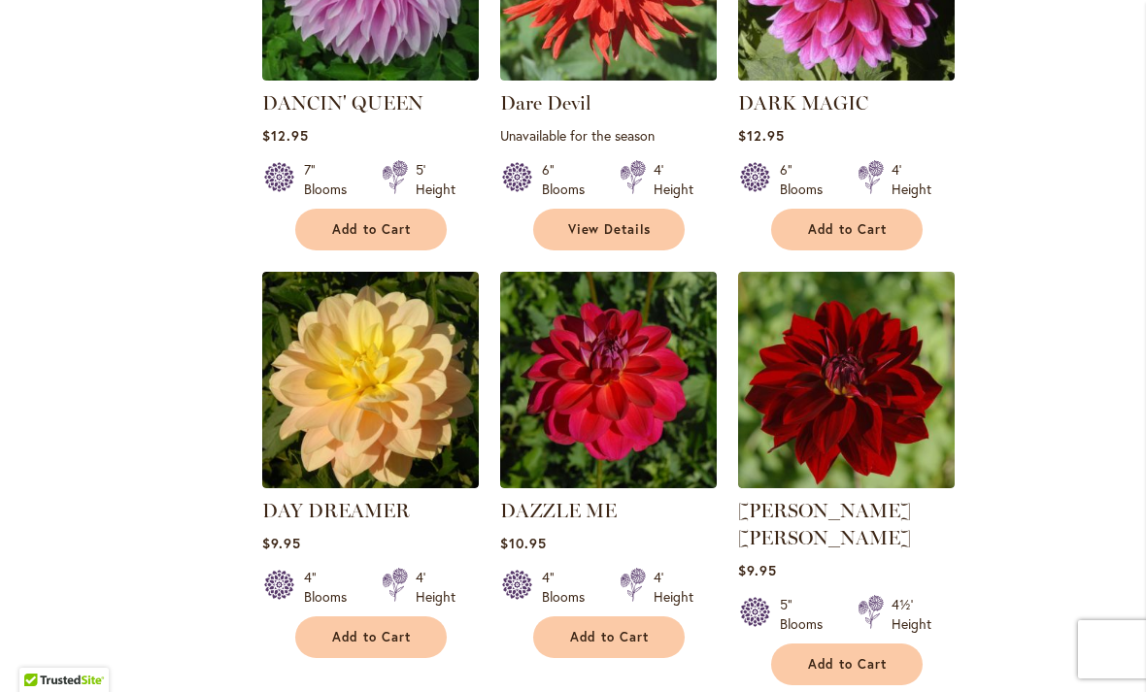
click at [389, 317] on img at bounding box center [370, 380] width 217 height 217
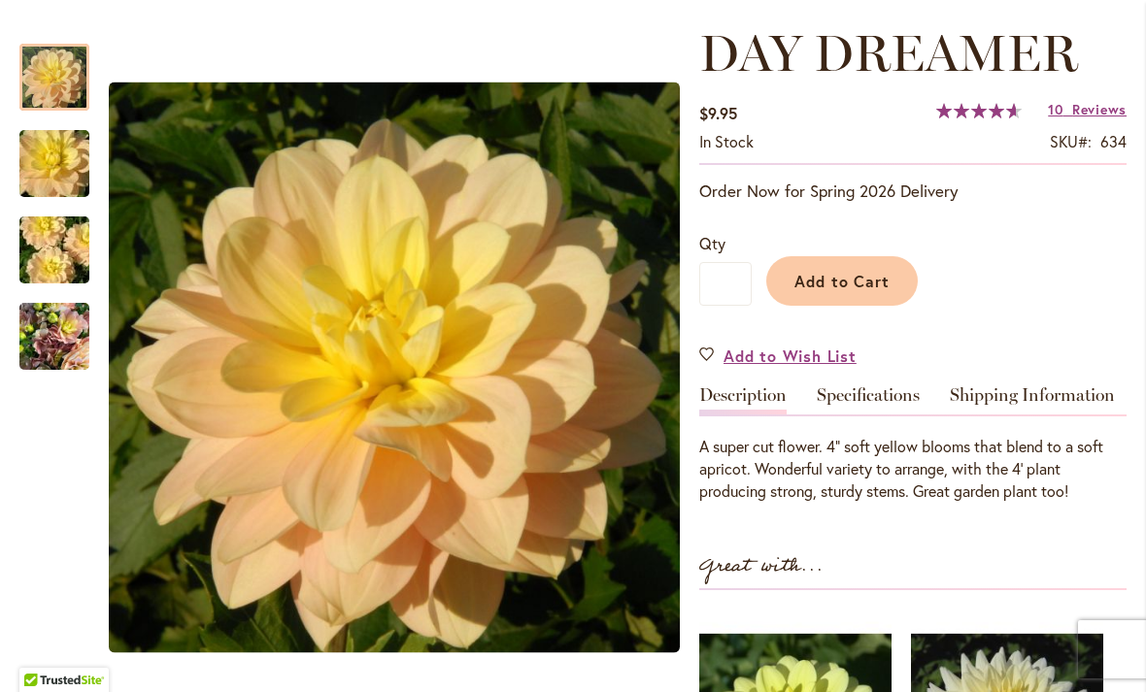
scroll to position [266, 0]
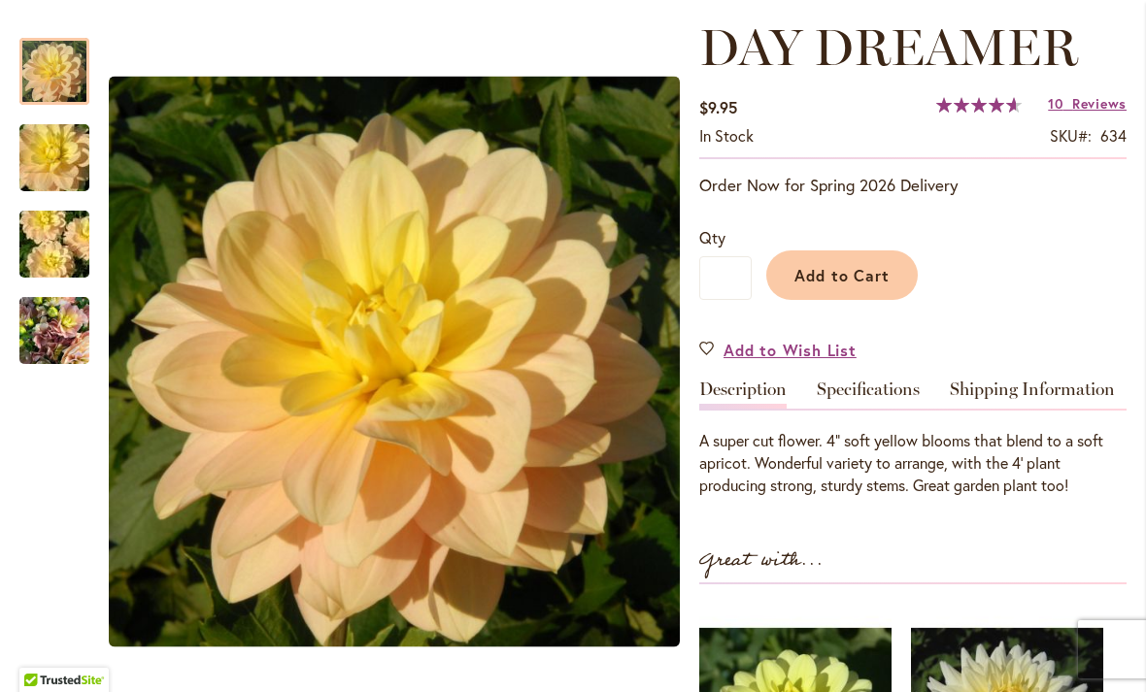
click at [50, 234] on img "DAY DREAMER" at bounding box center [54, 244] width 140 height 93
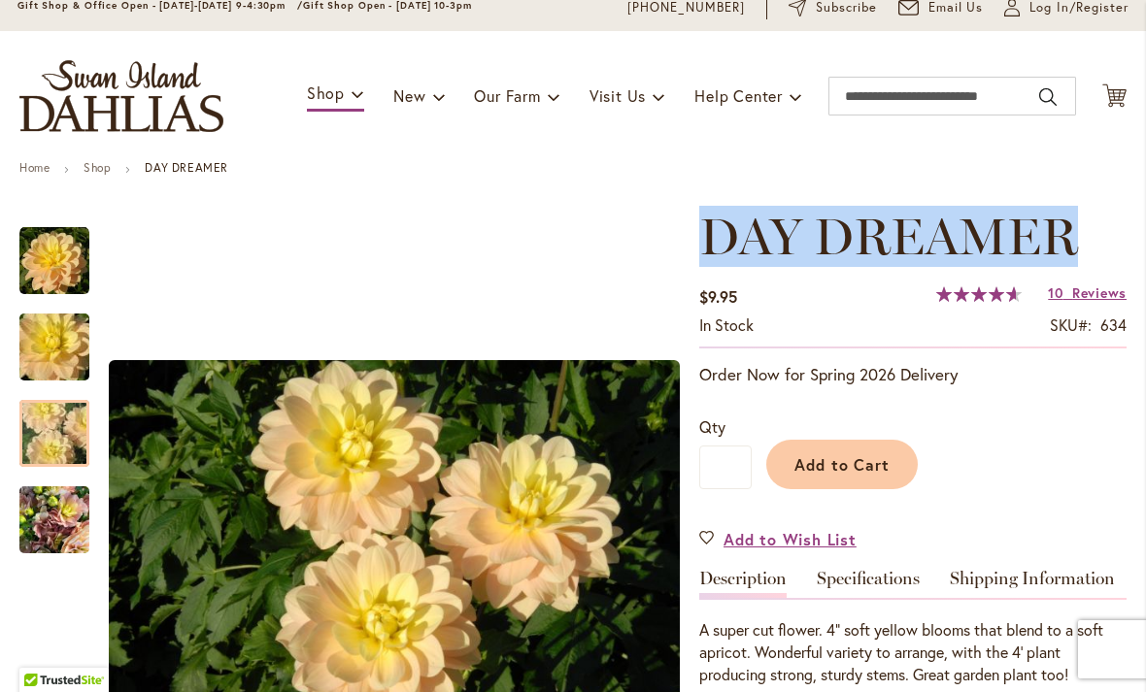
scroll to position [76, 0]
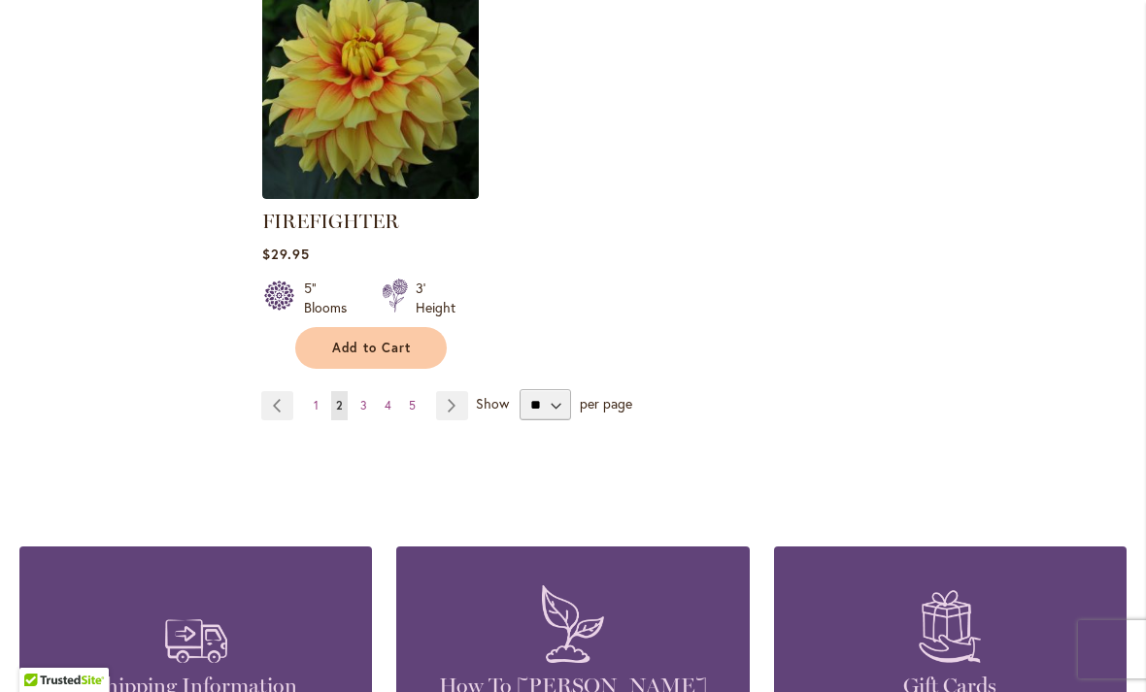
scroll to position [9390, 0]
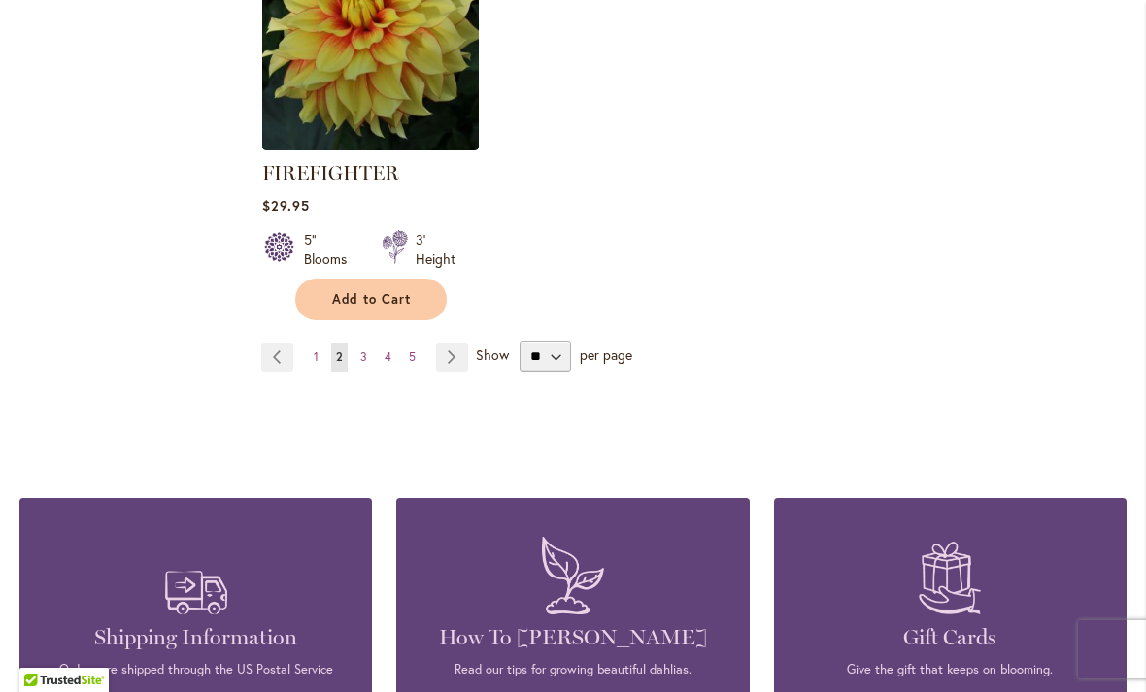
click at [317, 350] on span "1" at bounding box center [316, 357] width 5 height 15
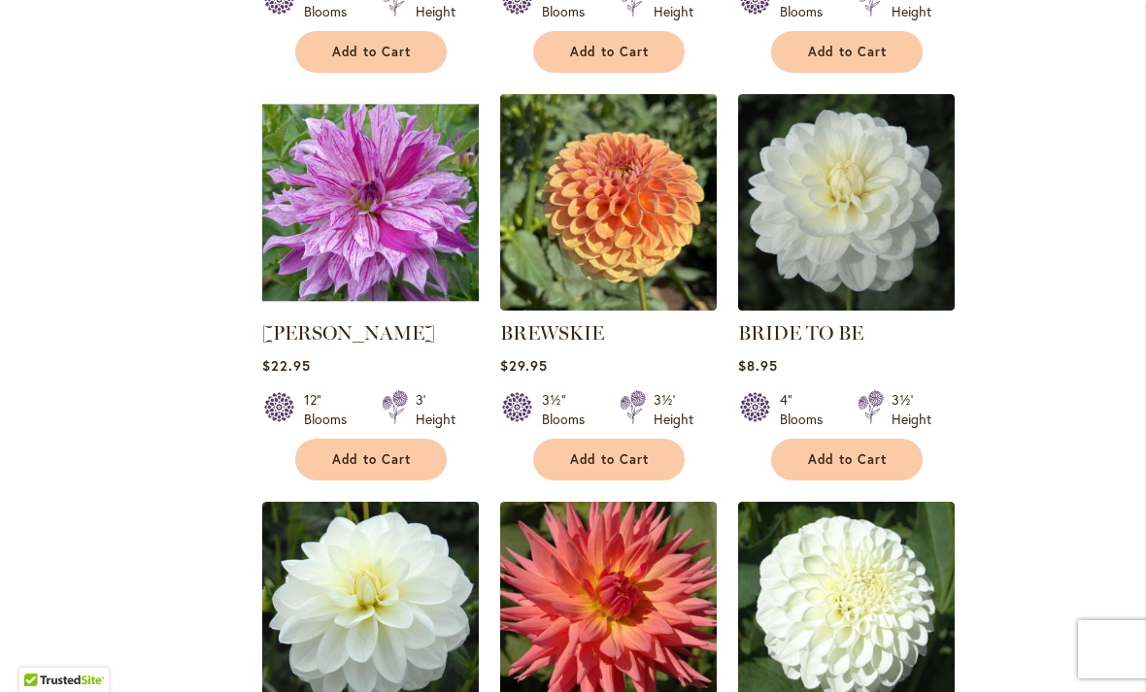
scroll to position [6975, 0]
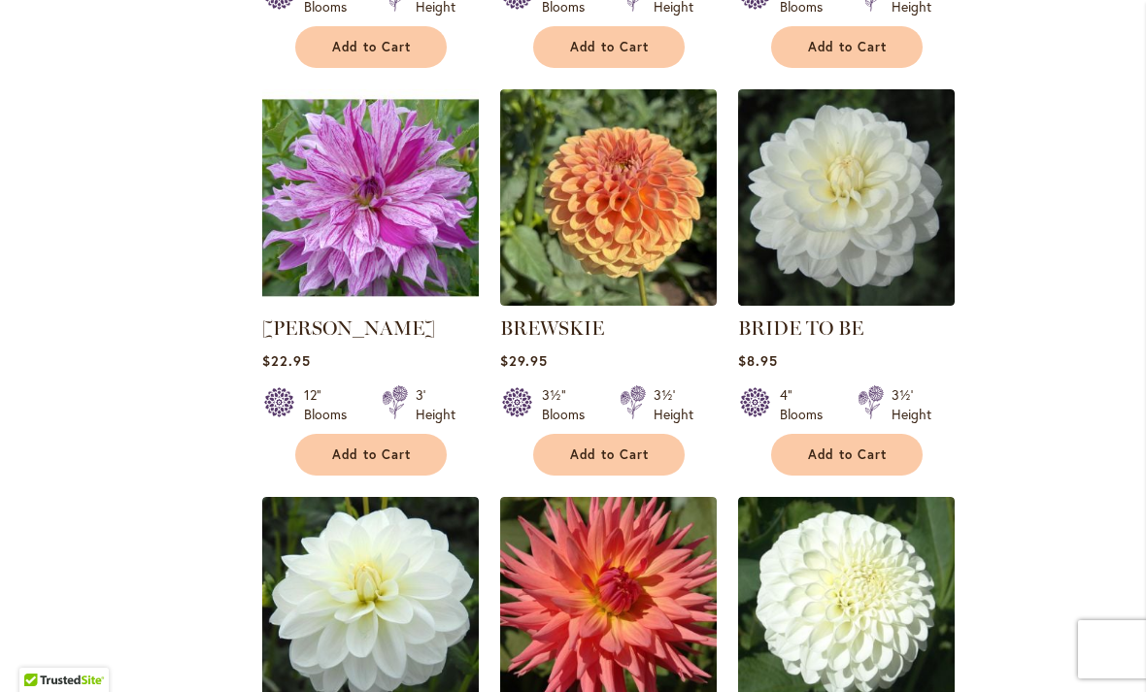
click at [899, 200] on img at bounding box center [846, 197] width 217 height 217
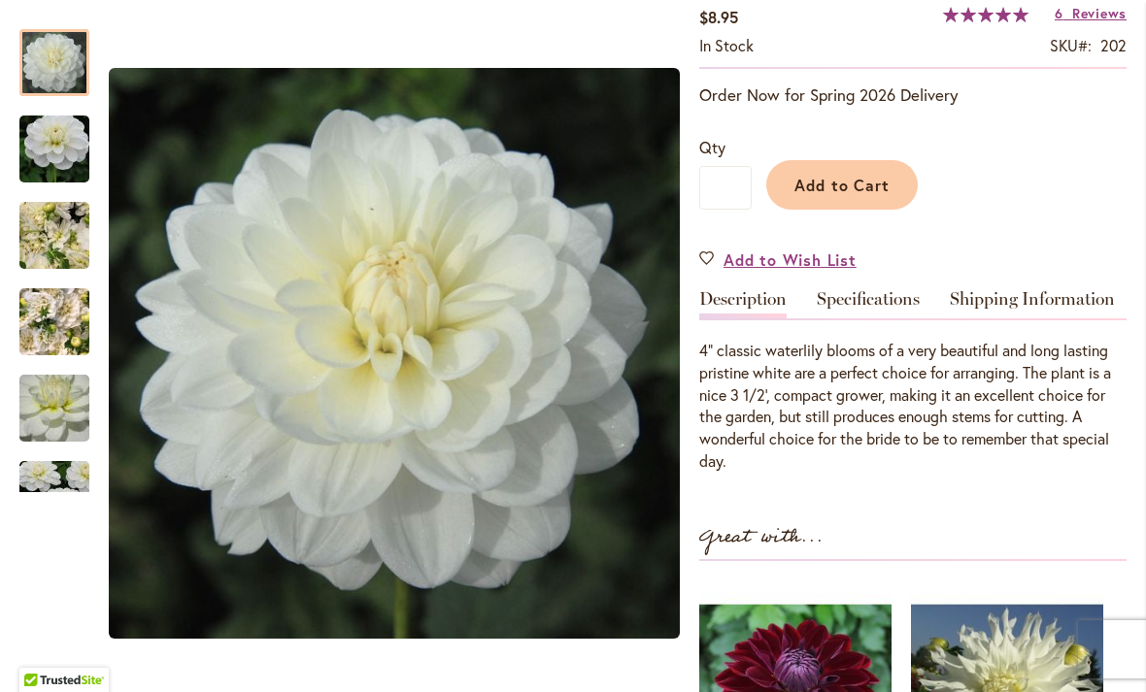
scroll to position [356, 0]
click at [67, 327] on img "BRIDE TO BE" at bounding box center [54, 322] width 70 height 93
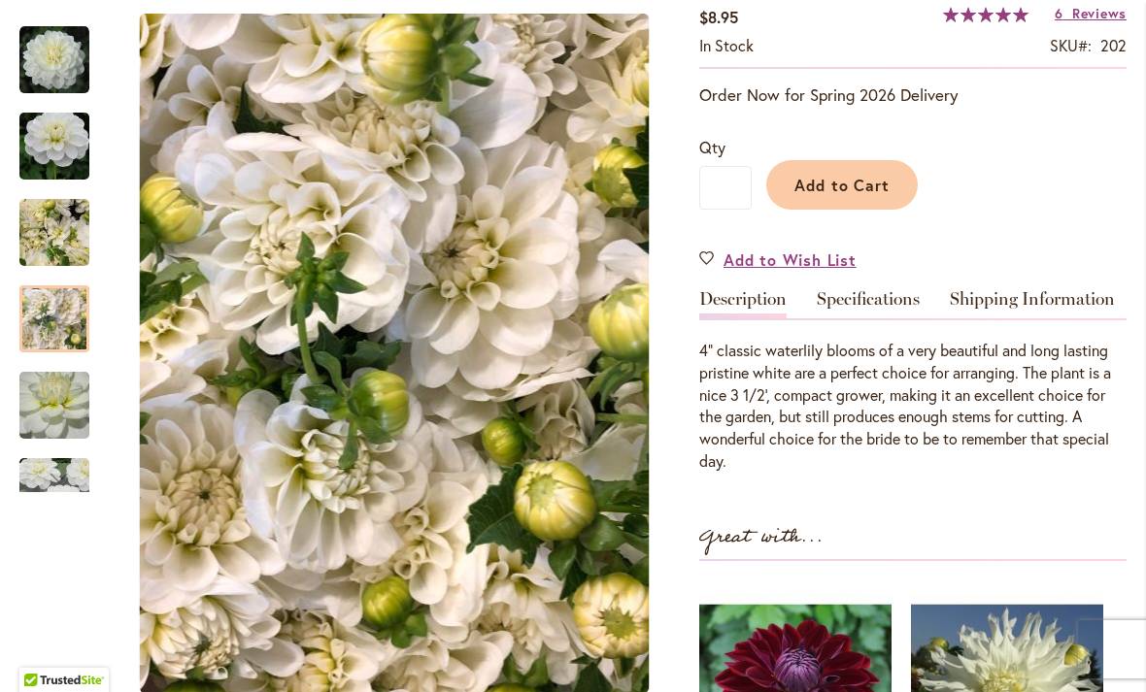
click at [73, 233] on img "BRIDE TO BE" at bounding box center [54, 233] width 140 height 105
click at [46, 261] on img "BRIDE TO BE" at bounding box center [54, 233] width 140 height 105
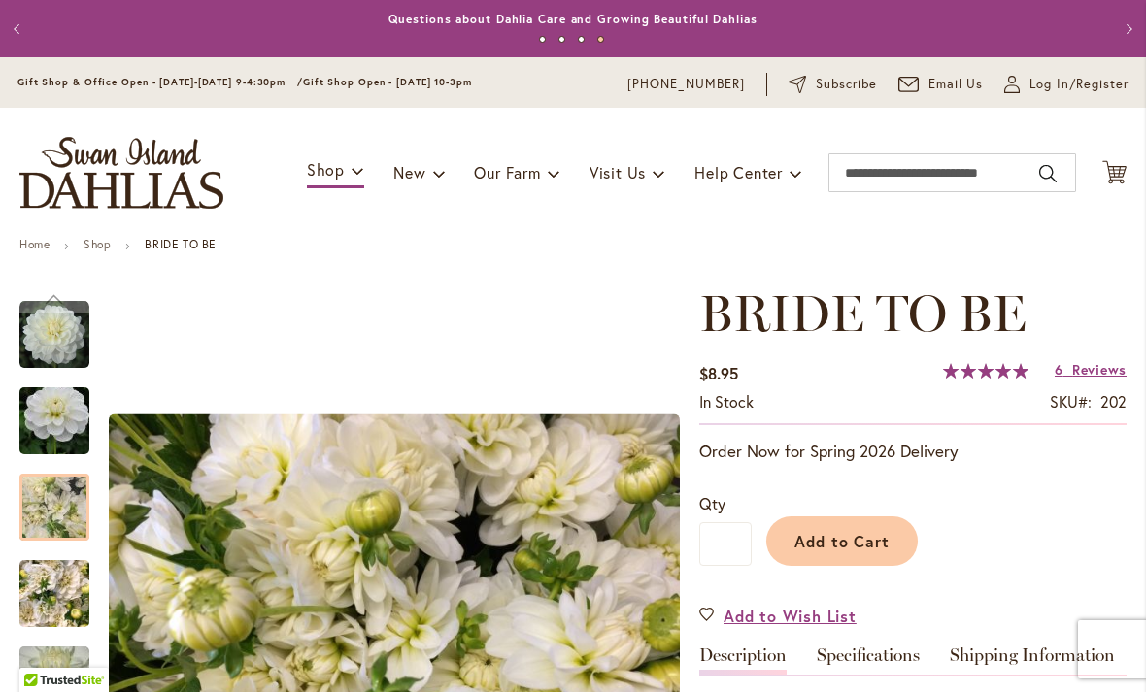
scroll to position [0, 0]
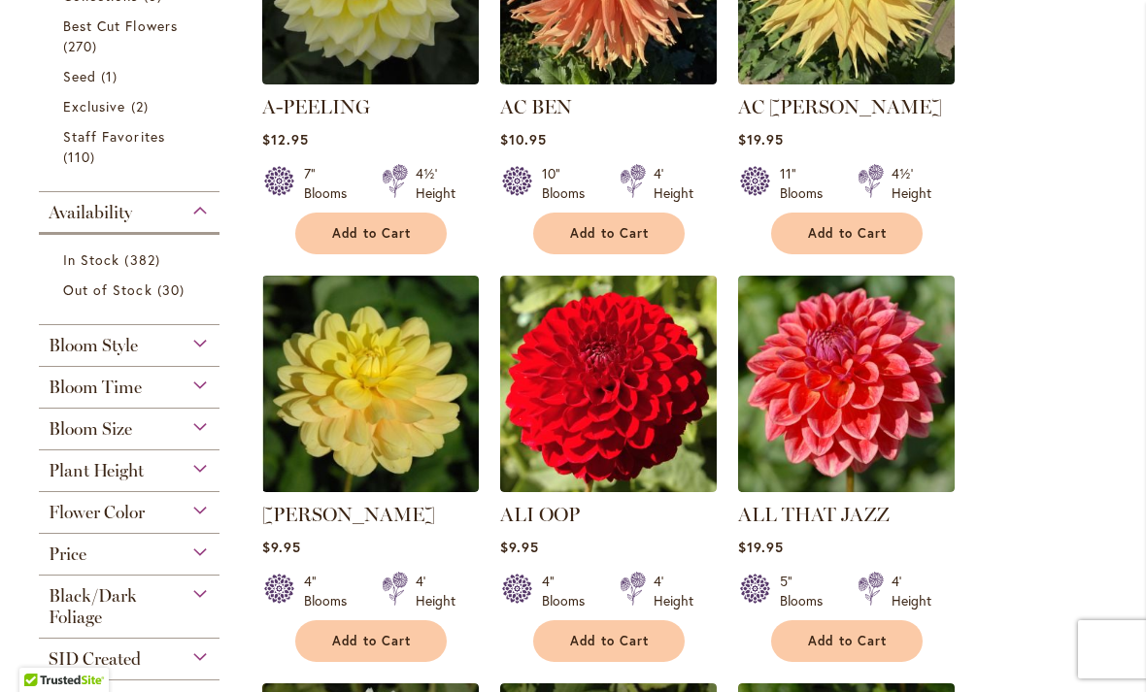
scroll to position [618, 0]
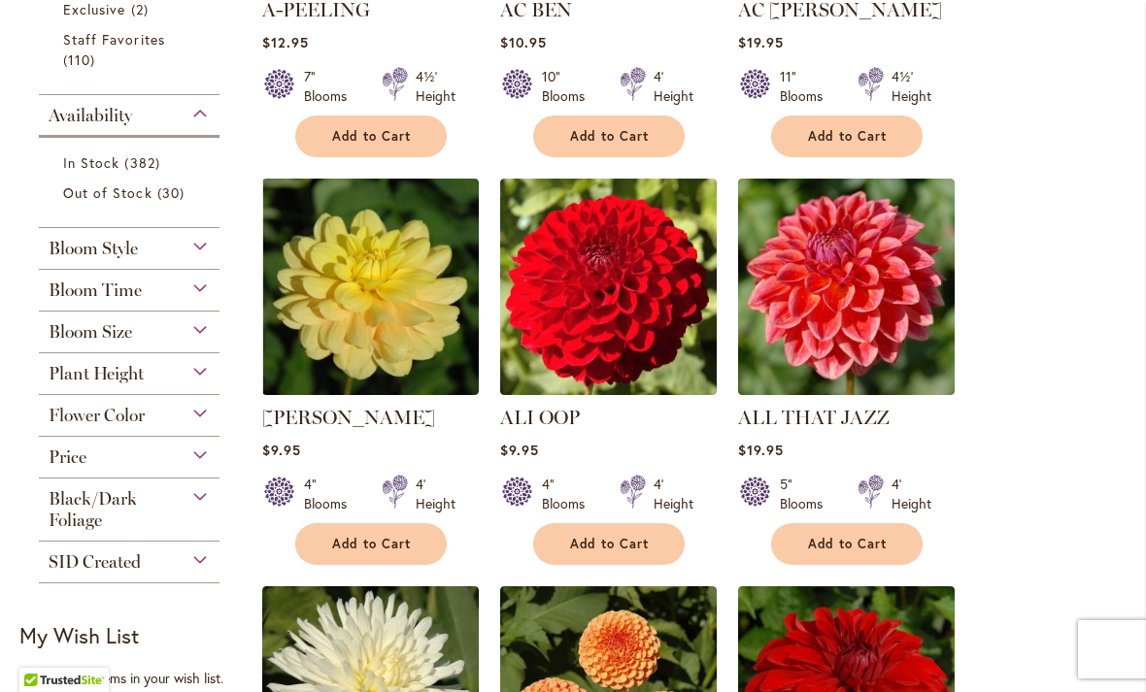
click at [197, 452] on div "Price" at bounding box center [129, 452] width 181 height 31
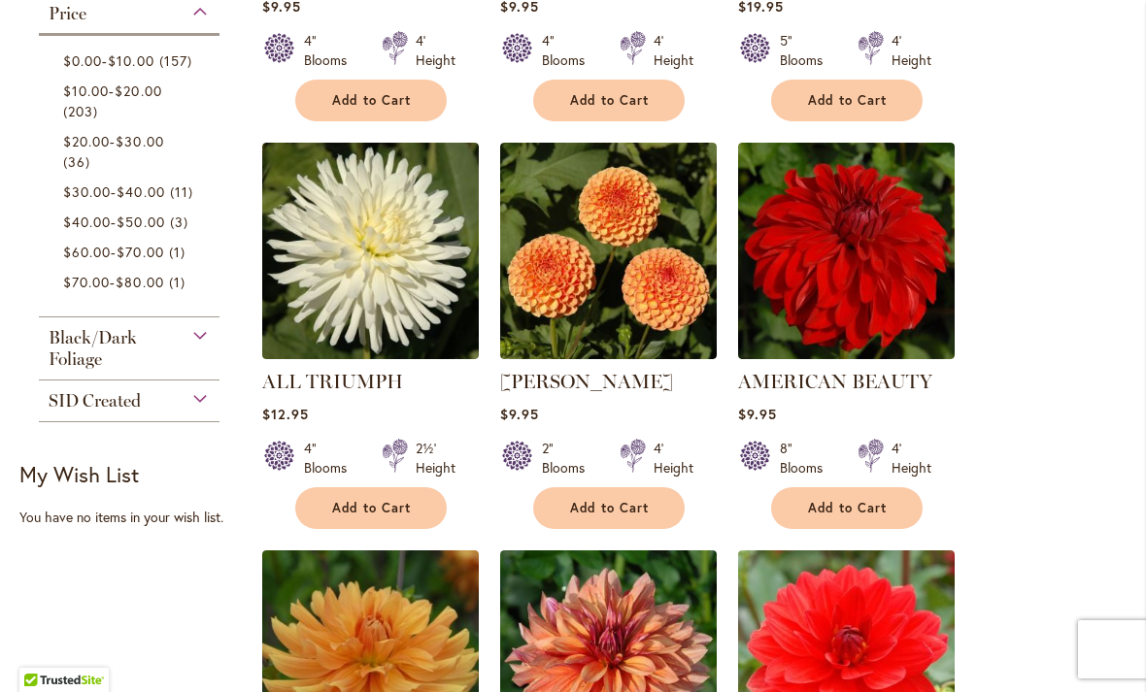
click at [148, 71] on link "$0.00 - $10.00 157 items" at bounding box center [131, 60] width 137 height 20
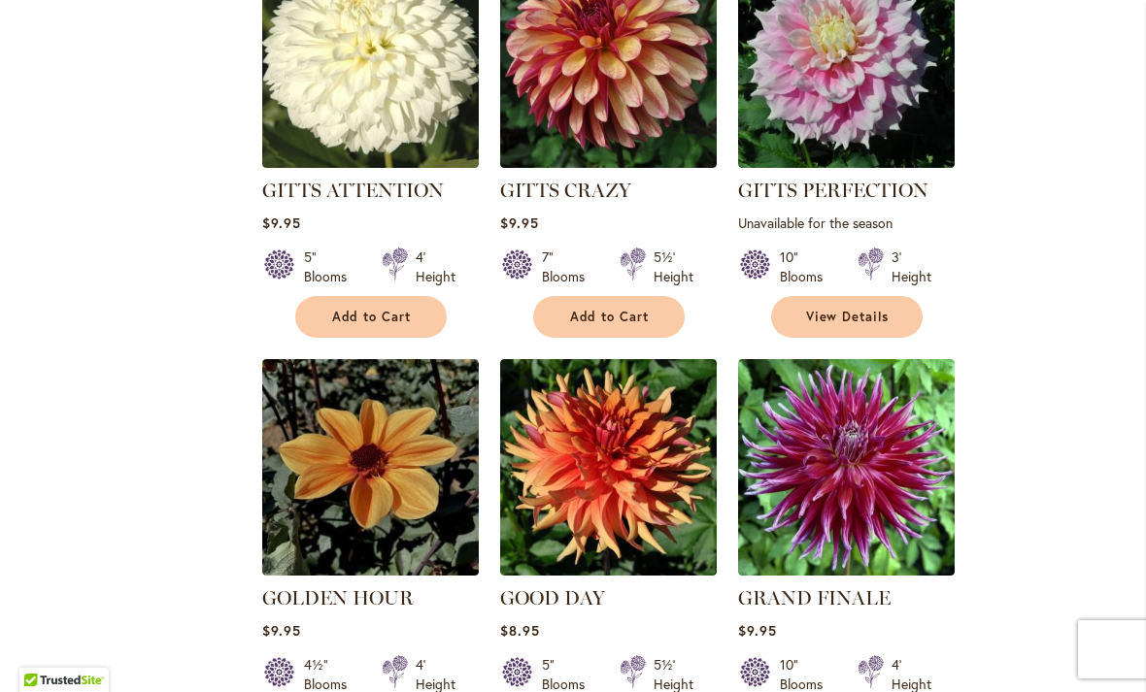
scroll to position [8403, 0]
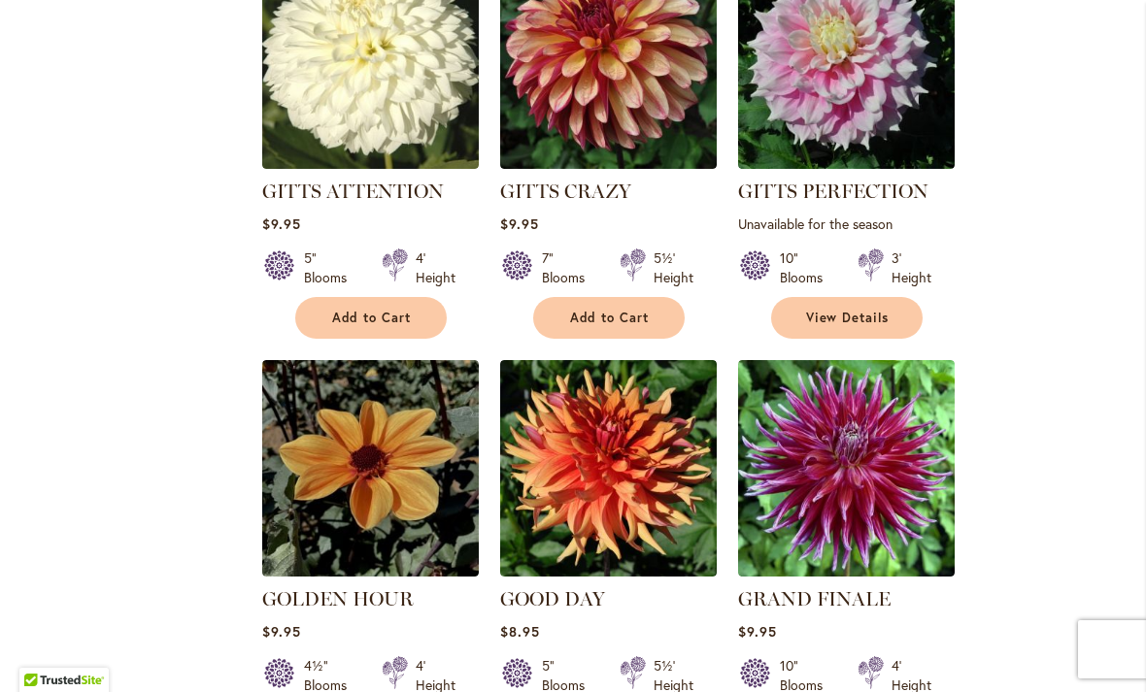
click at [408, 360] on img at bounding box center [370, 468] width 217 height 217
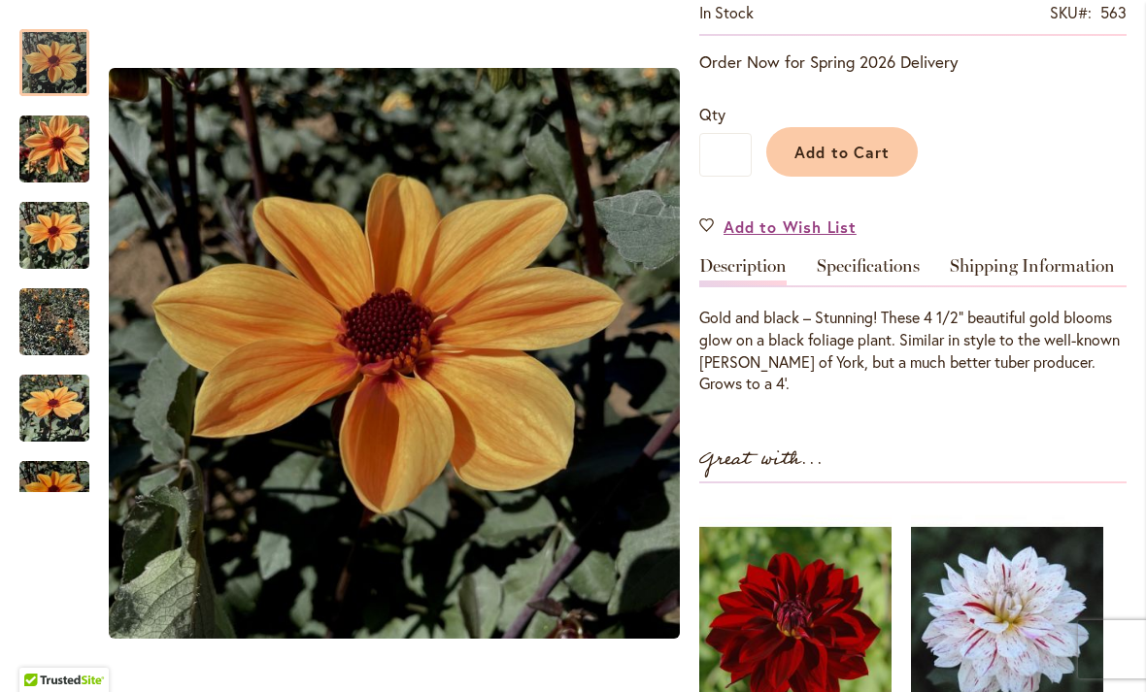
scroll to position [390, 0]
click at [942, 415] on div "GOLDEN HOUR $9.95 In stock SKU 563 Rating: 100 % of 100 1 Review Add Your Revie…" at bounding box center [912, 443] width 427 height 1098
click at [64, 318] on img "Golden Hour" at bounding box center [54, 322] width 70 height 93
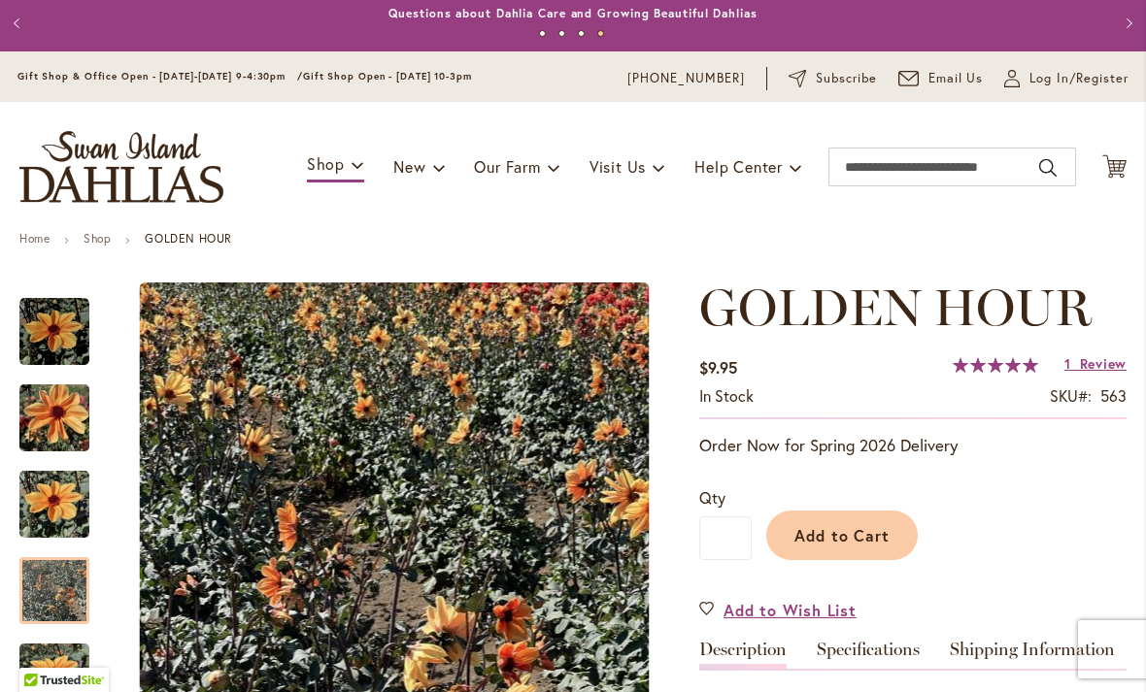
scroll to position [6, 0]
